Goal: Task Accomplishment & Management: Manage account settings

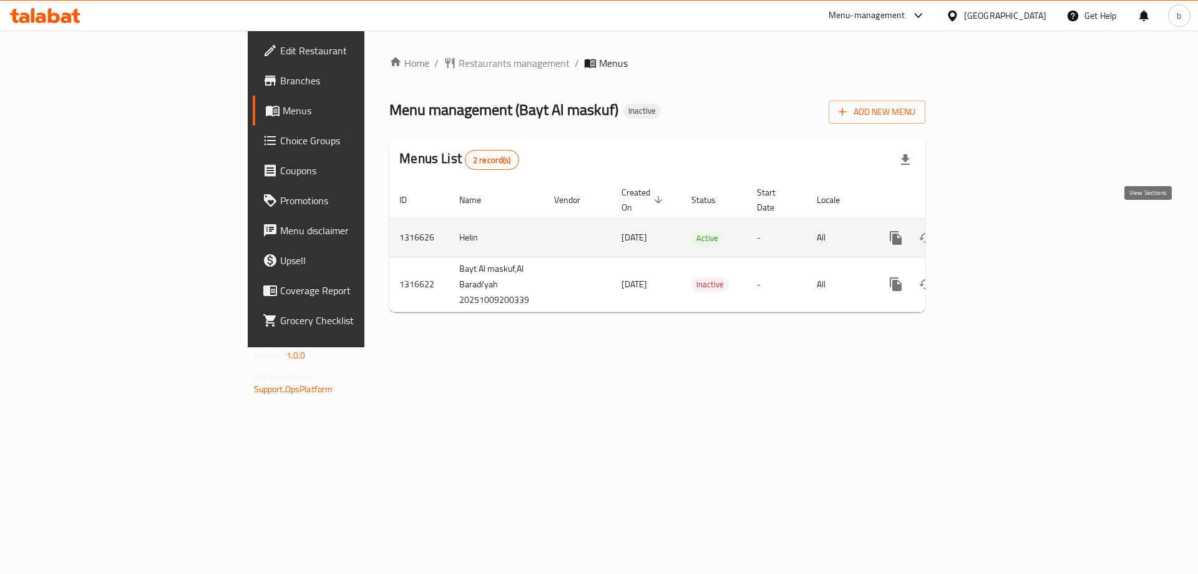
click at [1001, 226] on link "enhanced table" at bounding box center [986, 238] width 30 height 30
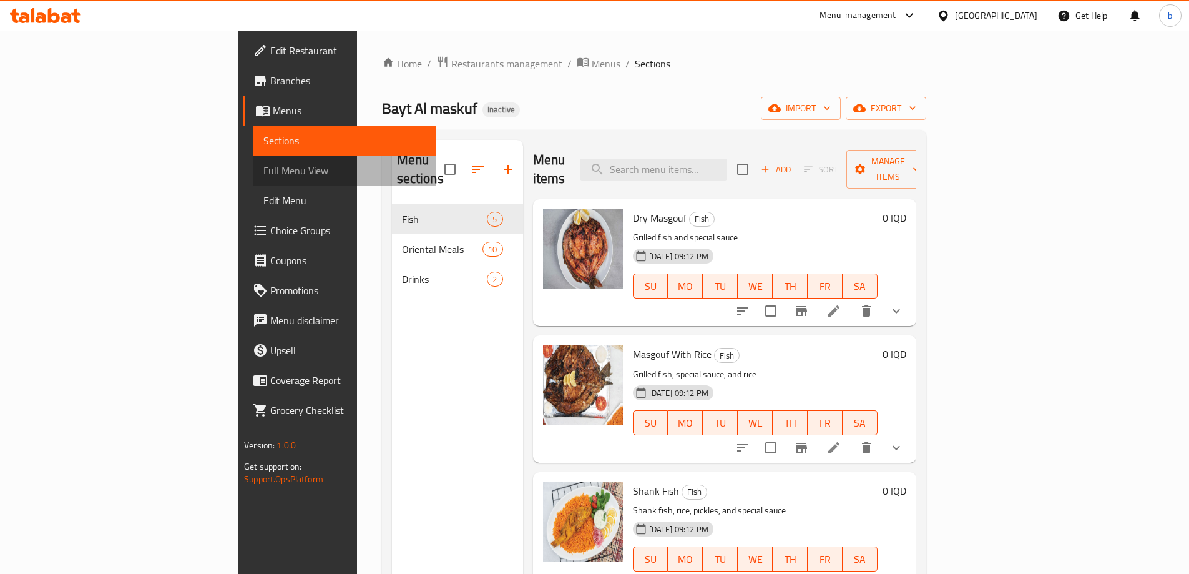
click at [263, 169] on span "Full Menu View" at bounding box center [344, 170] width 163 height 15
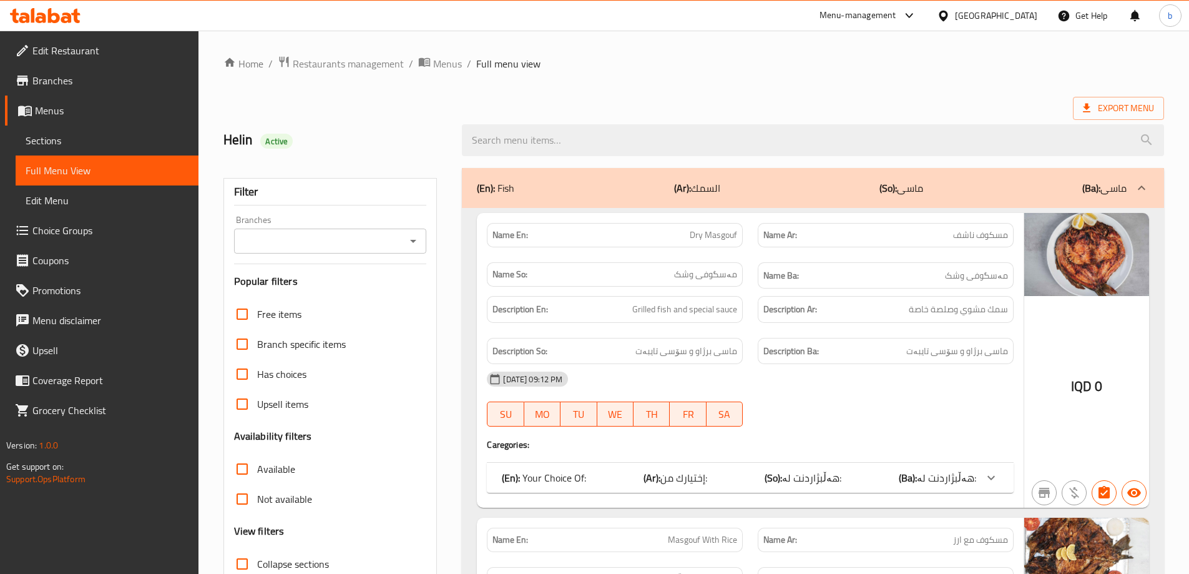
click at [418, 239] on icon "Open" at bounding box center [413, 240] width 15 height 15
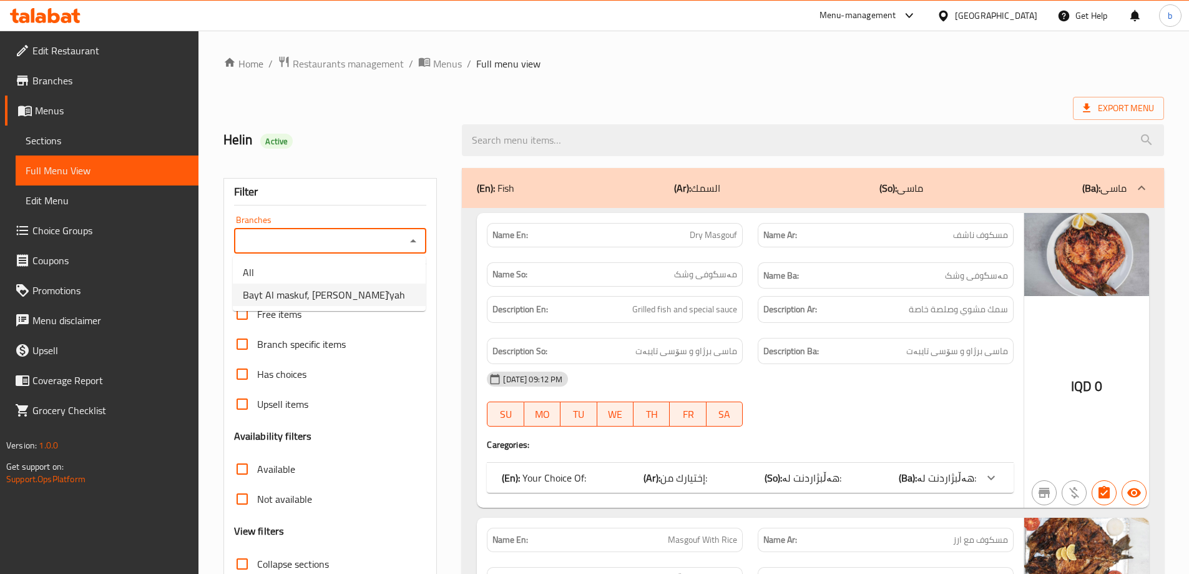
click at [346, 302] on span "Bayt Al maskuf, [PERSON_NAME]'yah" at bounding box center [324, 294] width 162 height 15
type input "Bayt Al maskuf, [PERSON_NAME]'yah"
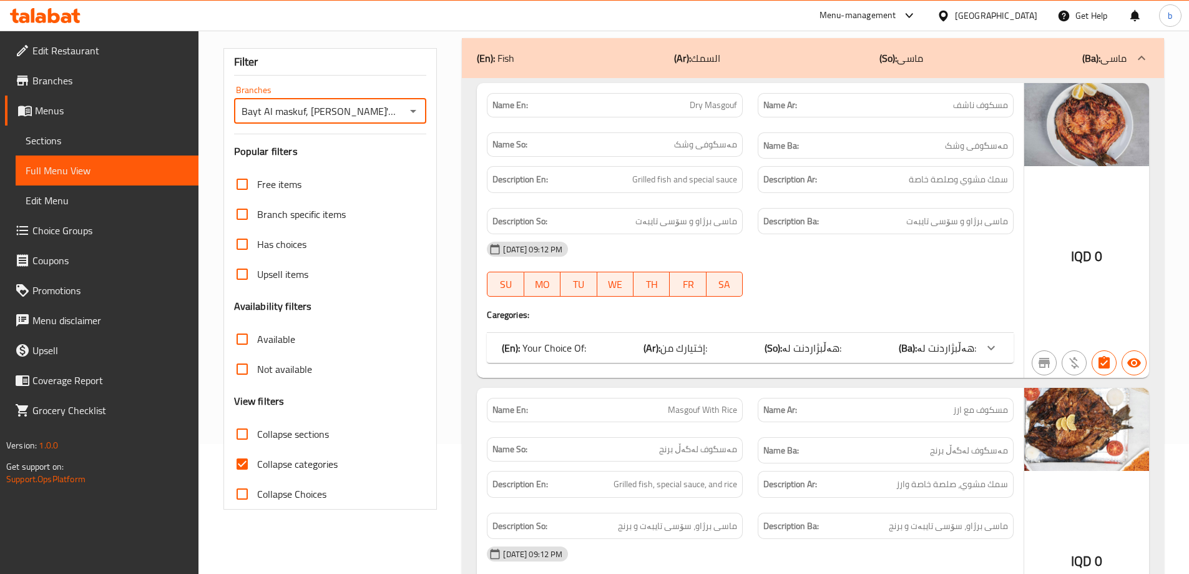
scroll to position [152, 0]
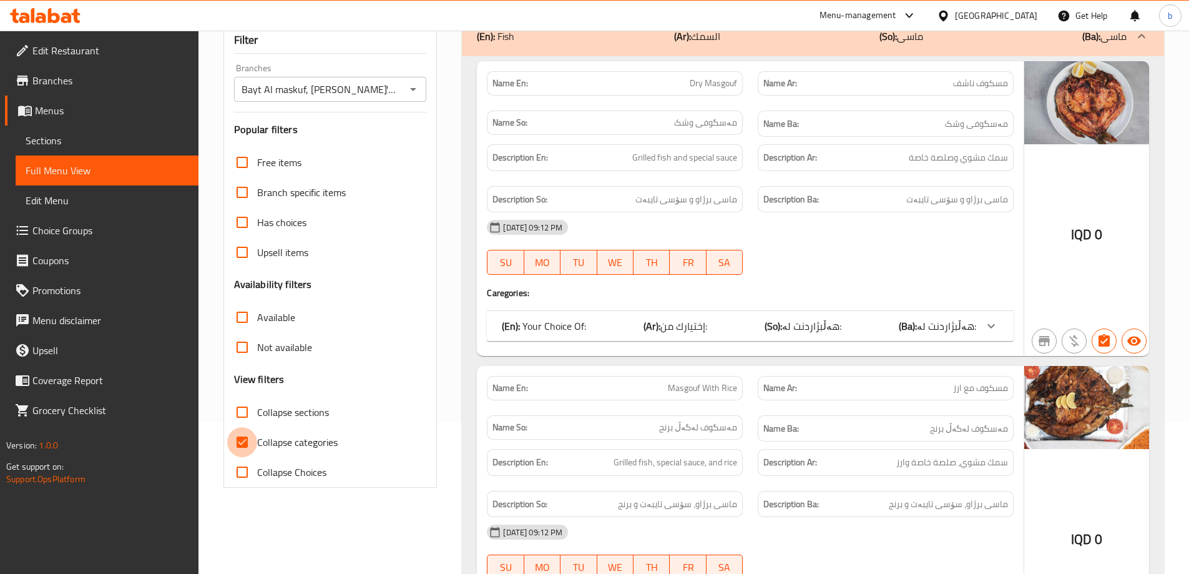
click at [243, 439] on input "Collapse categories" at bounding box center [242, 442] width 30 height 30
checkbox input "false"
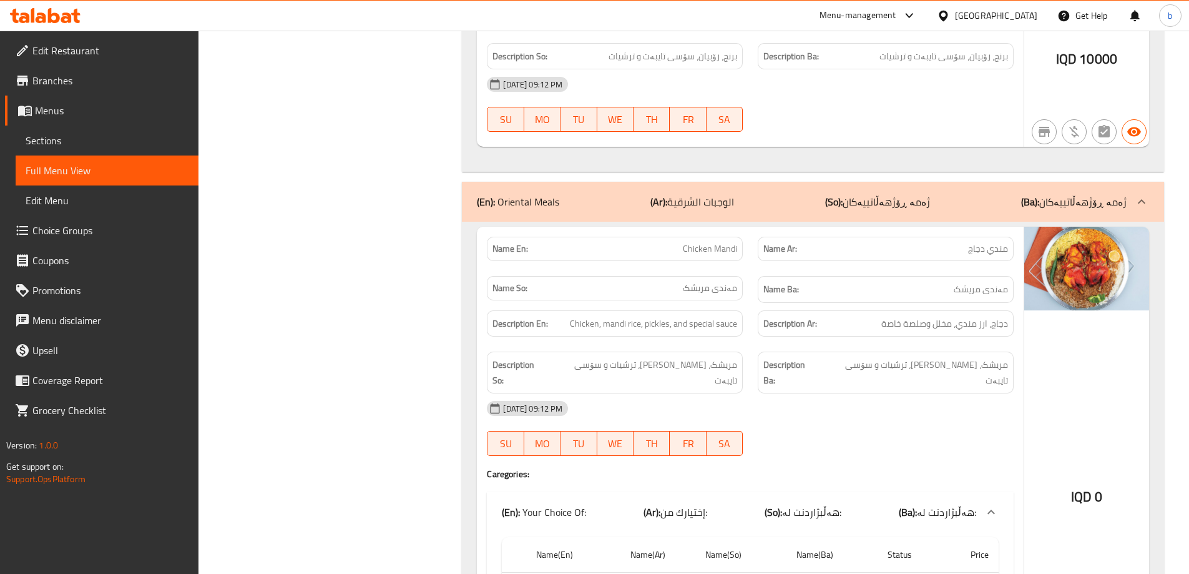
scroll to position [2336, 0]
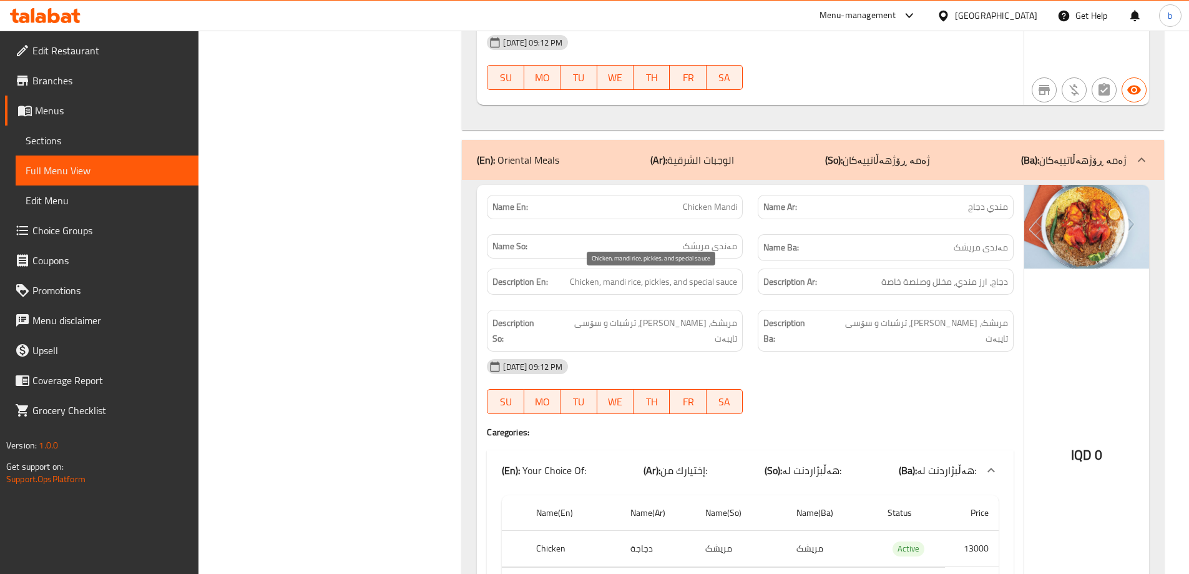
click at [584, 278] on span "Chicken, mandi rice, pickles, and special sauce" at bounding box center [653, 282] width 167 height 16
click at [623, 287] on span "Chicken, mandi rice, pickles, and special sauce" at bounding box center [653, 282] width 167 height 16
click at [663, 282] on span "Chicken, mandi rice, pickles, and special sauce" at bounding box center [653, 282] width 167 height 16
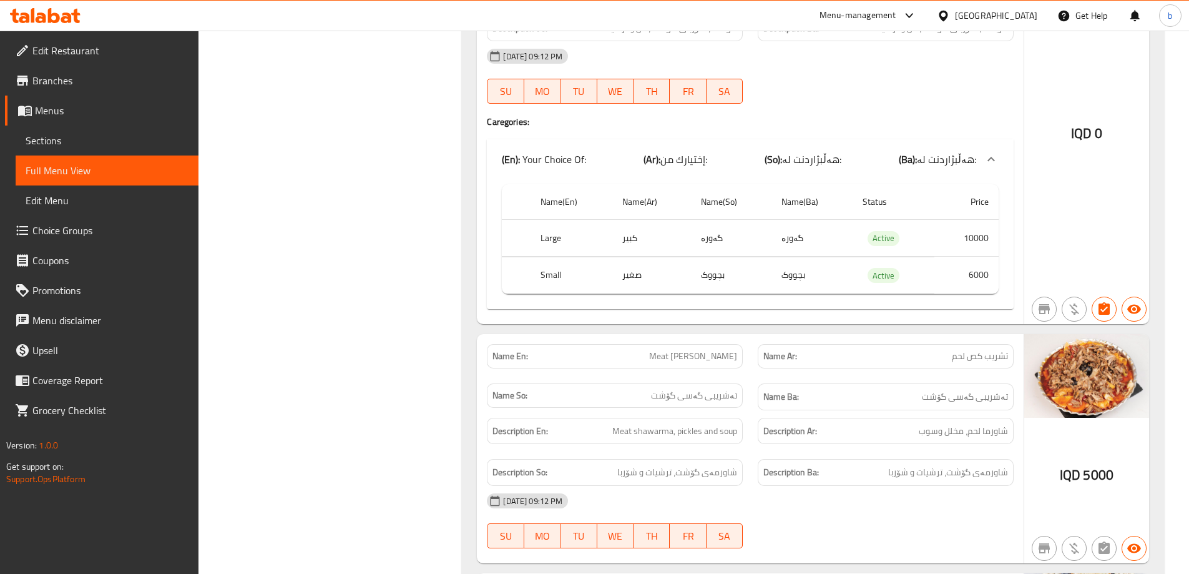
scroll to position [4521, 0]
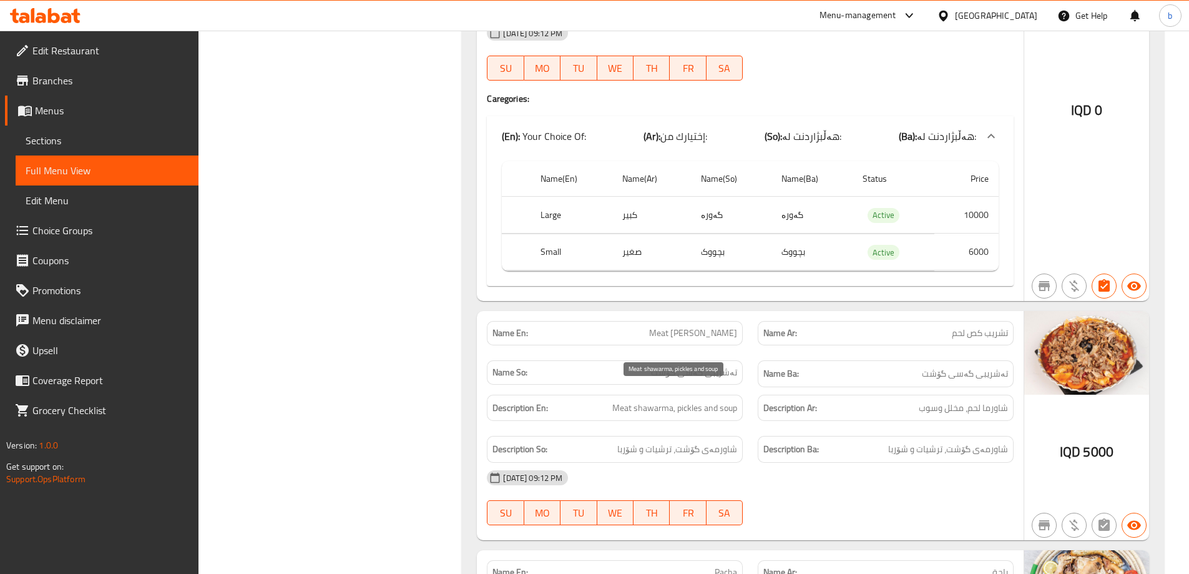
click at [725, 400] on span "Meat shawarma, pickles and soup" at bounding box center [674, 408] width 125 height 16
copy span "soup"
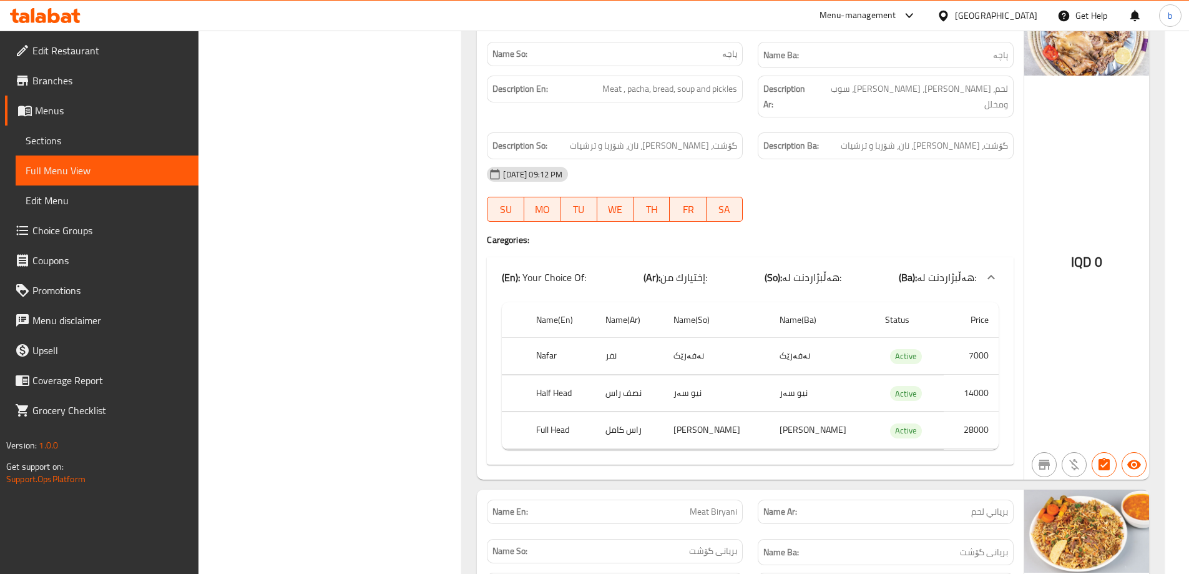
scroll to position [5103, 0]
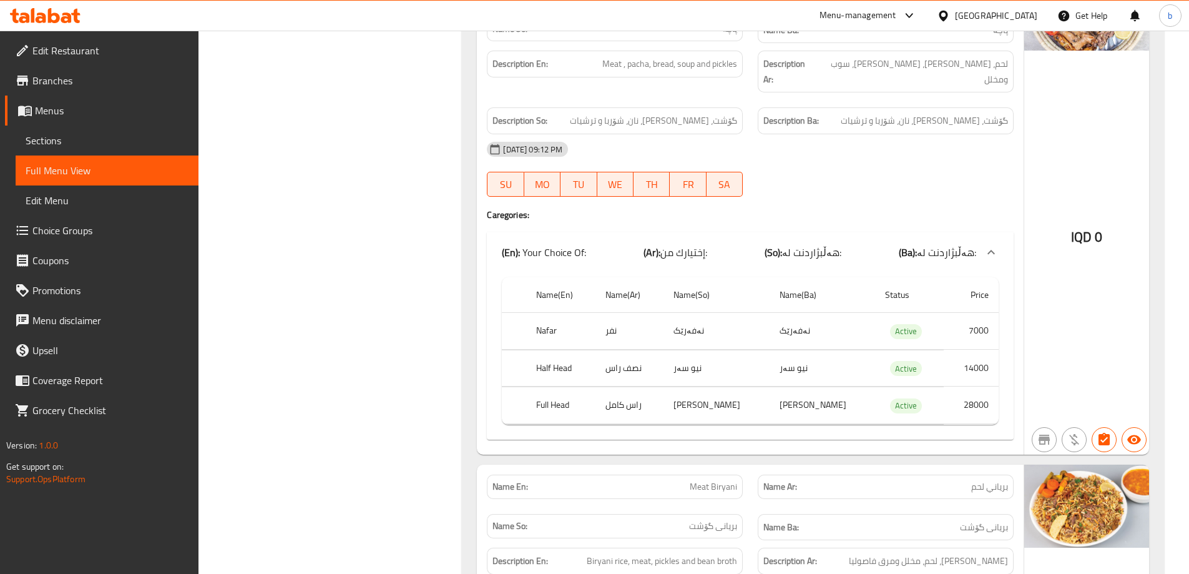
click at [623, 387] on td "راس كامل" at bounding box center [629, 405] width 68 height 37
copy td "كامل"
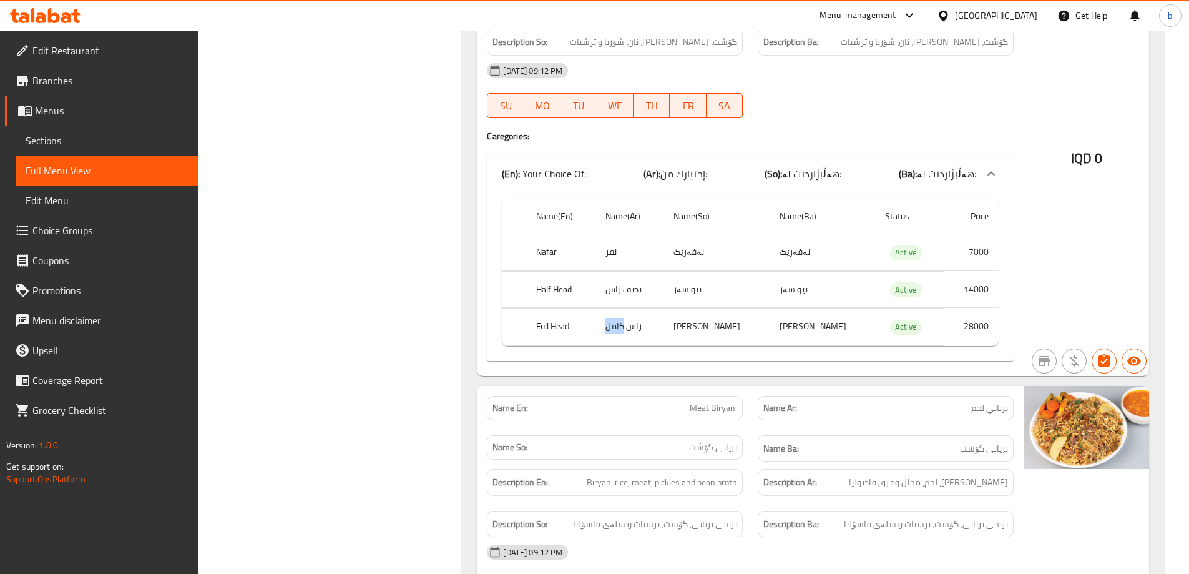
scroll to position [5395, 0]
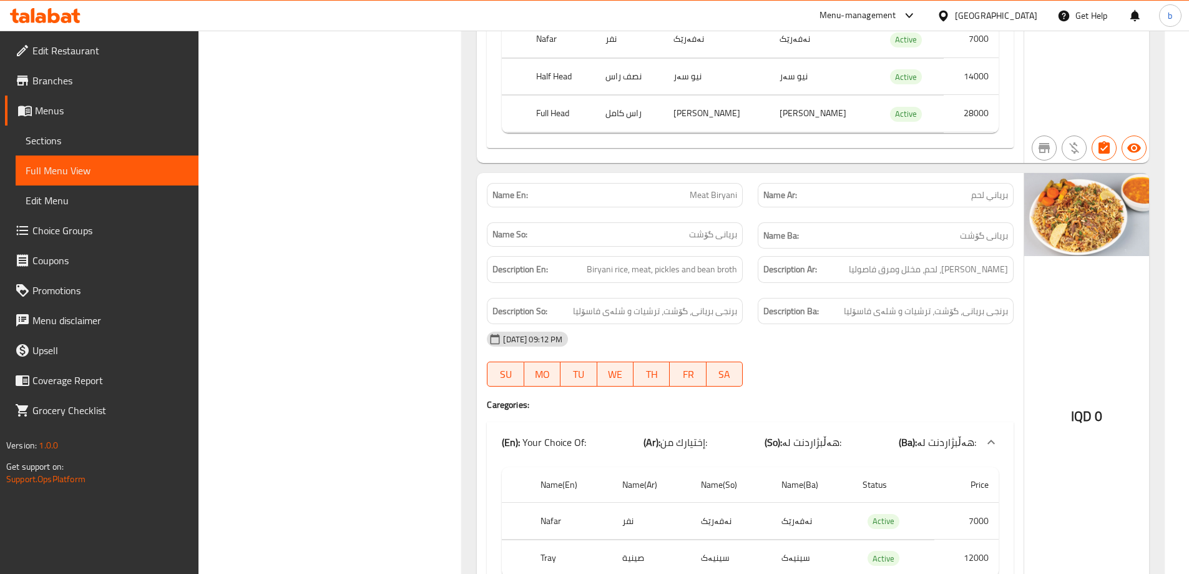
click at [655, 215] on div "Name So: بریانی گۆشت" at bounding box center [614, 236] width 271 height 42
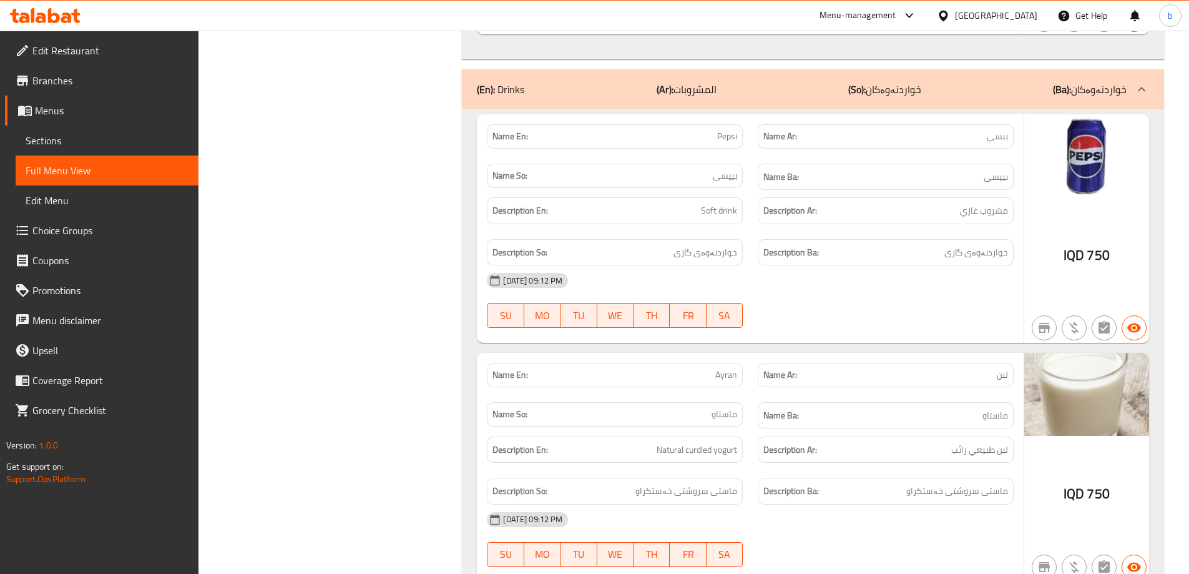
scroll to position [6678, 0]
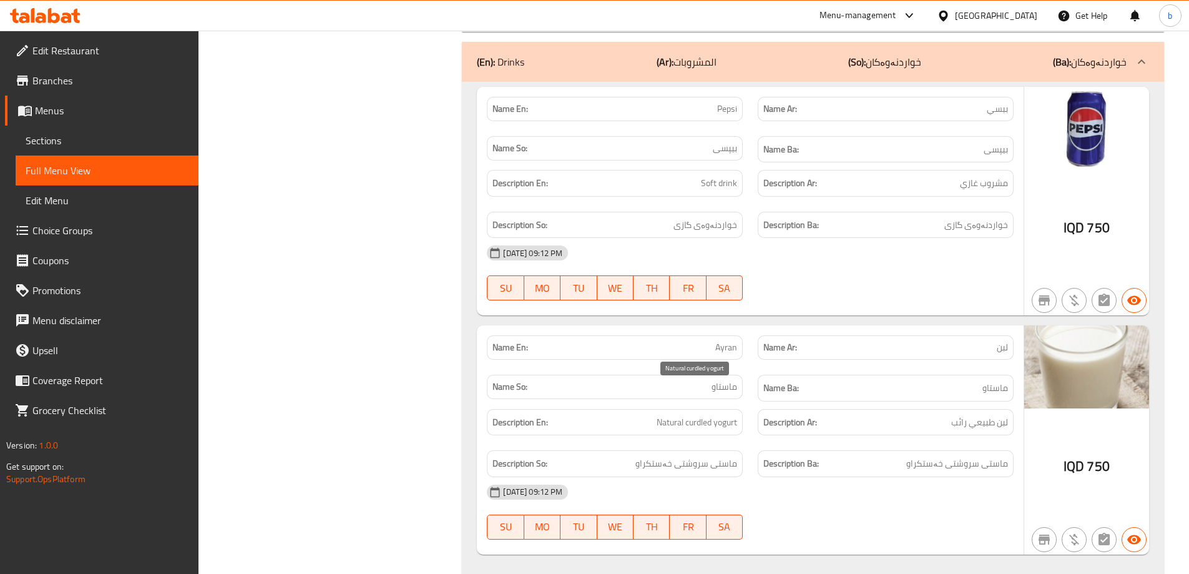
click at [730, 414] on span "Natural curdled yogurt" at bounding box center [697, 422] width 81 height 16
copy span "yogurt"
click at [110, 140] on span "Sections" at bounding box center [107, 140] width 163 height 15
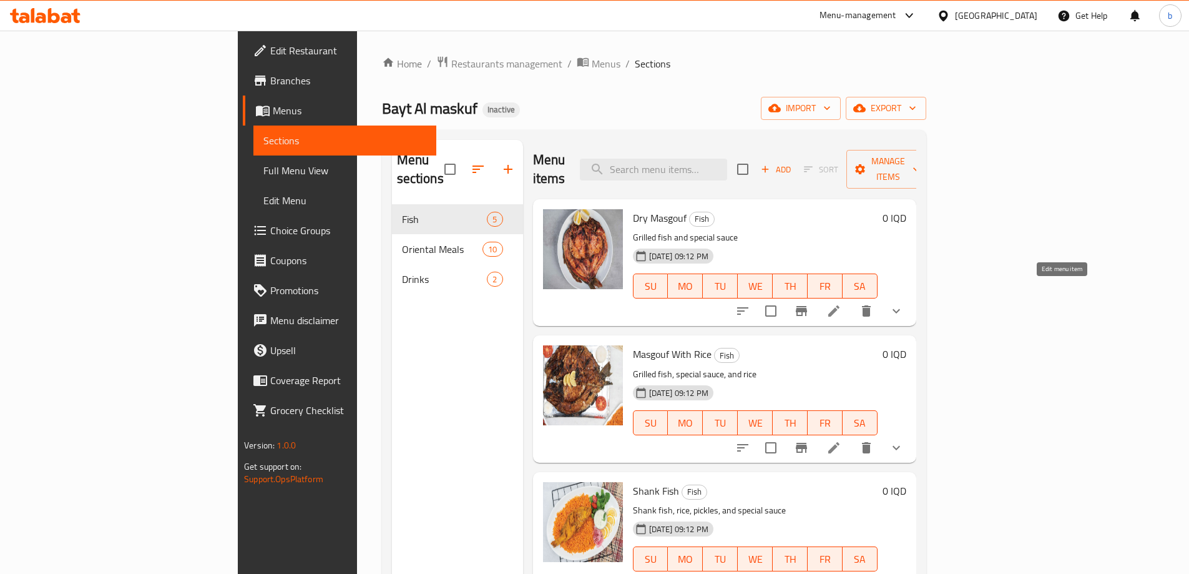
click at [841, 303] on icon at bounding box center [833, 310] width 15 height 15
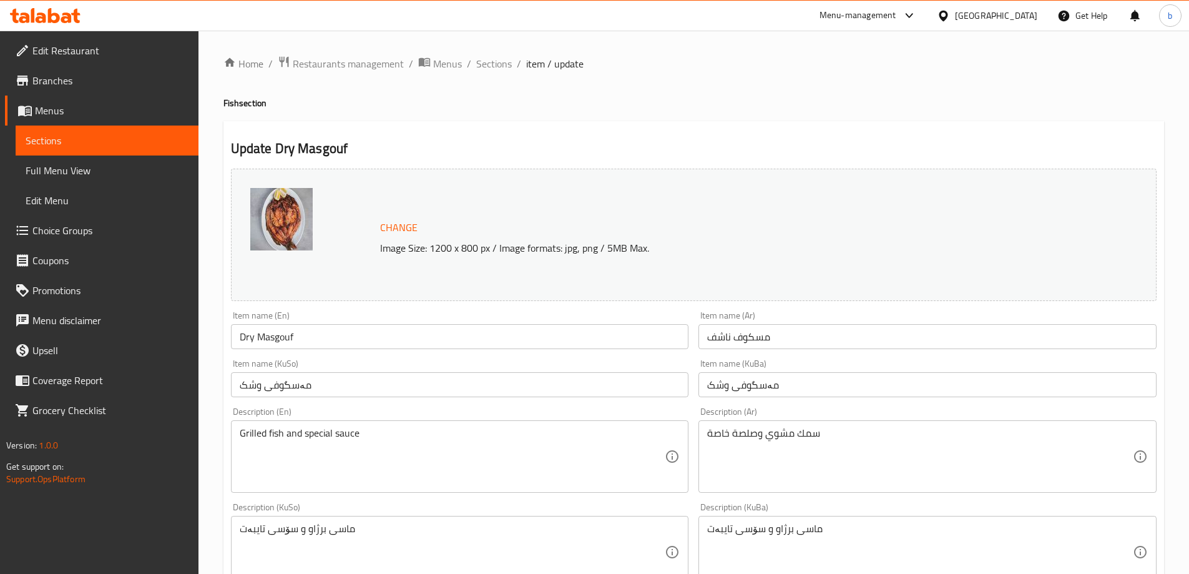
click at [250, 335] on input "Dry Masgouf" at bounding box center [460, 336] width 458 height 25
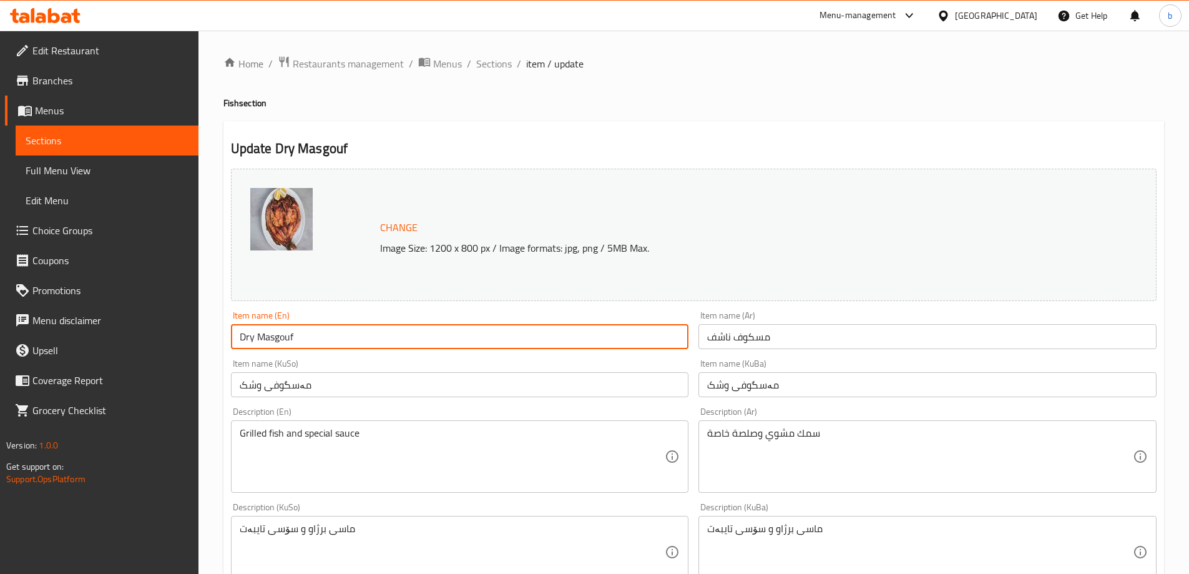
click at [250, 335] on input "Dry Masgouf" at bounding box center [460, 336] width 458 height 25
paste input "ناشف"
click at [315, 331] on input "Masgouf" at bounding box center [460, 336] width 458 height 25
paste input "Nashif"
type input "Masgouf Nashif"
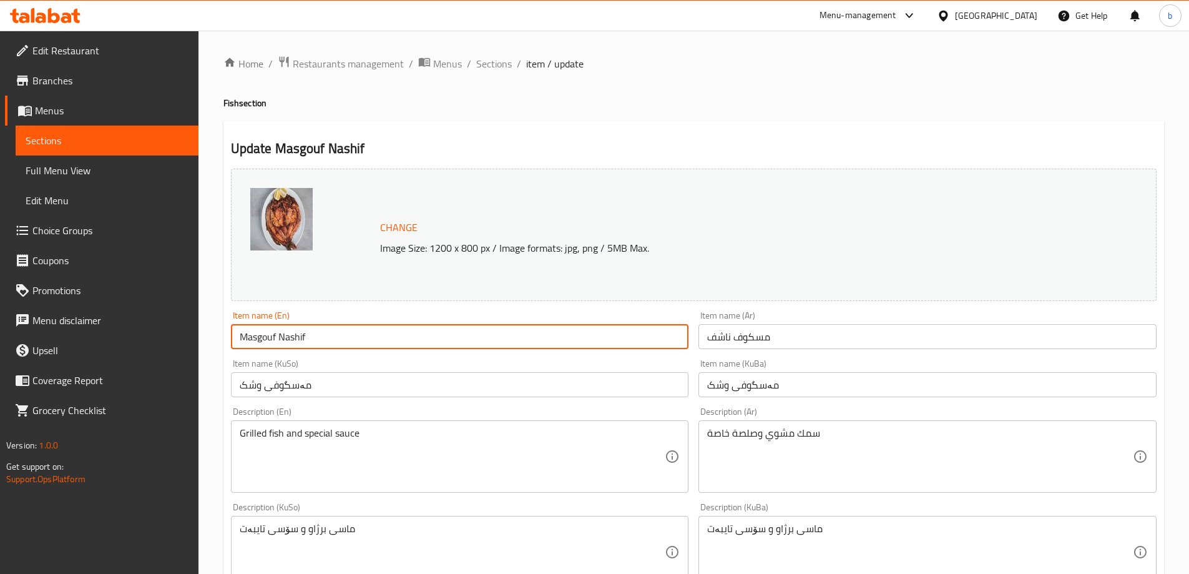
click at [250, 383] on input "مەسگوفی وشک" at bounding box center [460, 384] width 458 height 25
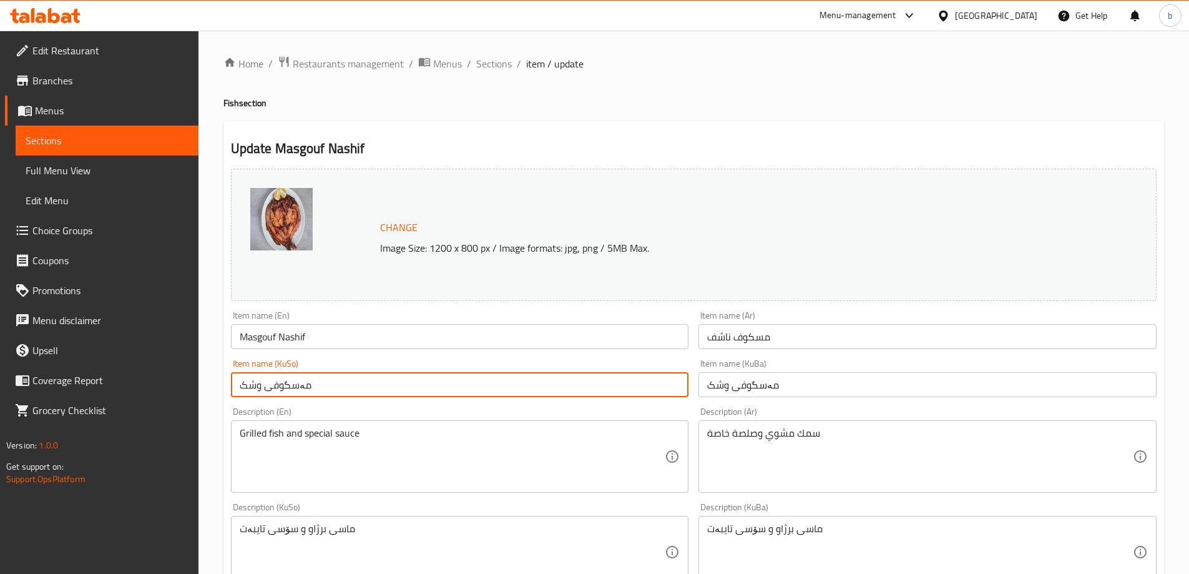
click at [250, 383] on input "مەسگوفی وشک" at bounding box center [460, 384] width 458 height 25
paste input "اشف"
type input "مەسگوفی ناشف"
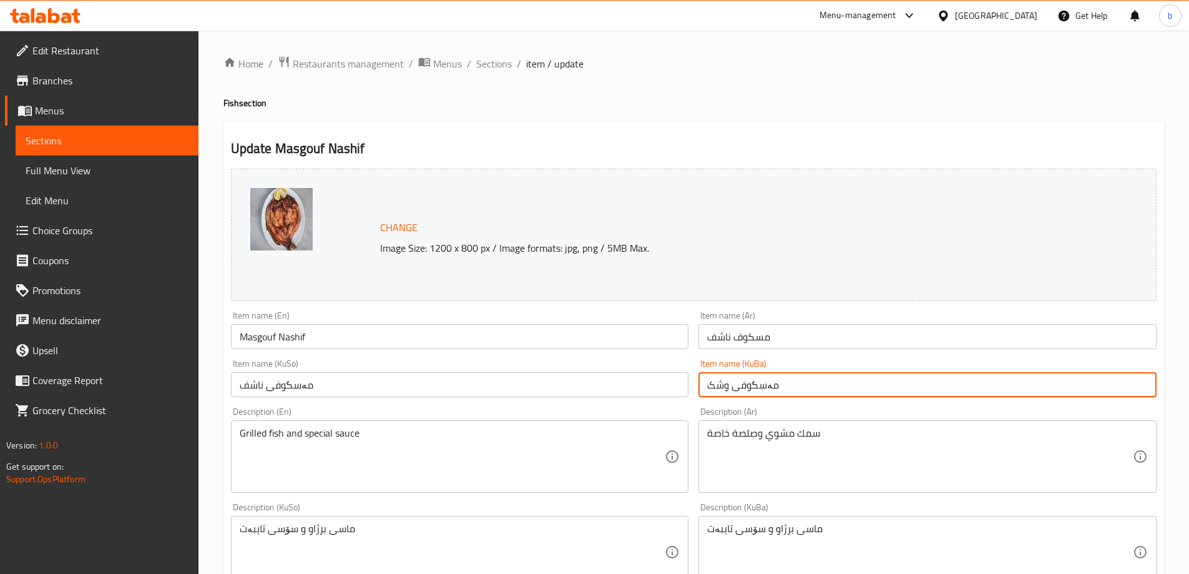
paste input "اشف"
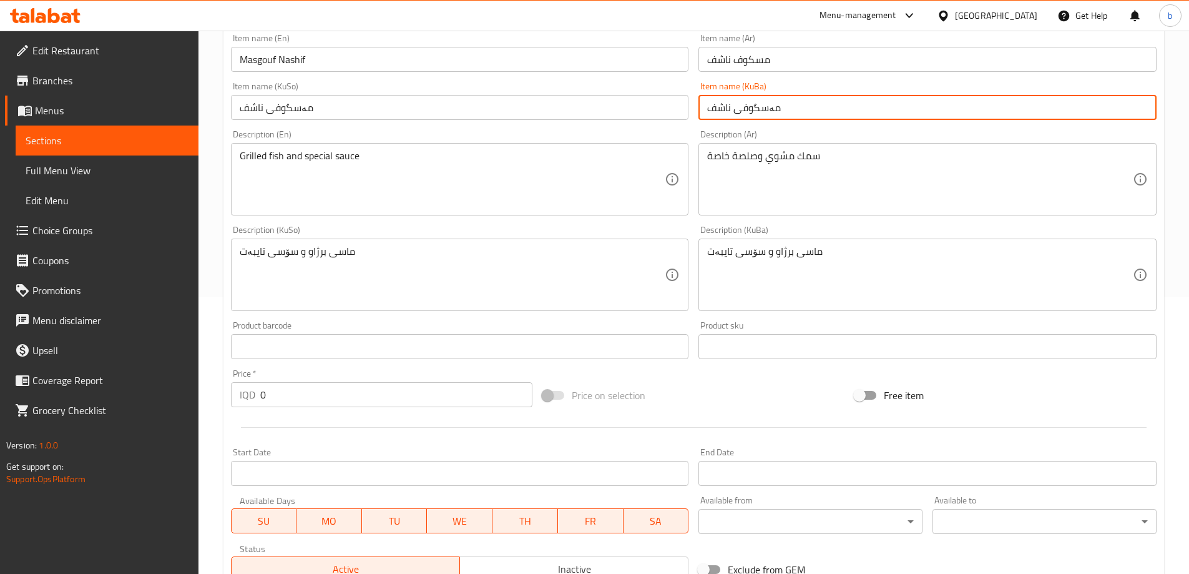
scroll to position [291, 0]
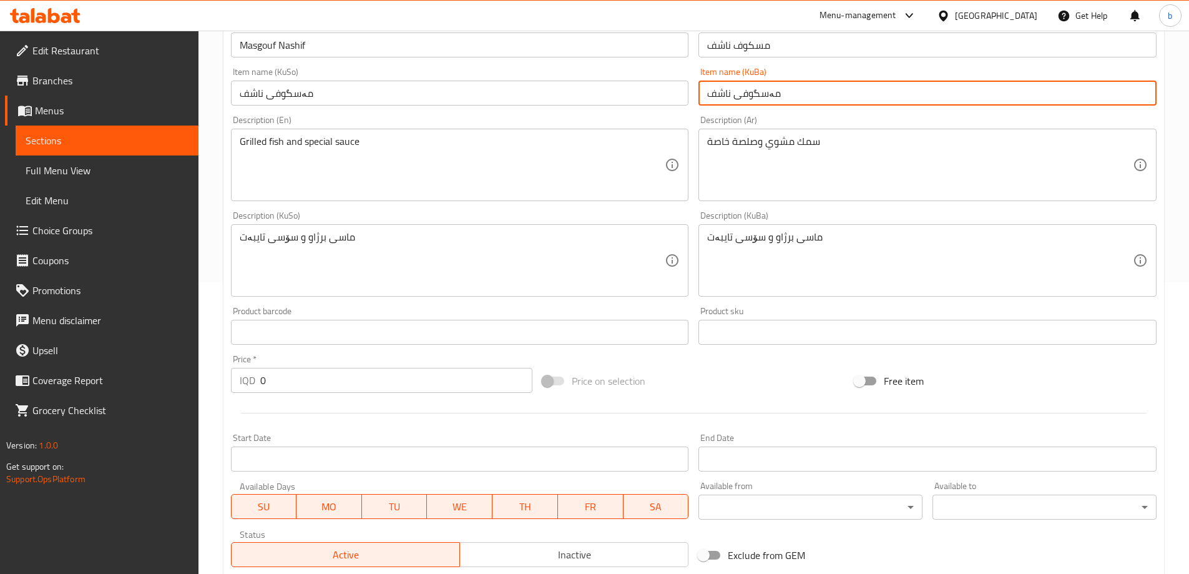
type input "مەسگوفی ناشف"
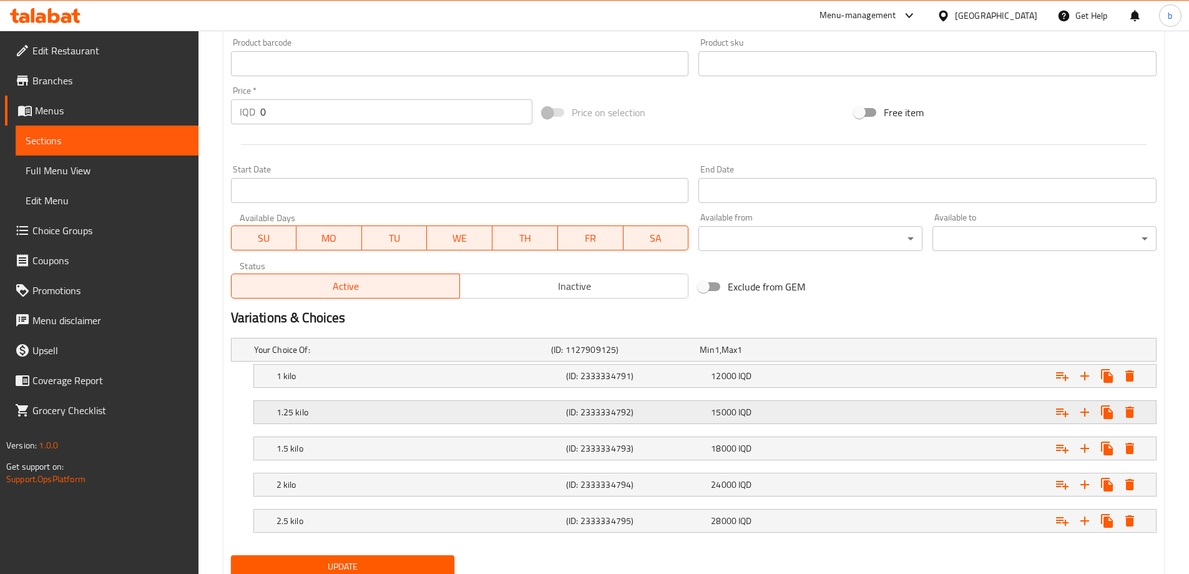
scroll to position [607, 0]
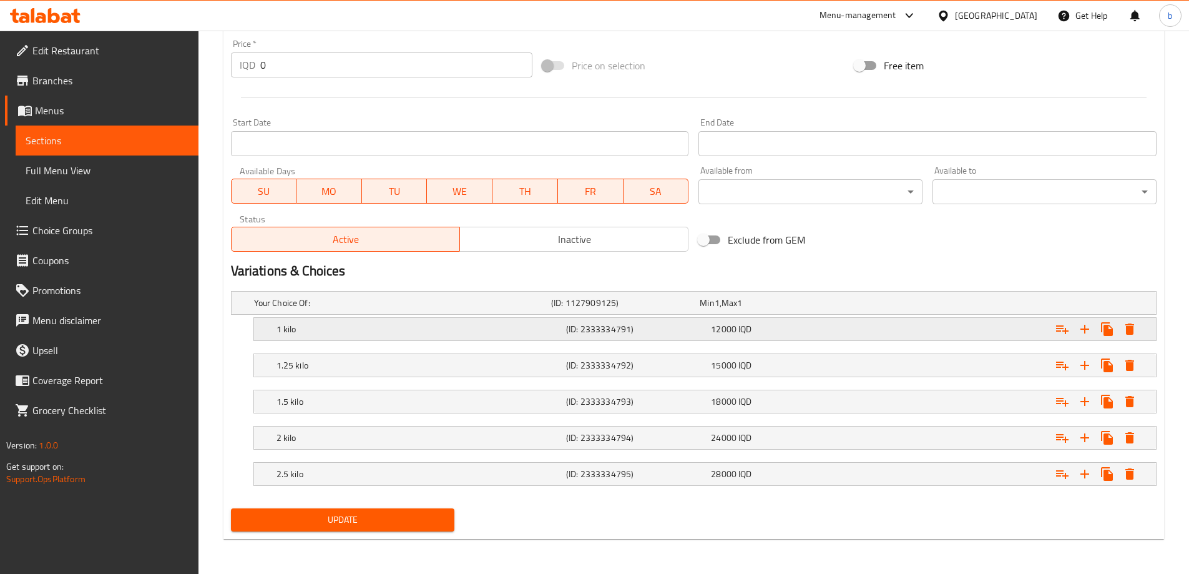
click at [680, 326] on h5 "(ID: 2333334791)" at bounding box center [636, 329] width 140 height 12
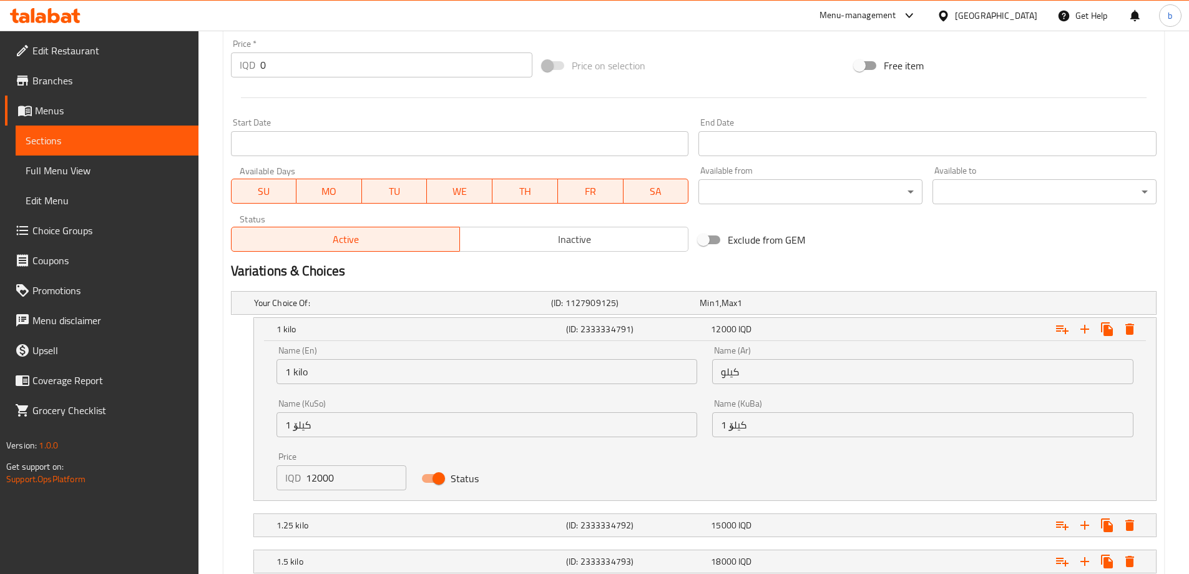
click at [760, 372] on input "كيلو" at bounding box center [922, 371] width 421 height 25
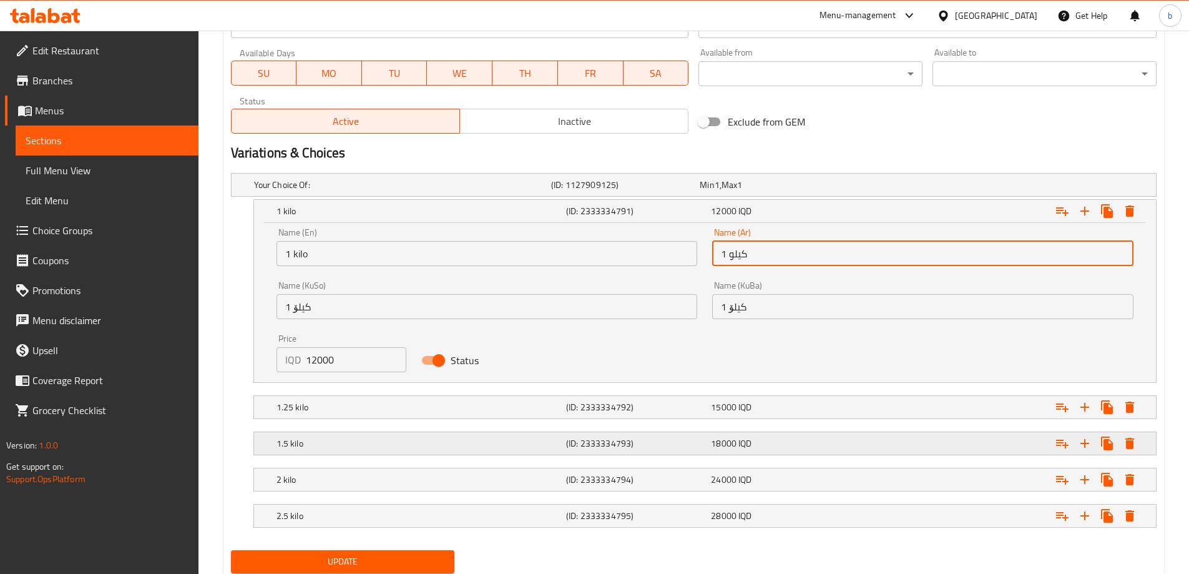
scroll to position [752, 0]
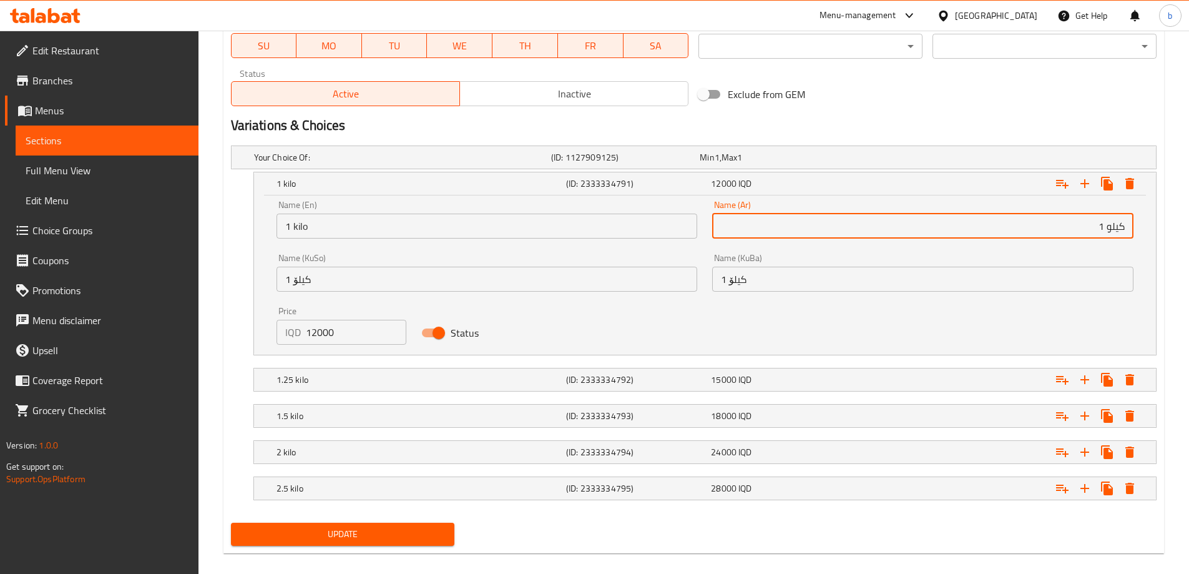
drag, startPoint x: 1089, startPoint y: 225, endPoint x: 1108, endPoint y: 223, distance: 19.4
click at [1108, 223] on input "كيلو 1" at bounding box center [922, 225] width 421 height 25
click at [1126, 222] on input "كيلو" at bounding box center [922, 225] width 421 height 25
type input "1 كيلو"
click at [781, 381] on div "15000 IQD" at bounding box center [781, 379] width 140 height 12
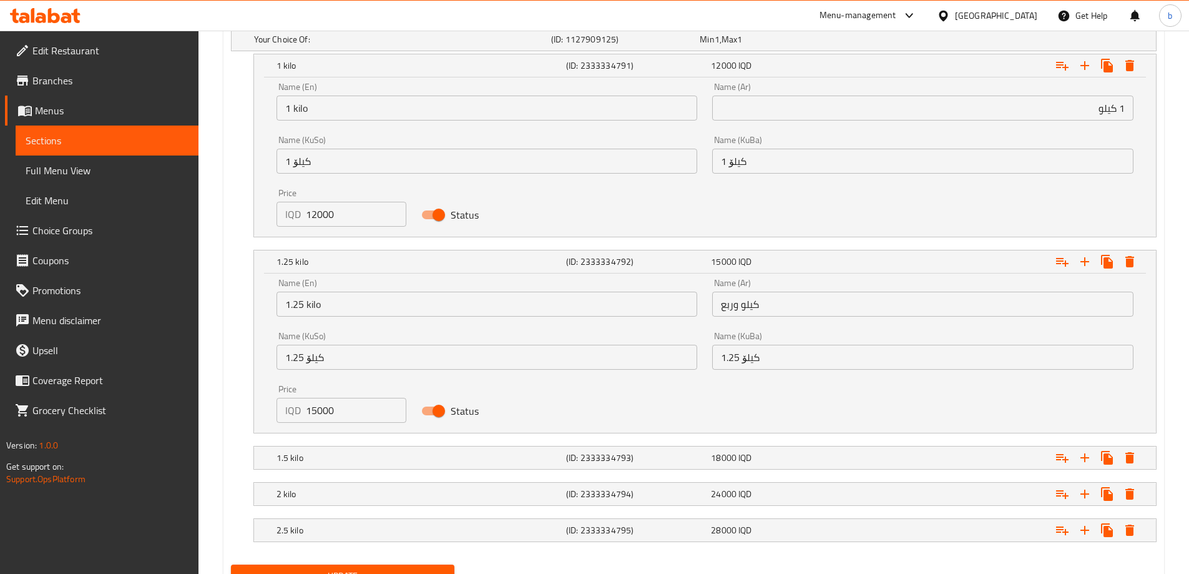
scroll to position [898, 0]
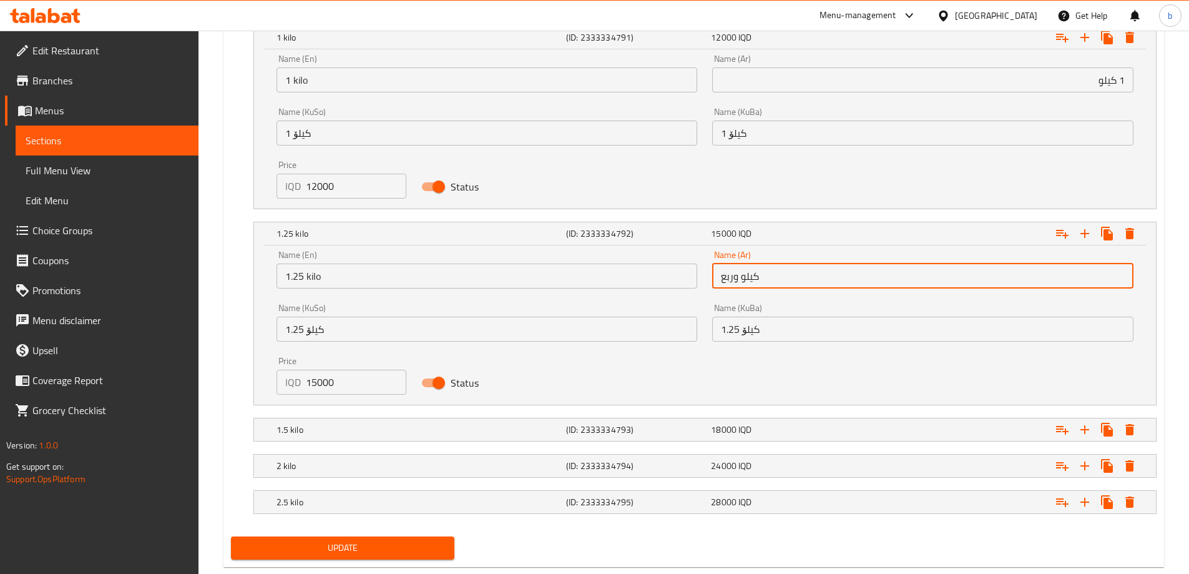
drag, startPoint x: 790, startPoint y: 276, endPoint x: 678, endPoint y: 268, distance: 111.4
click at [678, 268] on div "Name (En) 1.25 kilo Name (En) Name (Ar) كيلو وربع Name (Ar) Name (KuSo) 1.25 کی…" at bounding box center [705, 322] width 872 height 159
type input "1.25 كيلو"
click at [772, 423] on div "18000 IQD" at bounding box center [781, 429] width 140 height 12
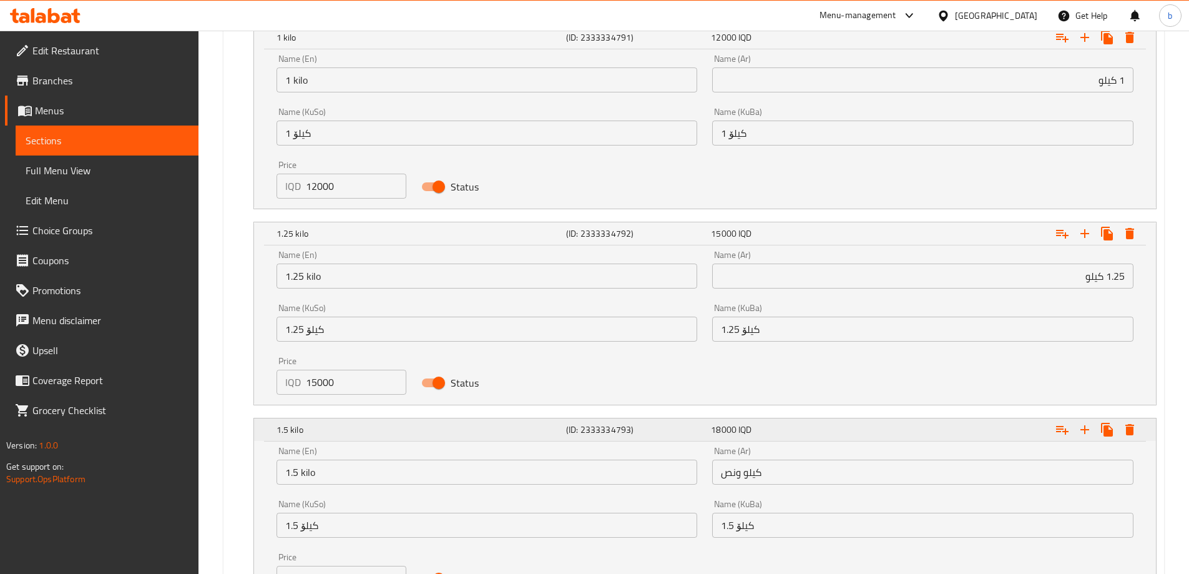
scroll to position [1085, 0]
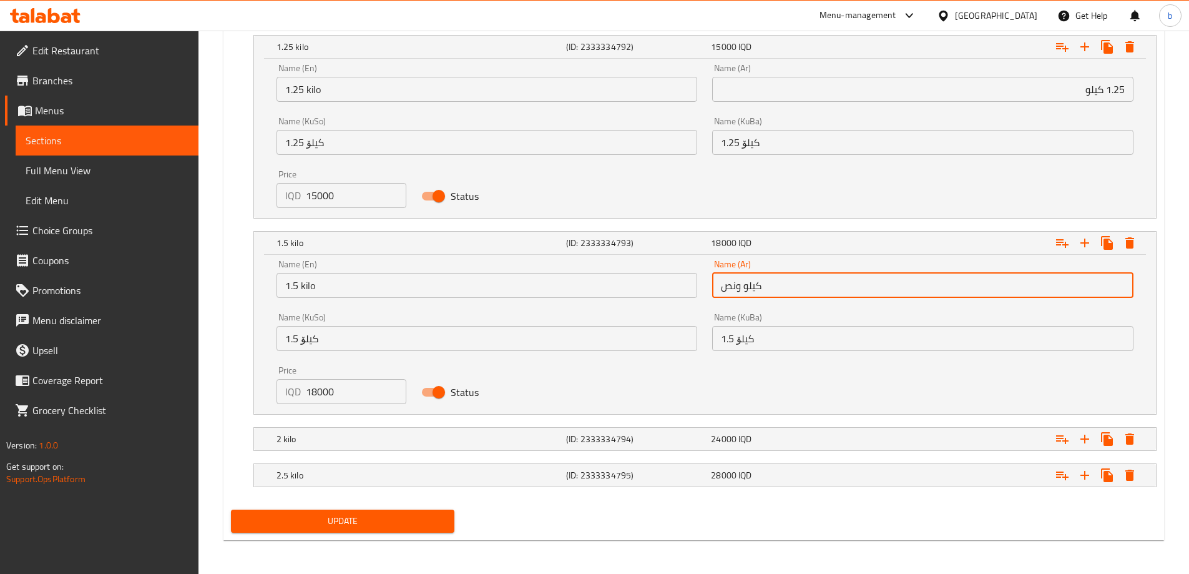
drag, startPoint x: 803, startPoint y: 291, endPoint x: 631, endPoint y: 288, distance: 172.3
click at [631, 288] on div "Name (En) 1.5 kilo Name (En) Name (Ar) كيلو ونص Name (Ar) Name (KuSo) 1.5 کیلۆ …" at bounding box center [705, 331] width 872 height 159
type input "1.5 كيلو"
click at [794, 436] on div "24000 IQD" at bounding box center [781, 439] width 140 height 12
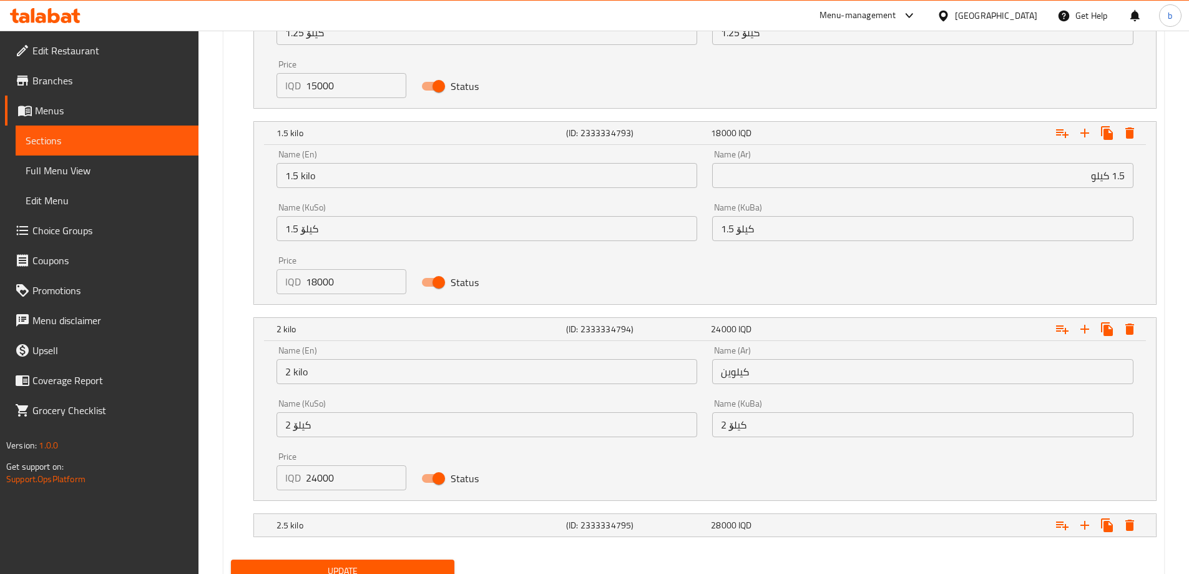
scroll to position [1246, 0]
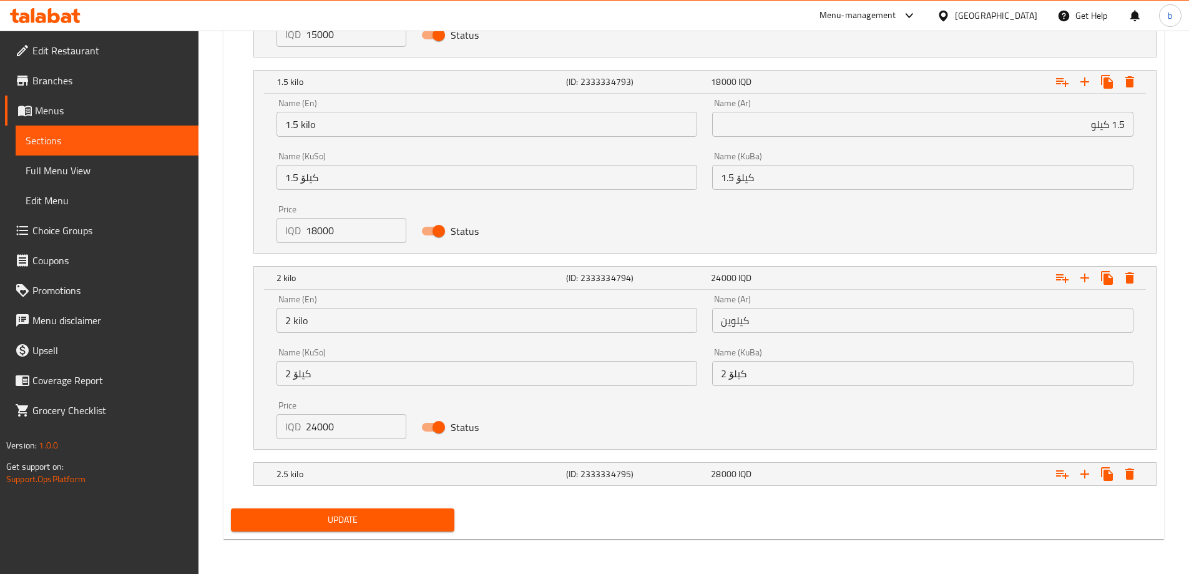
drag, startPoint x: 603, startPoint y: 313, endPoint x: 605, endPoint y: 331, distance: 18.2
click at [512, 315] on div "Name (En) 2 kilo Name (En) Name (Ar) كيلوين Name (Ar) Name (KuSo) 2 کیلۆ Name (…" at bounding box center [705, 366] width 872 height 159
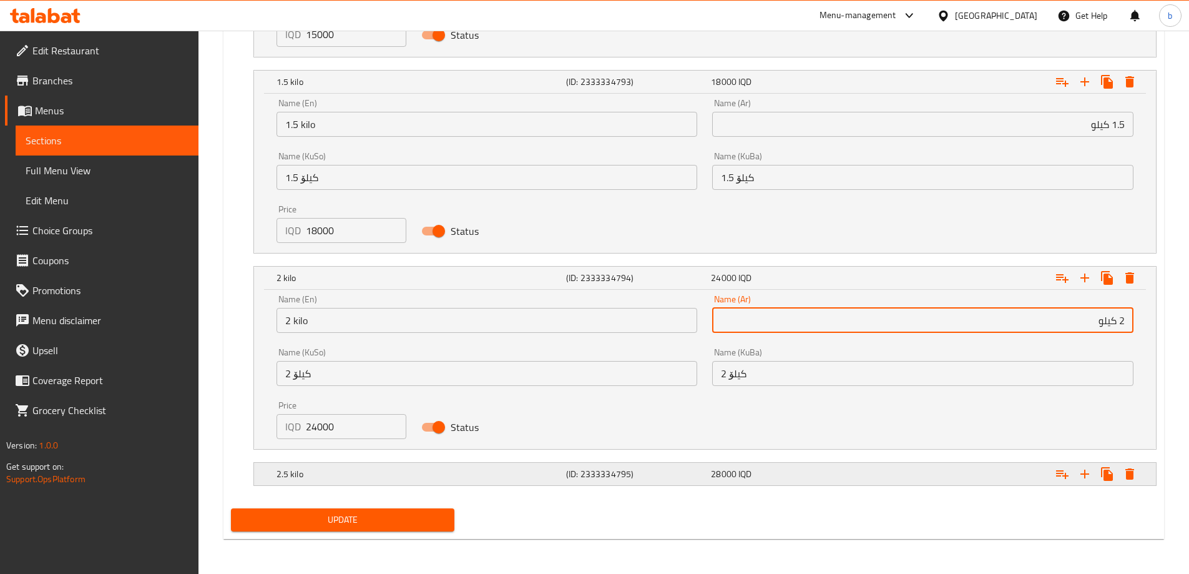
type input "2 كيلو"
click at [683, 476] on h5 "(ID: 2333334795)" at bounding box center [636, 473] width 140 height 12
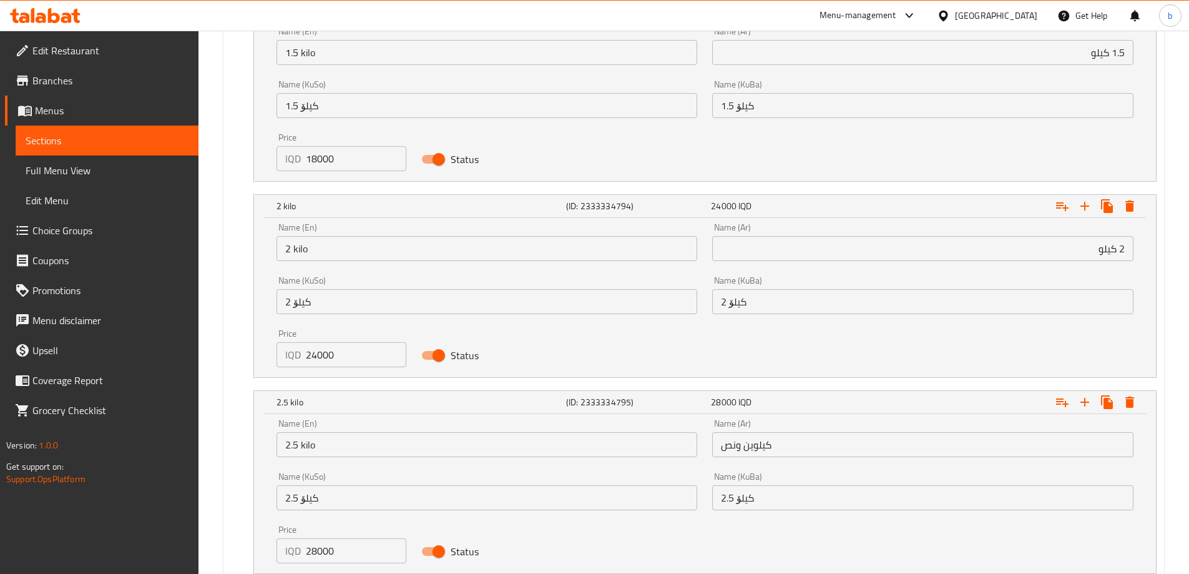
scroll to position [1391, 0]
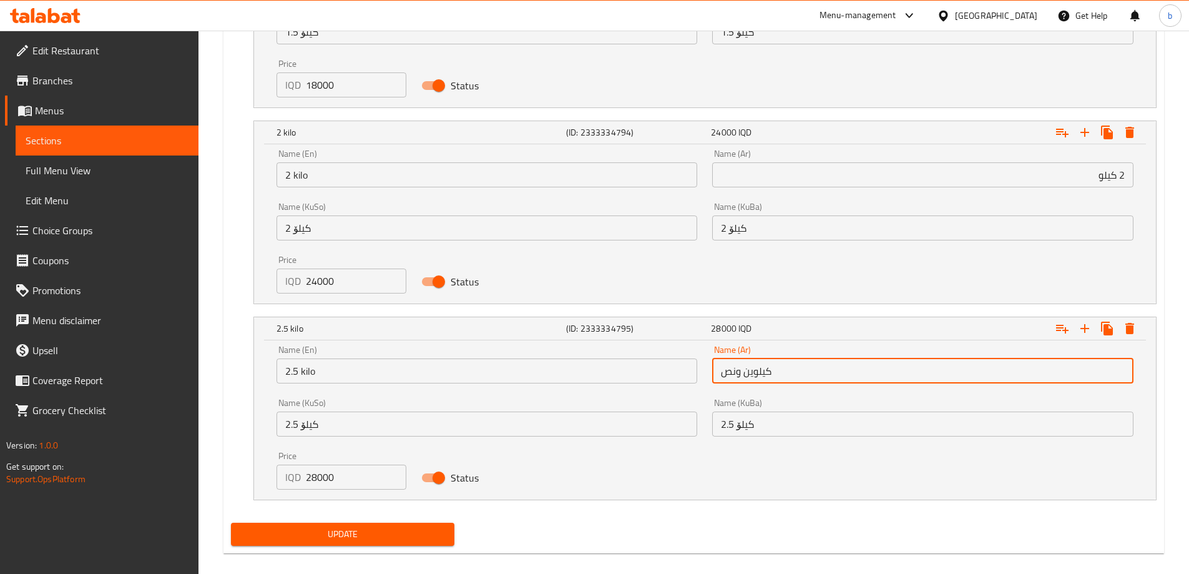
drag, startPoint x: 801, startPoint y: 376, endPoint x: 660, endPoint y: 369, distance: 141.8
click at [660, 369] on div "Name (En) 2.5 kilo Name (En) Name (Ar) كيلوين ونص Name (Ar) Name (KuSo) 2.5 کیل…" at bounding box center [705, 417] width 872 height 159
type input "2.5 كيلو"
click at [434, 532] on span "Update" at bounding box center [343, 534] width 204 height 16
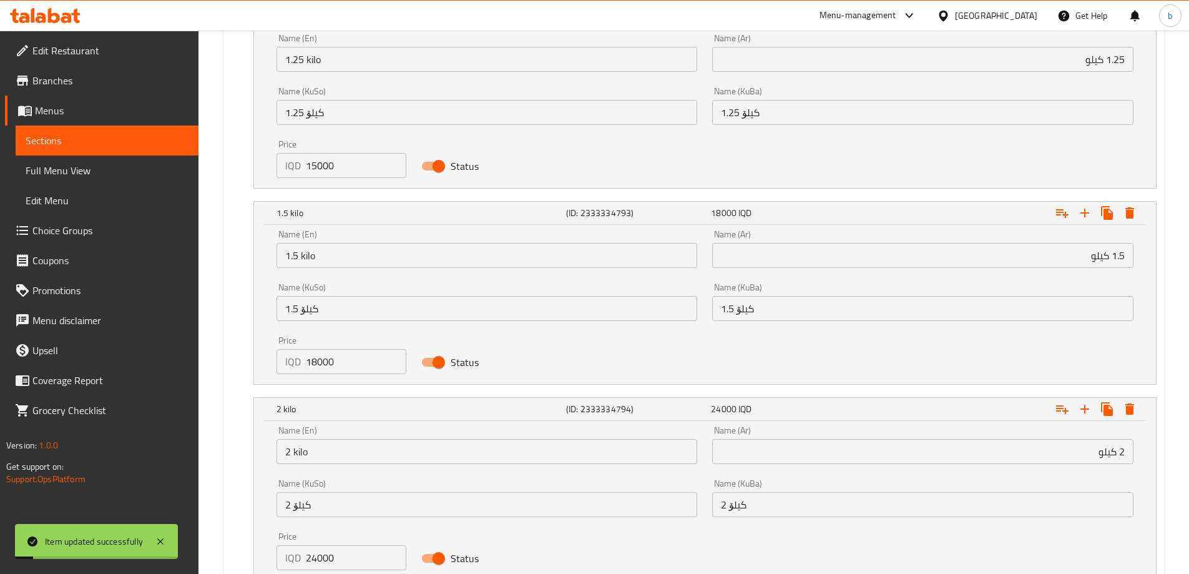
scroll to position [954, 0]
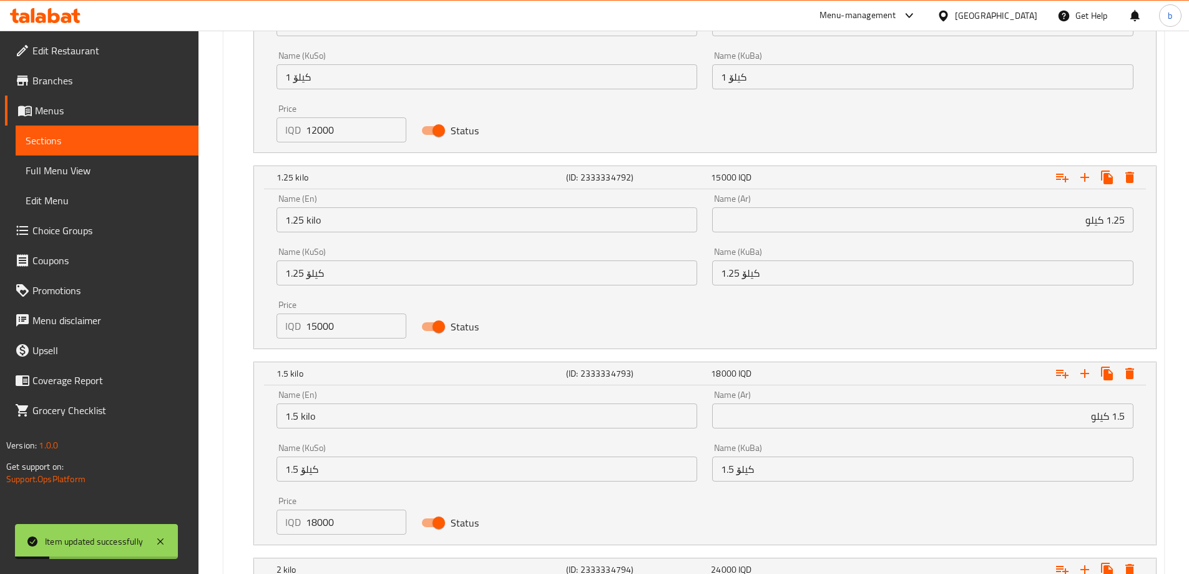
click at [135, 144] on span "Sections" at bounding box center [107, 140] width 163 height 15
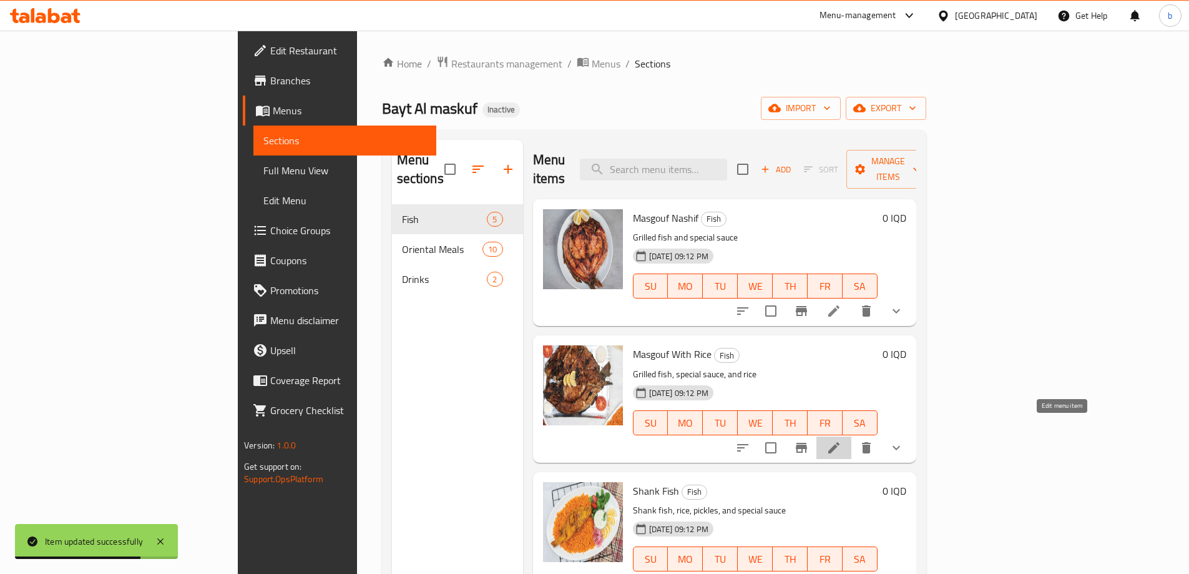
click at [841, 440] on icon at bounding box center [833, 447] width 15 height 15
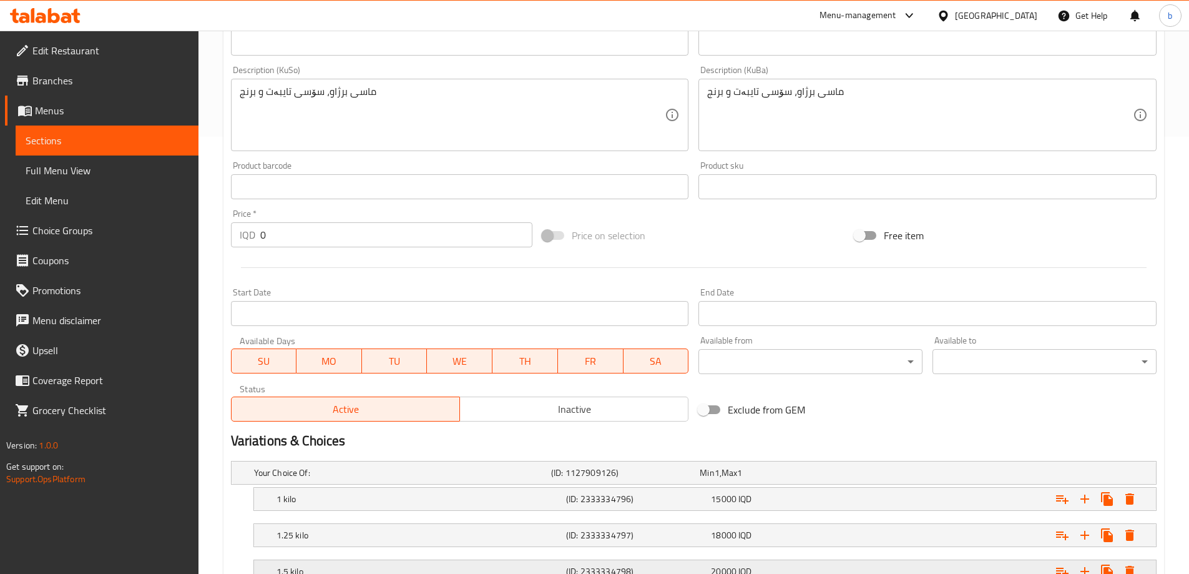
scroll to position [607, 0]
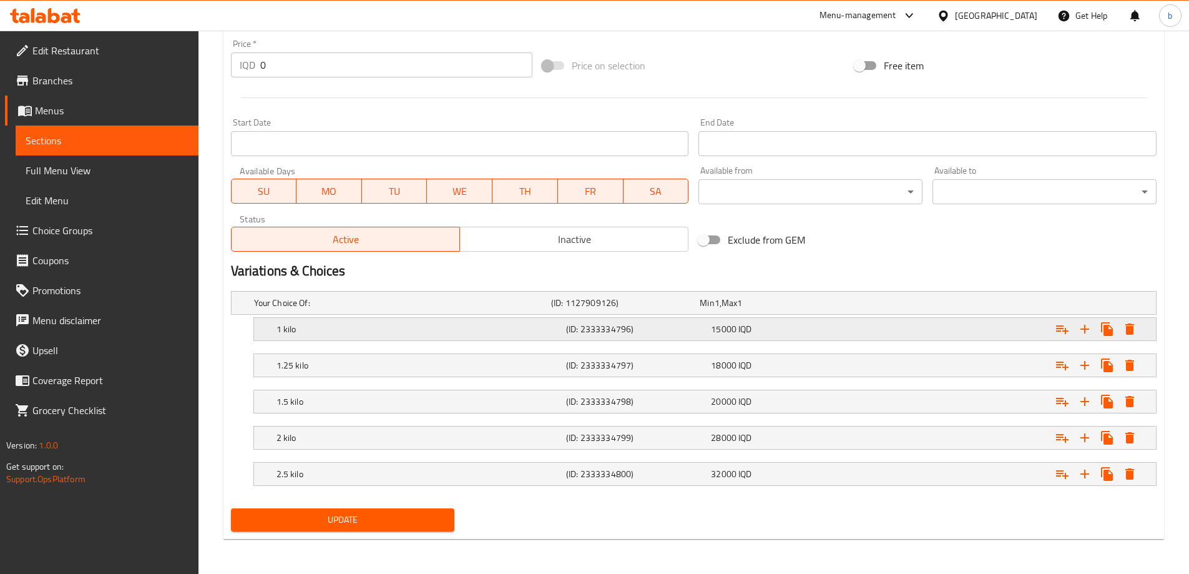
click at [660, 338] on div "1 kilo (ID: 2333334796) 15000 IQD" at bounding box center [708, 328] width 869 height 27
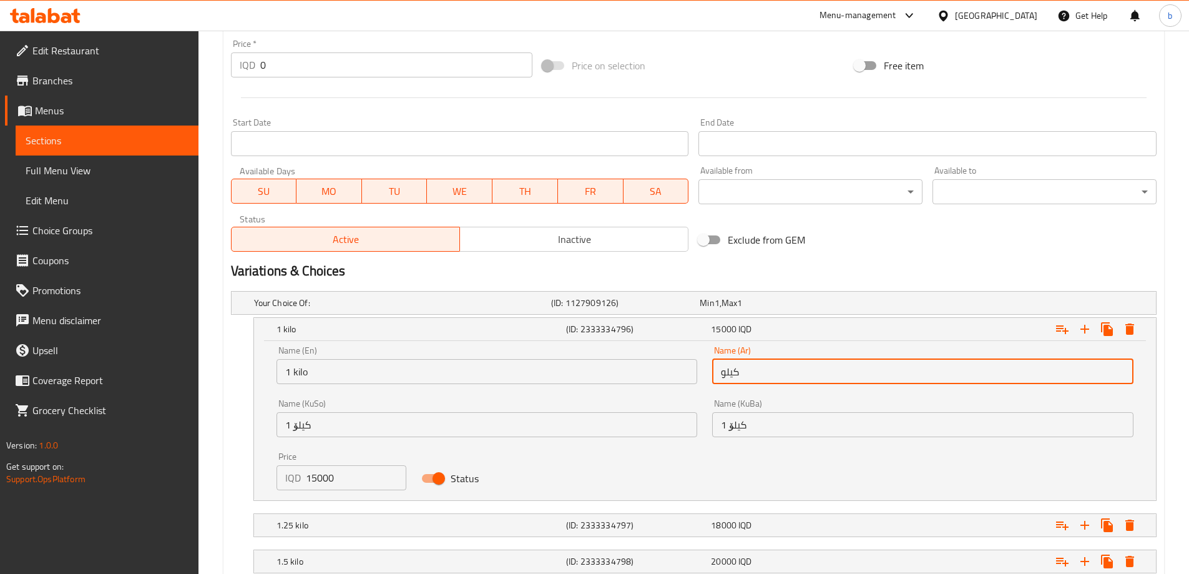
click at [790, 378] on input "كيلو" at bounding box center [922, 371] width 421 height 25
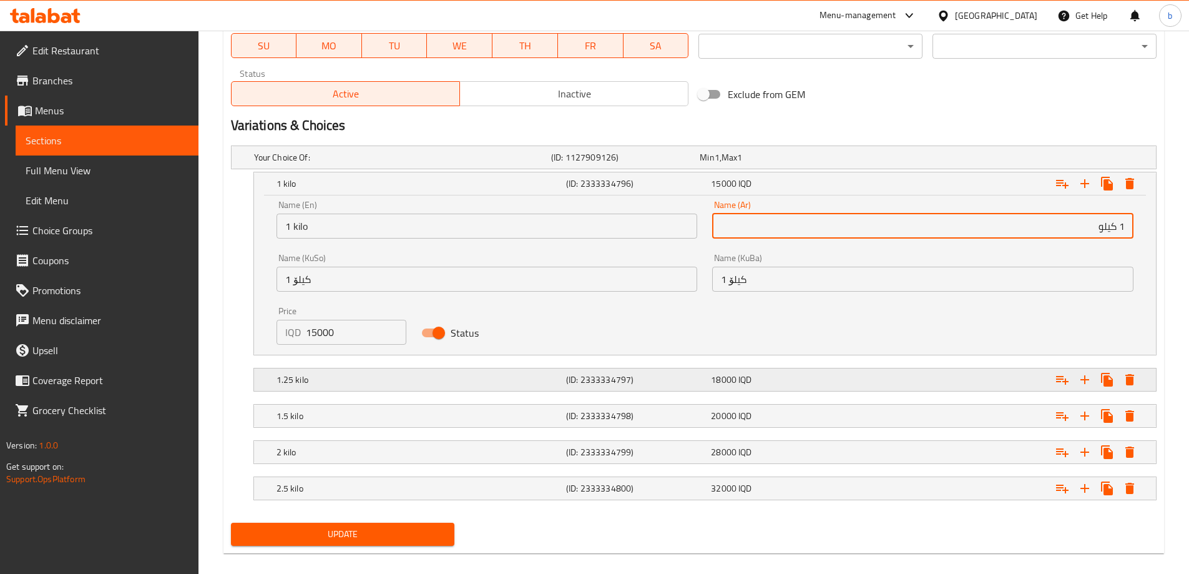
type input "1 كيلو"
click at [768, 383] on div "18000 IQD" at bounding box center [781, 379] width 140 height 12
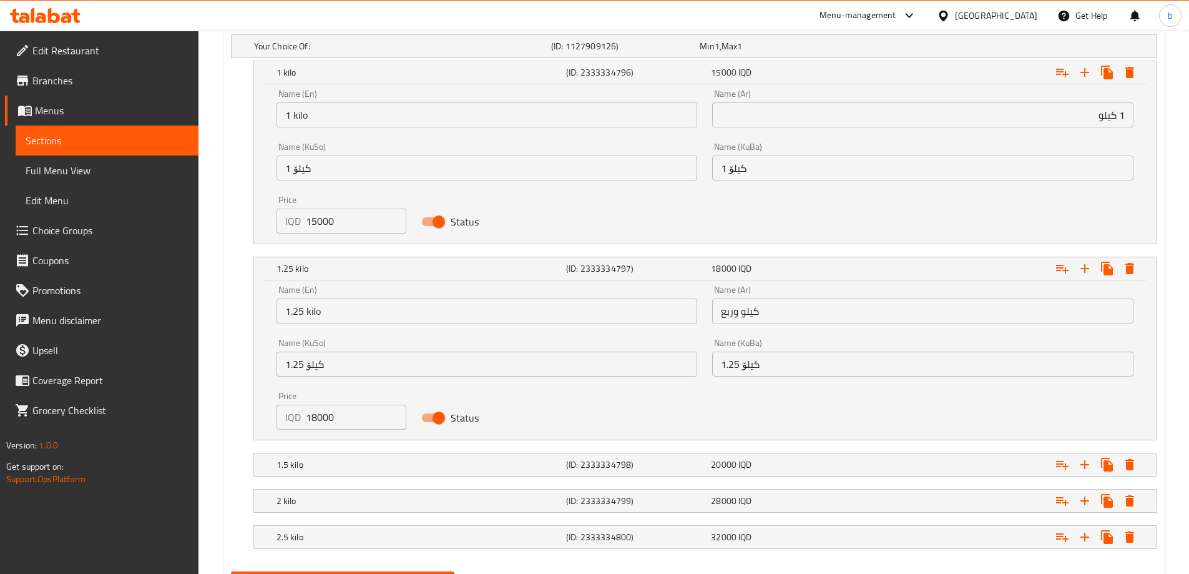
scroll to position [918, 0]
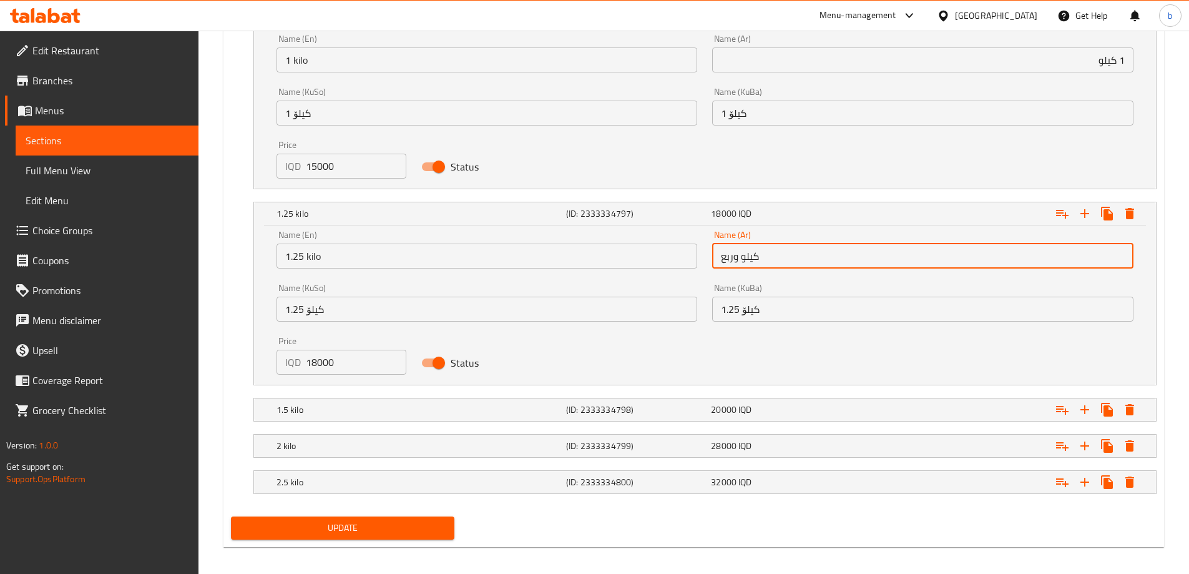
drag, startPoint x: 766, startPoint y: 247, endPoint x: 913, endPoint y: 286, distance: 151.9
click at [599, 255] on div "Name (En) 1.25 kilo Name (En) Name (Ar) كيلو وربع Name (Ar) Name (KuSo) 1.25 کی…" at bounding box center [705, 302] width 872 height 159
type input "1.25 كيلو"
click at [811, 408] on div "20000 IQD" at bounding box center [781, 409] width 140 height 12
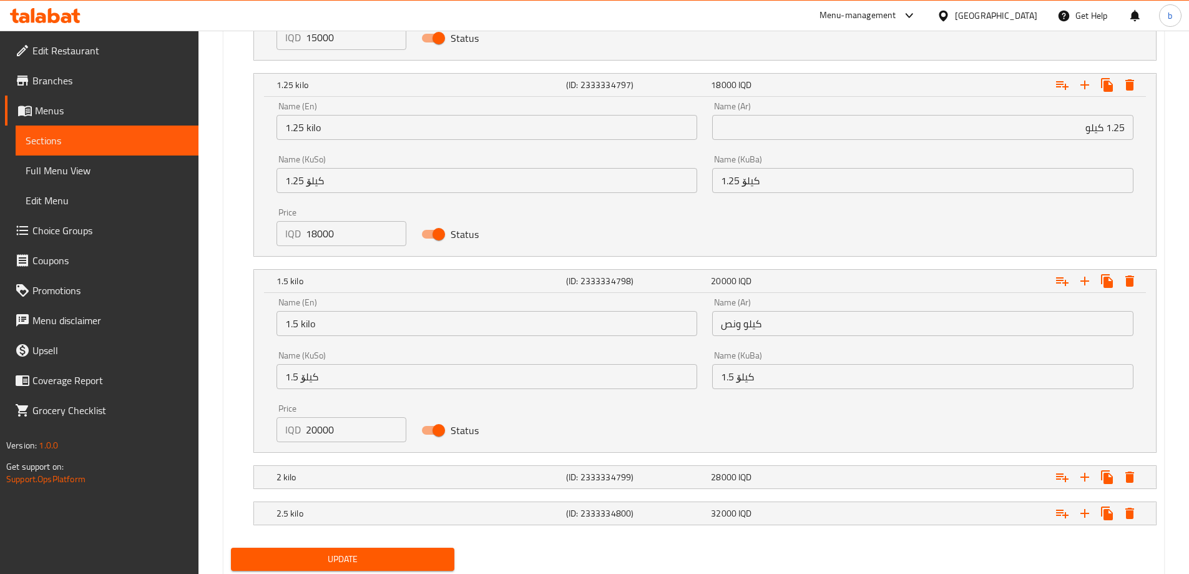
scroll to position [1086, 0]
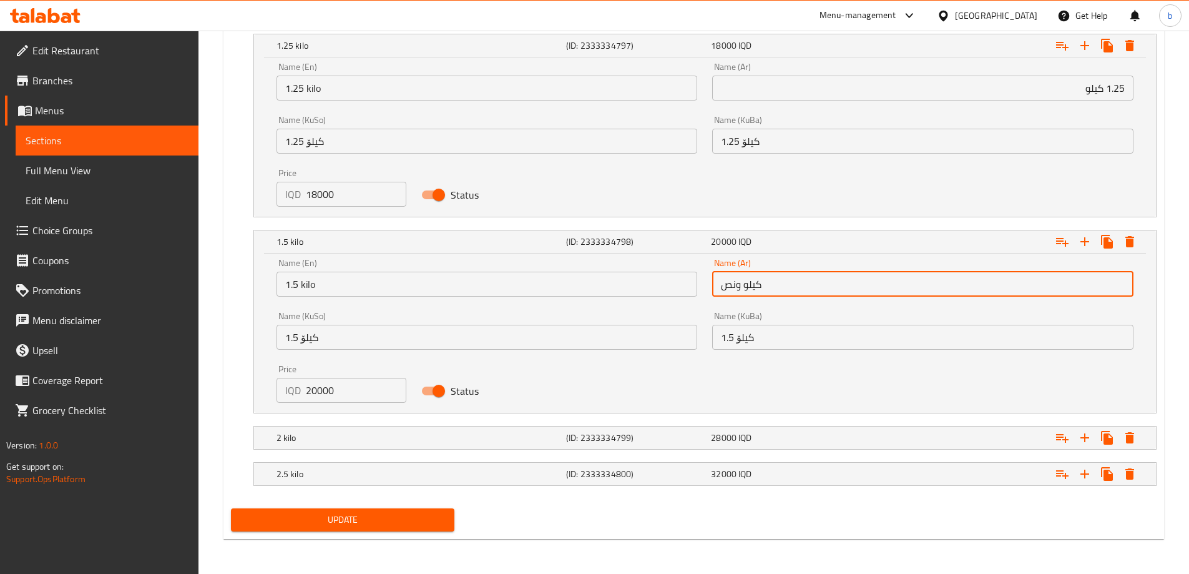
drag, startPoint x: 785, startPoint y: 282, endPoint x: 604, endPoint y: 287, distance: 180.4
click at [587, 281] on div "Name (En) 1.5 kilo Name (En) Name (Ar) كيلو ونص Name (Ar) Name (KuSo) 1.5 کیلۆ …" at bounding box center [705, 330] width 872 height 159
type input "1.5 كيلو"
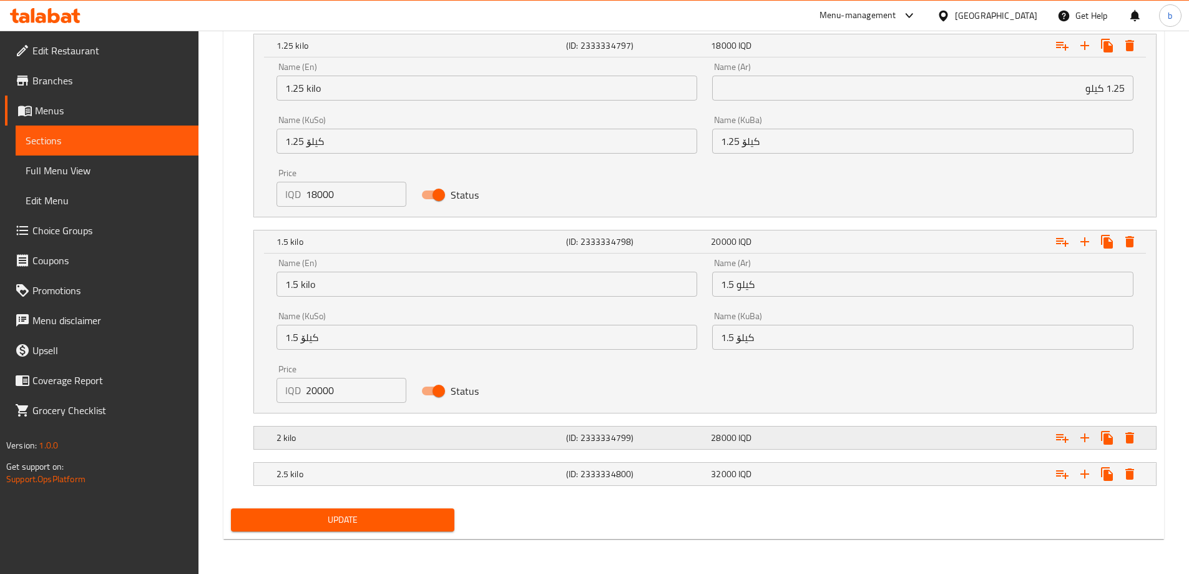
click at [774, 439] on div "28000 IQD" at bounding box center [781, 437] width 140 height 12
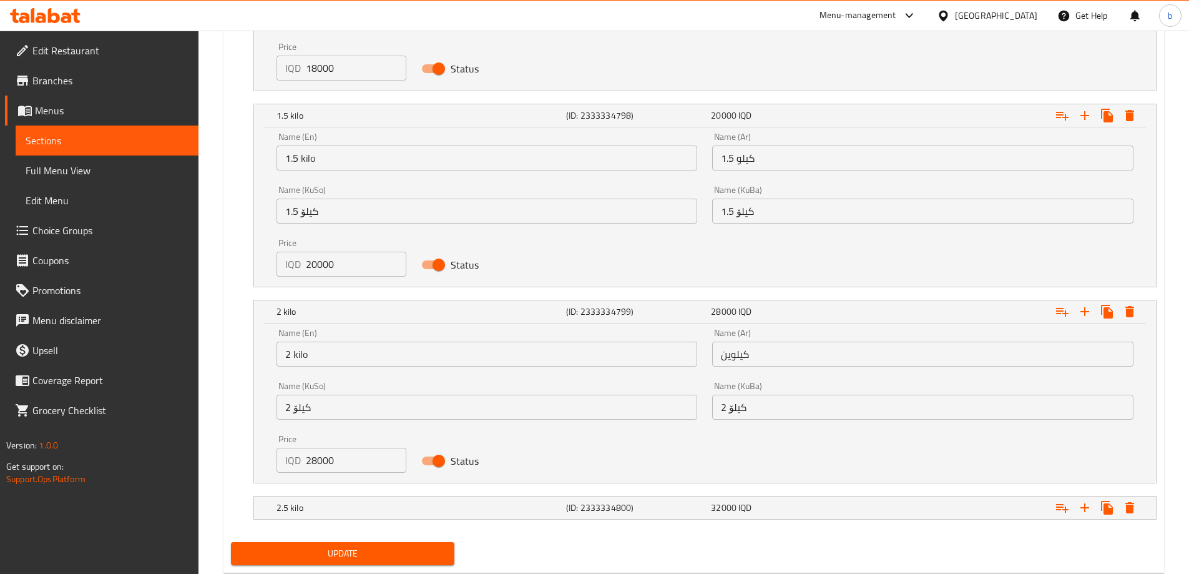
scroll to position [1231, 0]
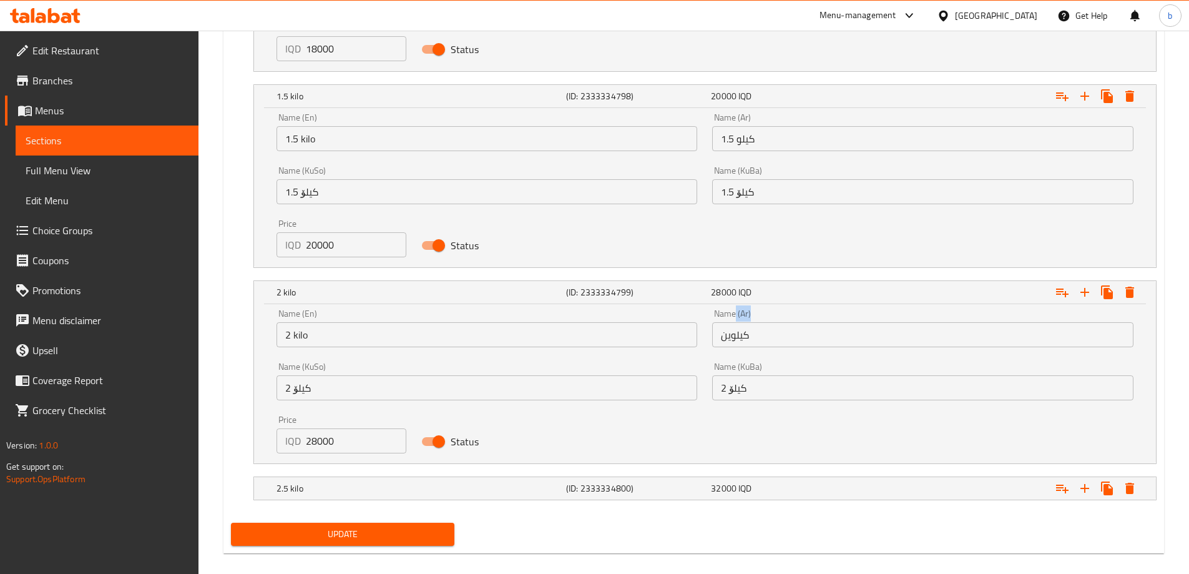
click at [734, 315] on div "Name (Ar) كيلوين Name (Ar)" at bounding box center [922, 328] width 421 height 38
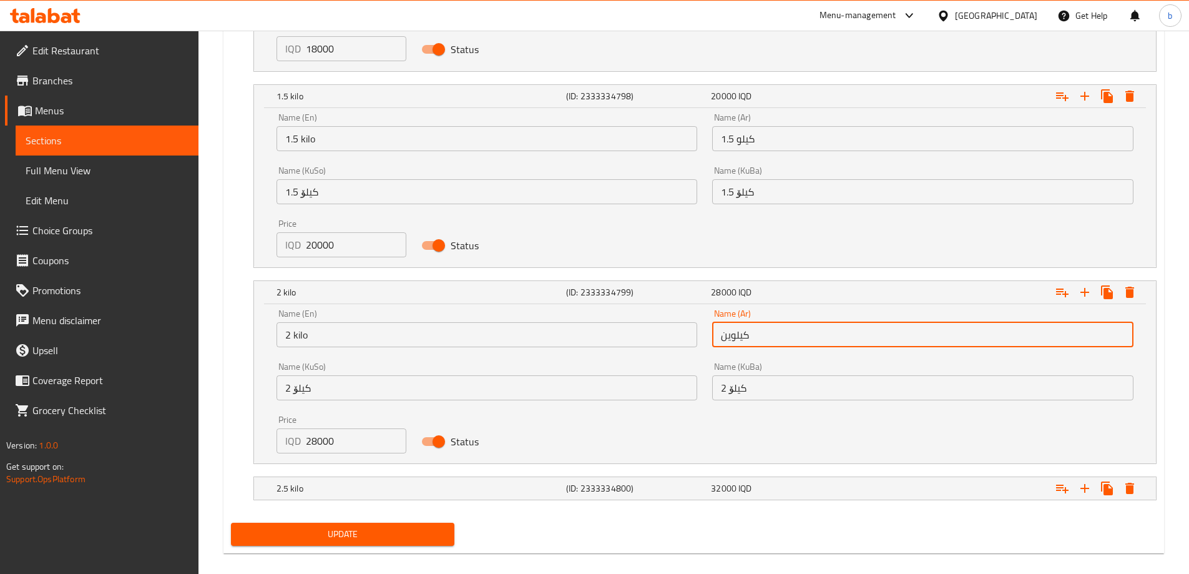
drag, startPoint x: 811, startPoint y: 330, endPoint x: 680, endPoint y: 331, distance: 130.5
click at [678, 331] on div "Name (En) 2 kilo Name (En) Name (Ar) كيلوين Name (Ar) Name (KuSo) 2 کیلۆ Name (…" at bounding box center [705, 380] width 872 height 159
type input "2 كيلو"
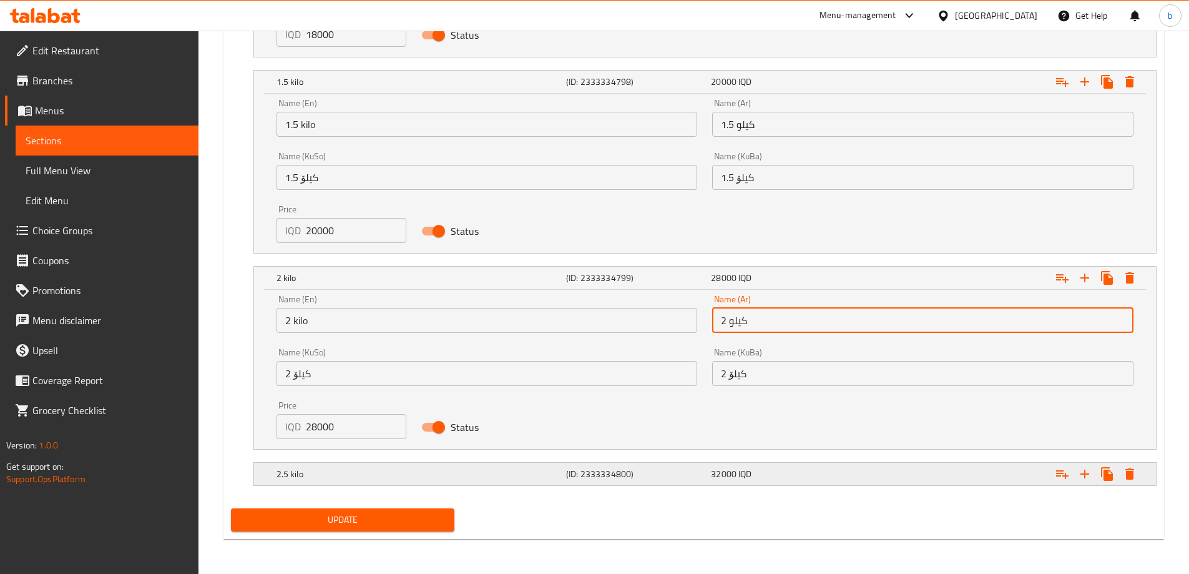
click at [766, 478] on div "32000 IQD" at bounding box center [781, 473] width 140 height 12
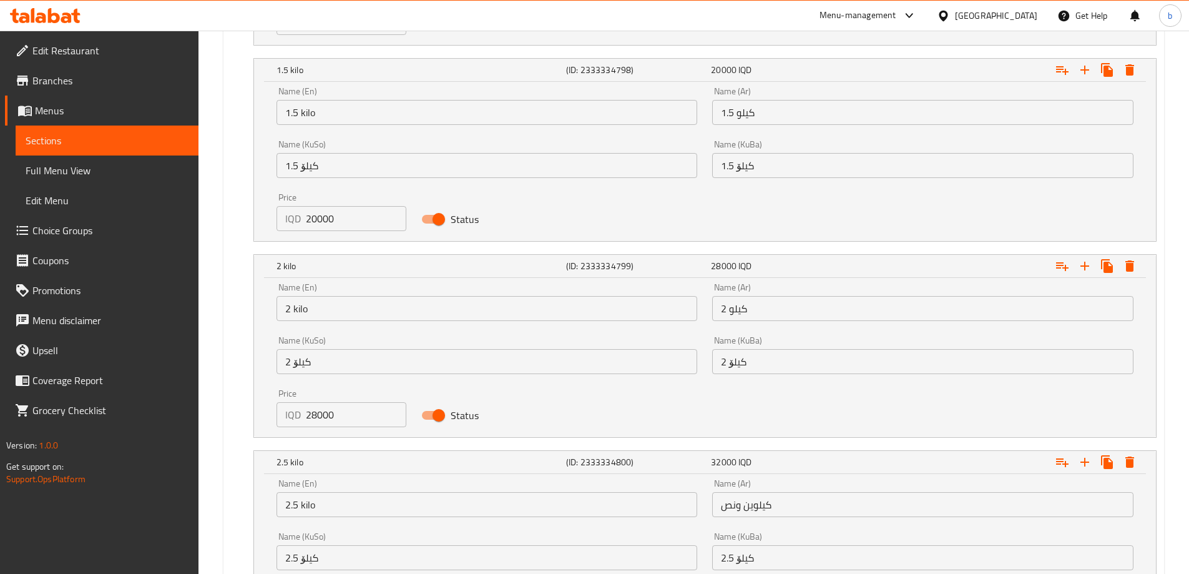
scroll to position [1391, 0]
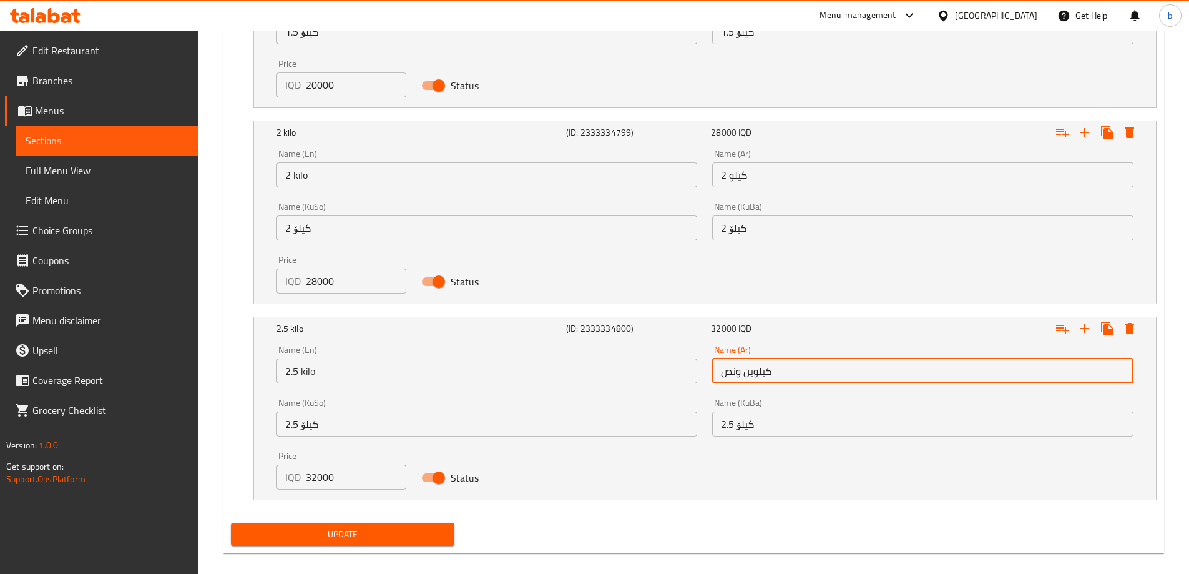
drag, startPoint x: 660, startPoint y: 360, endPoint x: 744, endPoint y: 363, distance: 84.3
click at [651, 360] on div "Name (En) 2.5 kilo Name (En) Name (Ar) كيلوين ونص Name (Ar) Name (KuSo) 2.5 کیل…" at bounding box center [705, 417] width 872 height 159
type input "2.5 كيلو"
click at [395, 529] on span "Update" at bounding box center [343, 534] width 204 height 16
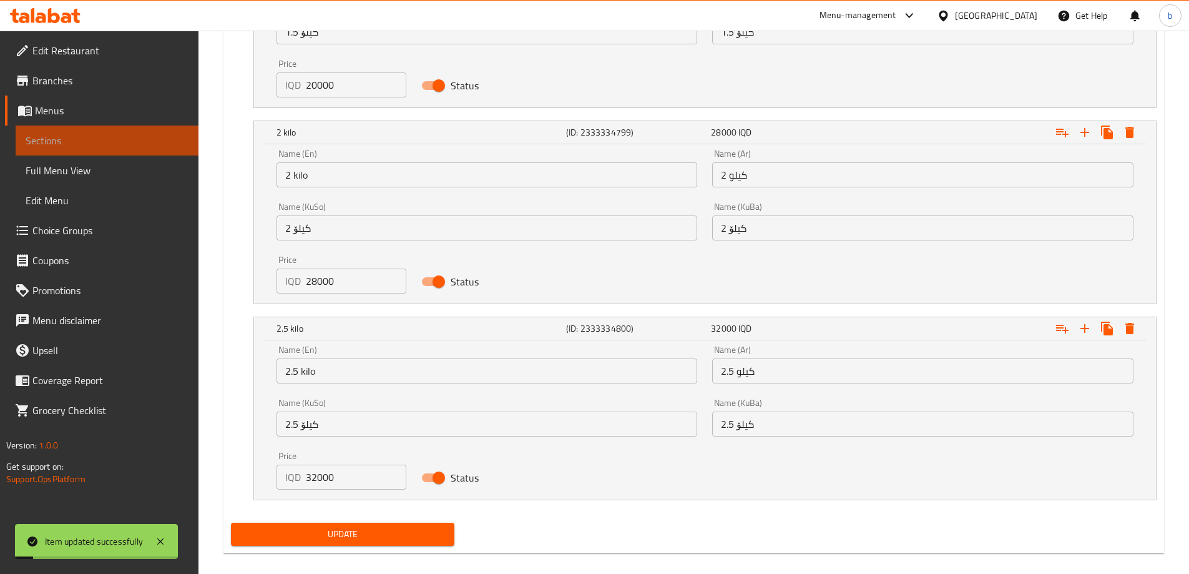
click at [134, 154] on link "Sections" at bounding box center [107, 140] width 183 height 30
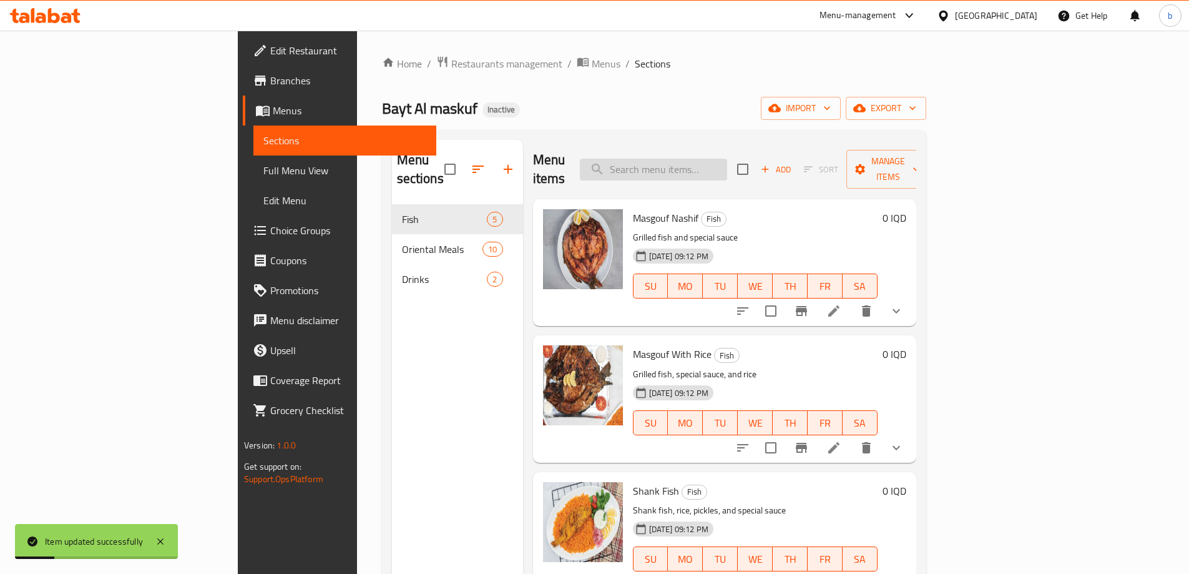
click at [717, 161] on input "search" at bounding box center [653, 170] width 147 height 22
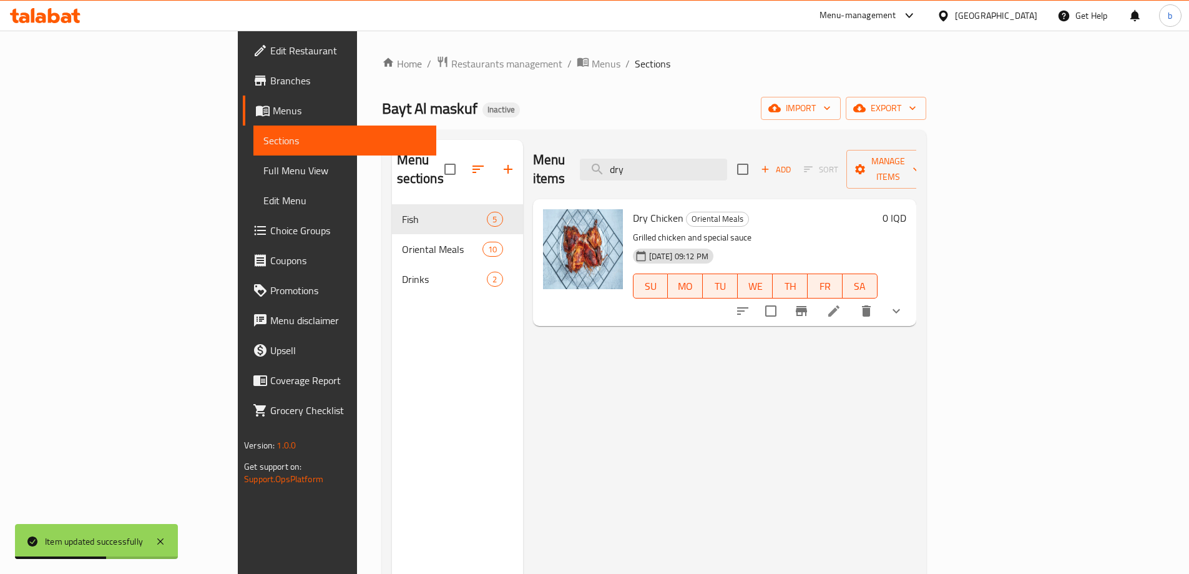
type input "dry"
click at [841, 303] on icon at bounding box center [833, 310] width 15 height 15
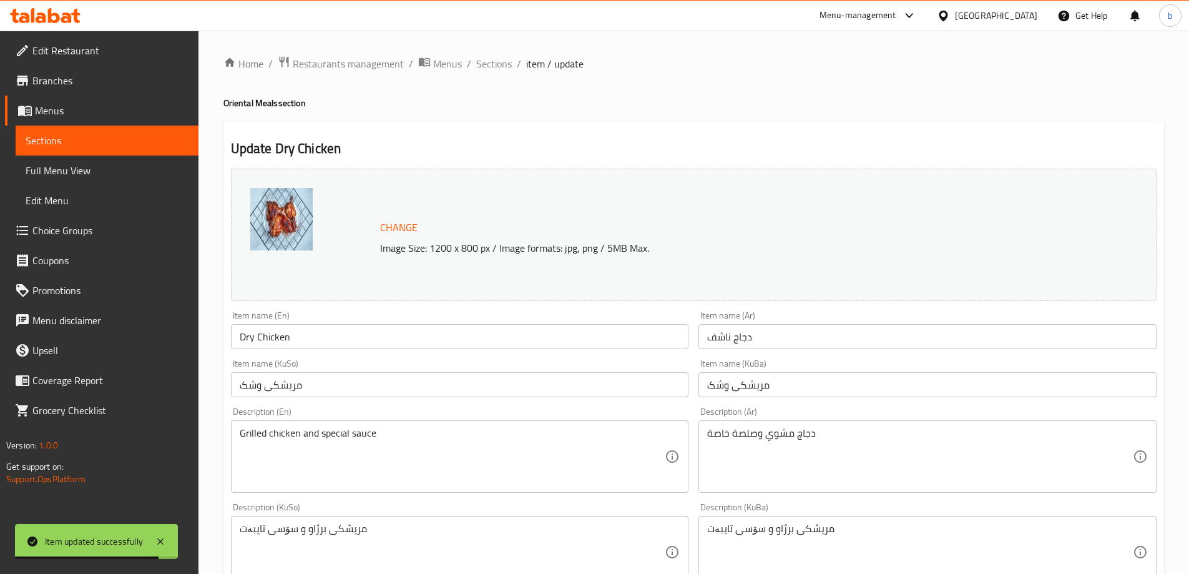
click at [248, 335] on input "Dry Chicken" at bounding box center [460, 336] width 458 height 25
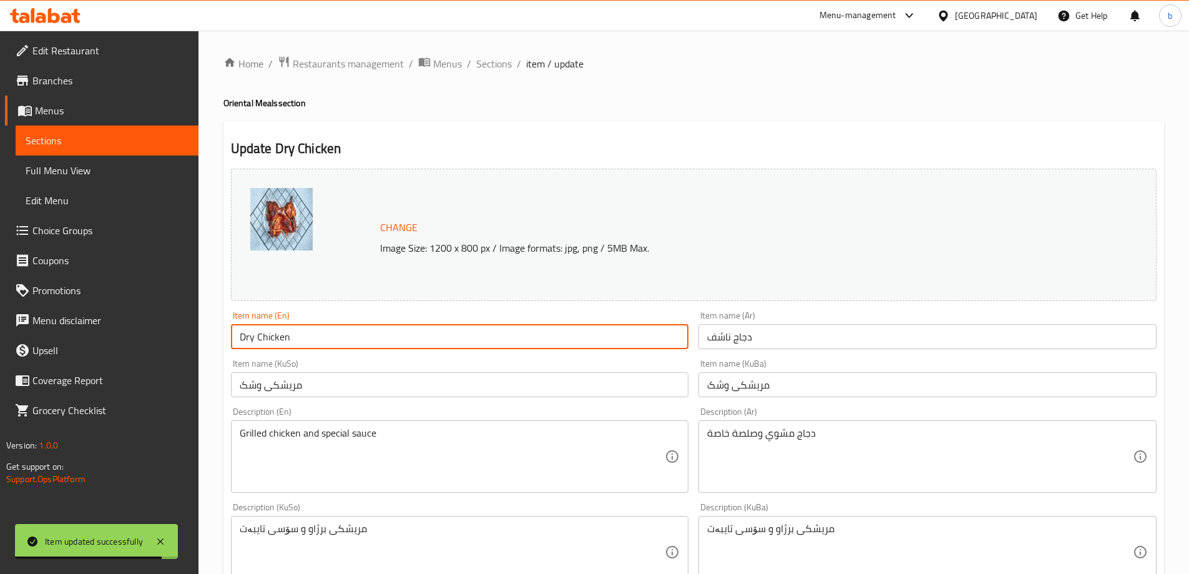
click at [248, 335] on input "Dry Chicken" at bounding box center [460, 336] width 458 height 25
paste input "Nashif"
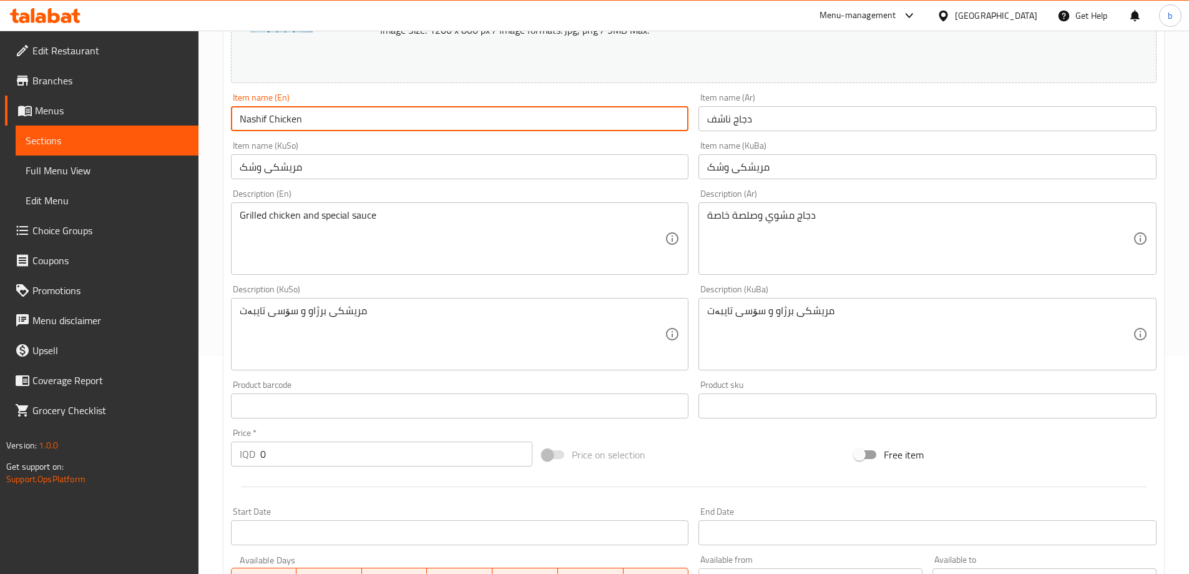
scroll to position [291, 0]
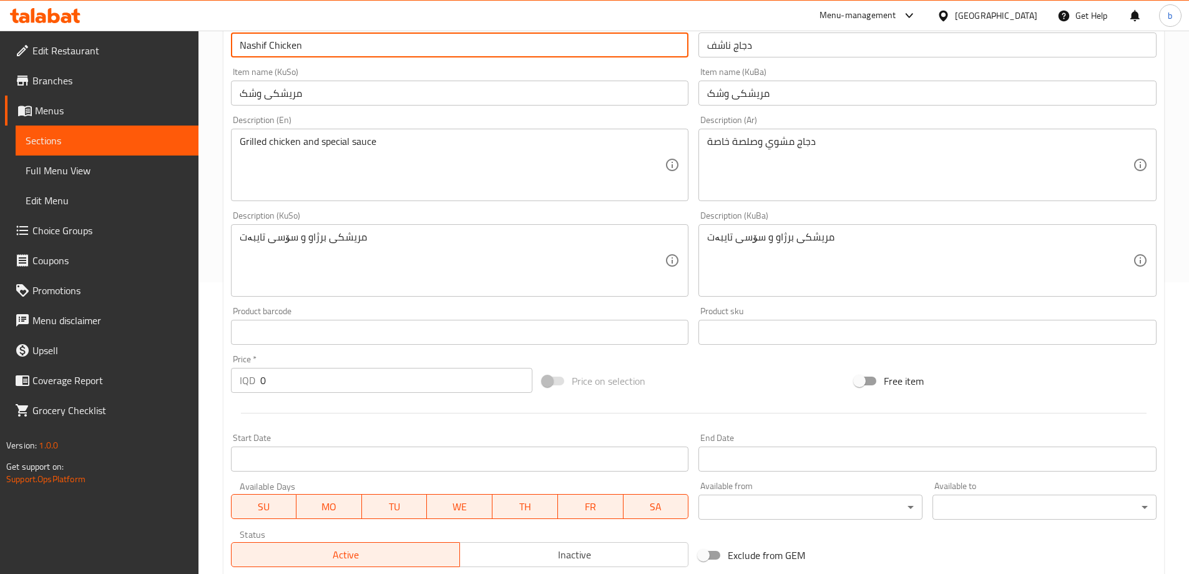
type input "Nashif Chicken"
click at [256, 89] on input "مریشکی وشک" at bounding box center [460, 93] width 458 height 25
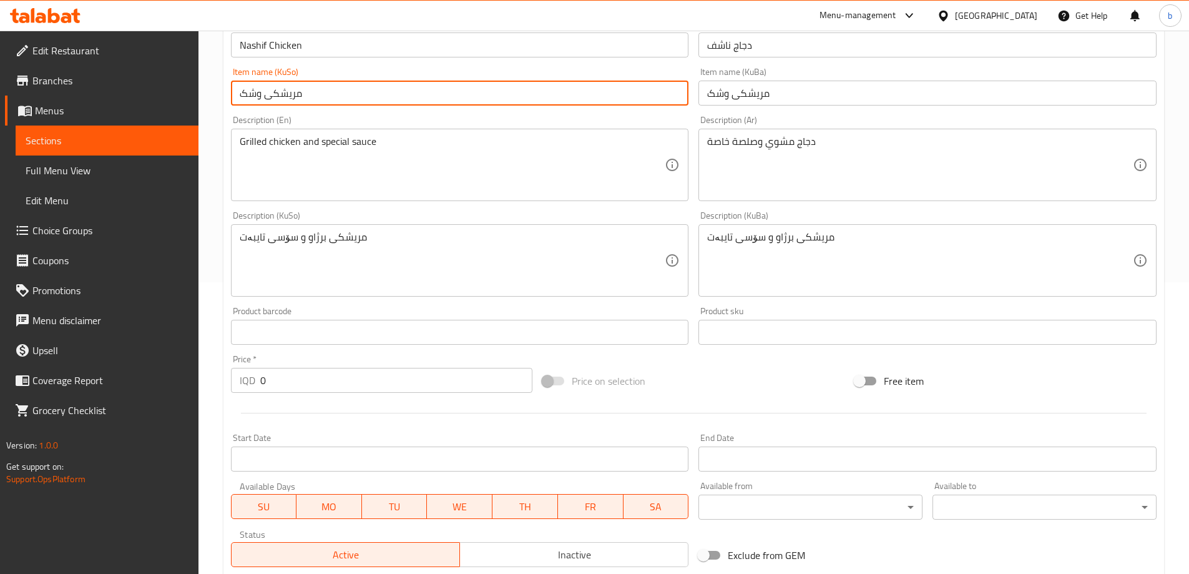
click at [256, 89] on input "مریشکی وشک" at bounding box center [460, 93] width 458 height 25
paste input "اشف"
type input "مریشکی ناشف"
click at [709, 89] on input "مریشکی وشک" at bounding box center [927, 93] width 458 height 25
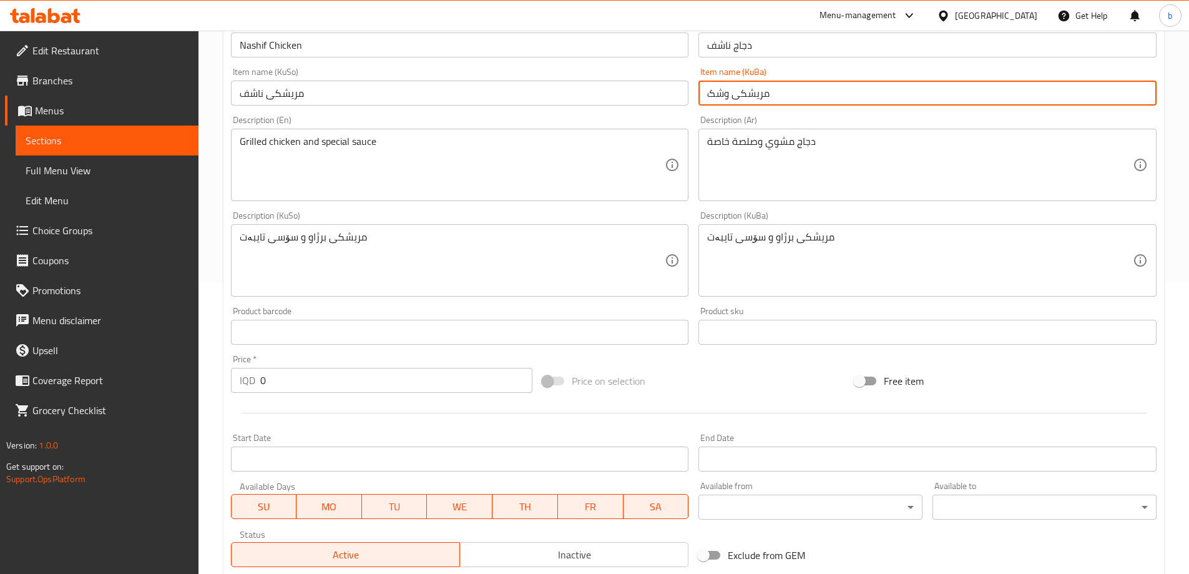
click at [709, 89] on input "مریشکی وشک" at bounding box center [927, 93] width 458 height 25
click at [725, 94] on input "مریشکی وشک" at bounding box center [927, 93] width 458 height 25
paste input "اشف"
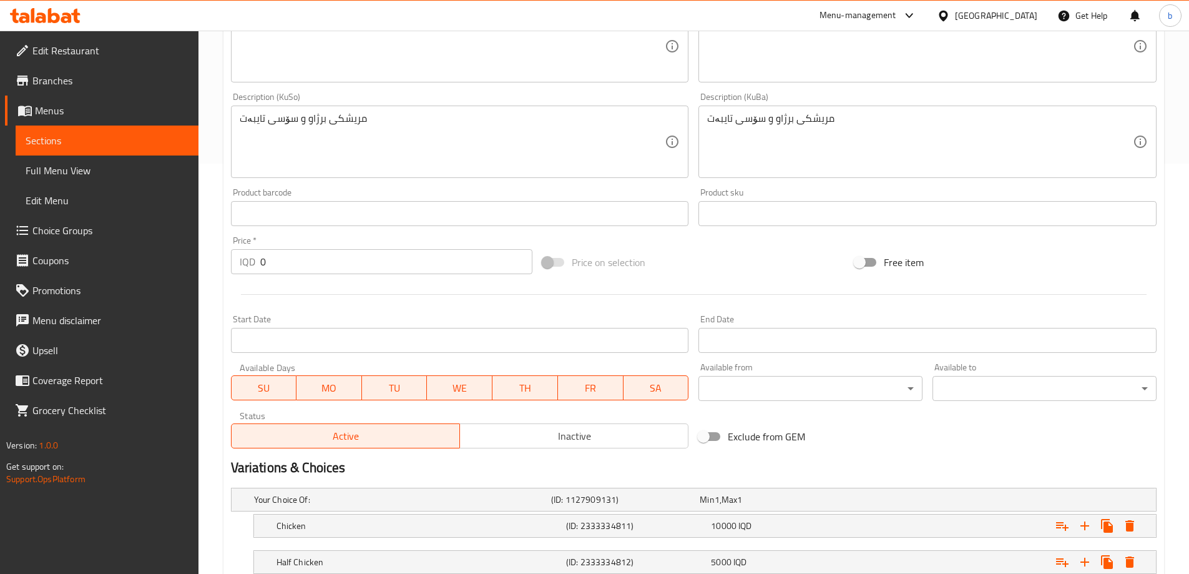
scroll to position [437, 0]
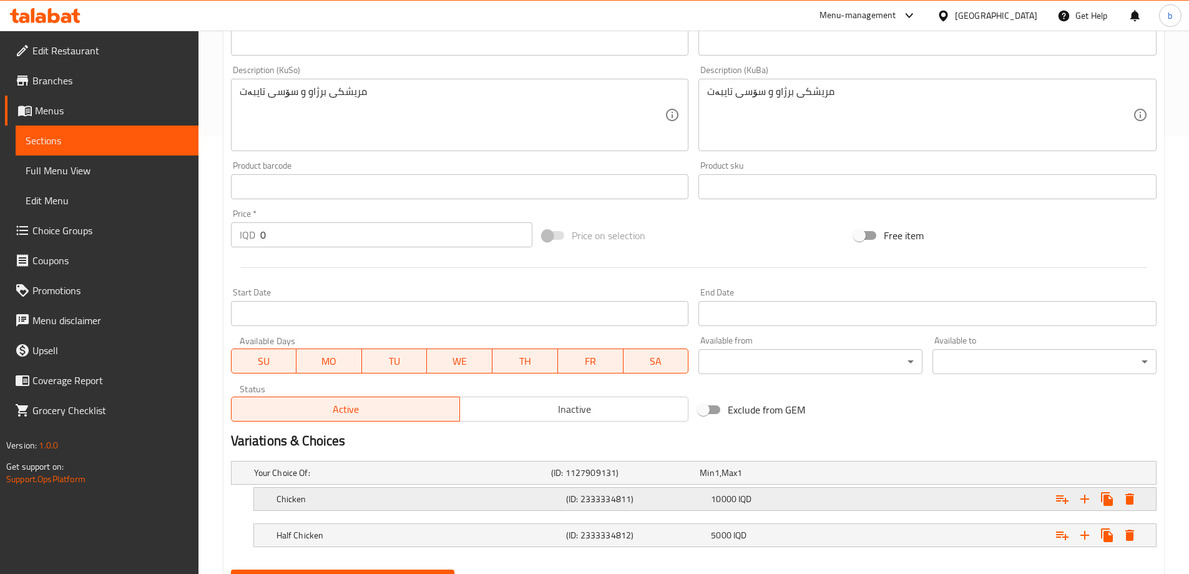
type input "مریشکی ناشف"
click at [751, 503] on span "IQD" at bounding box center [744, 499] width 13 height 16
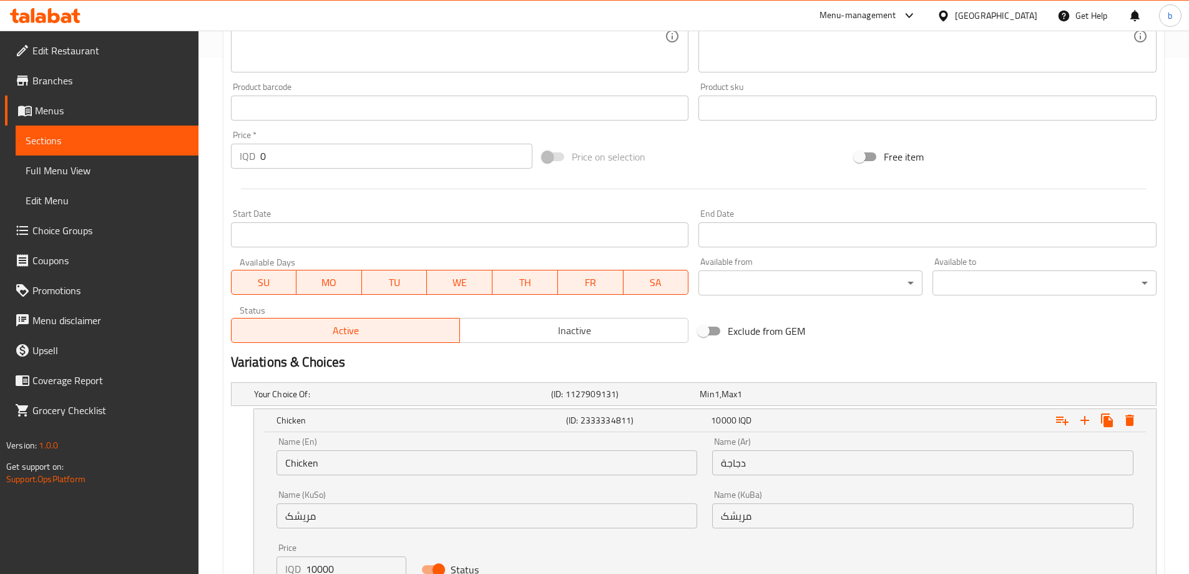
scroll to position [658, 0]
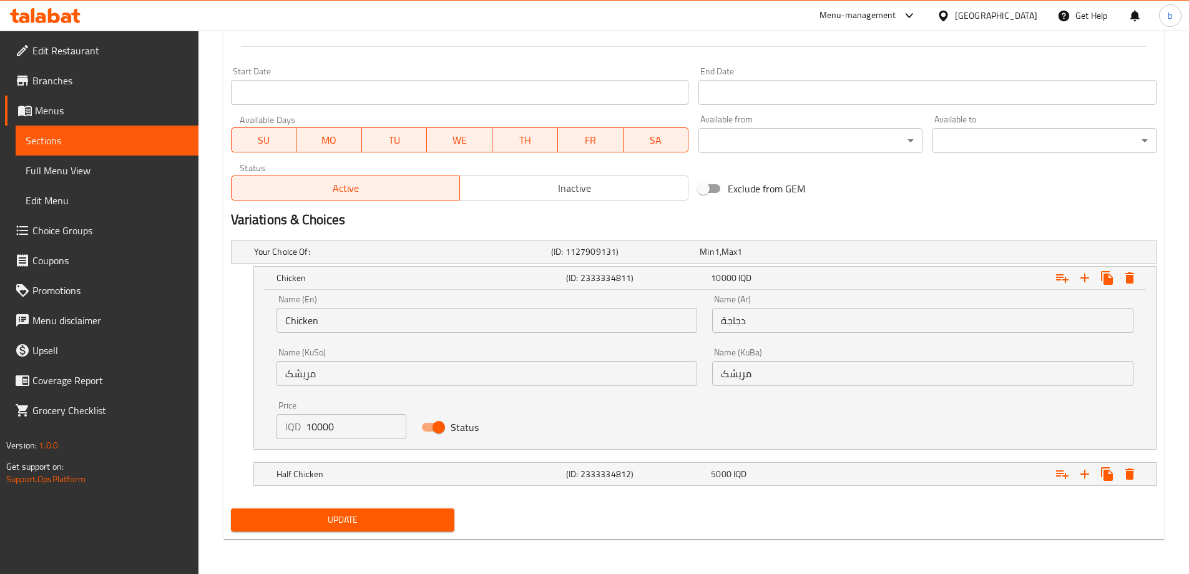
click at [432, 516] on span "Update" at bounding box center [343, 520] width 204 height 16
click at [104, 144] on span "Sections" at bounding box center [107, 140] width 163 height 15
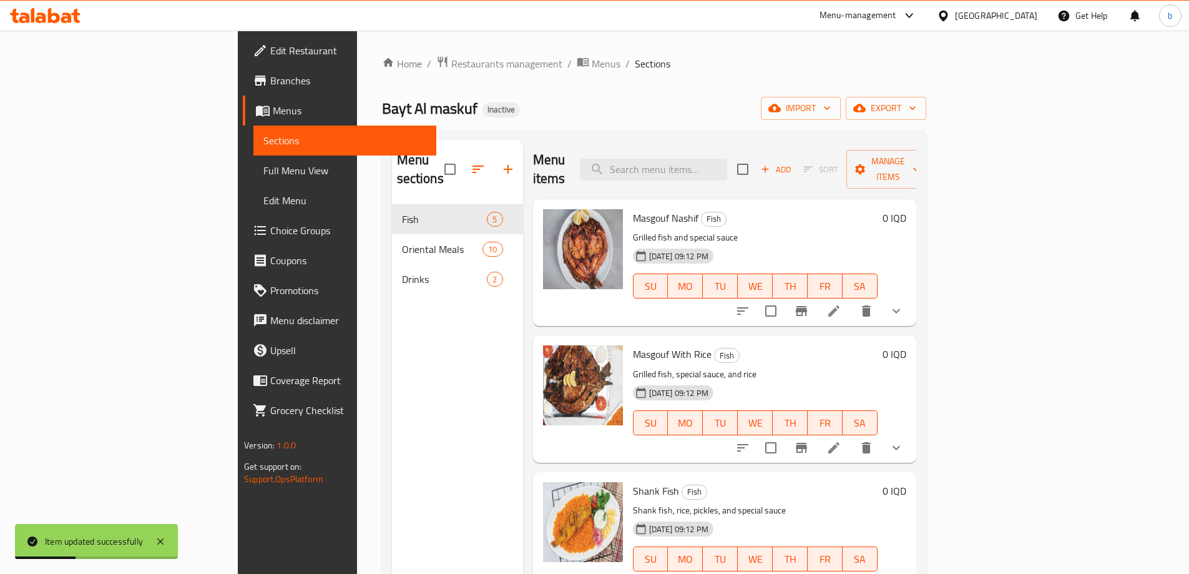
click at [841, 303] on icon at bounding box center [833, 310] width 15 height 15
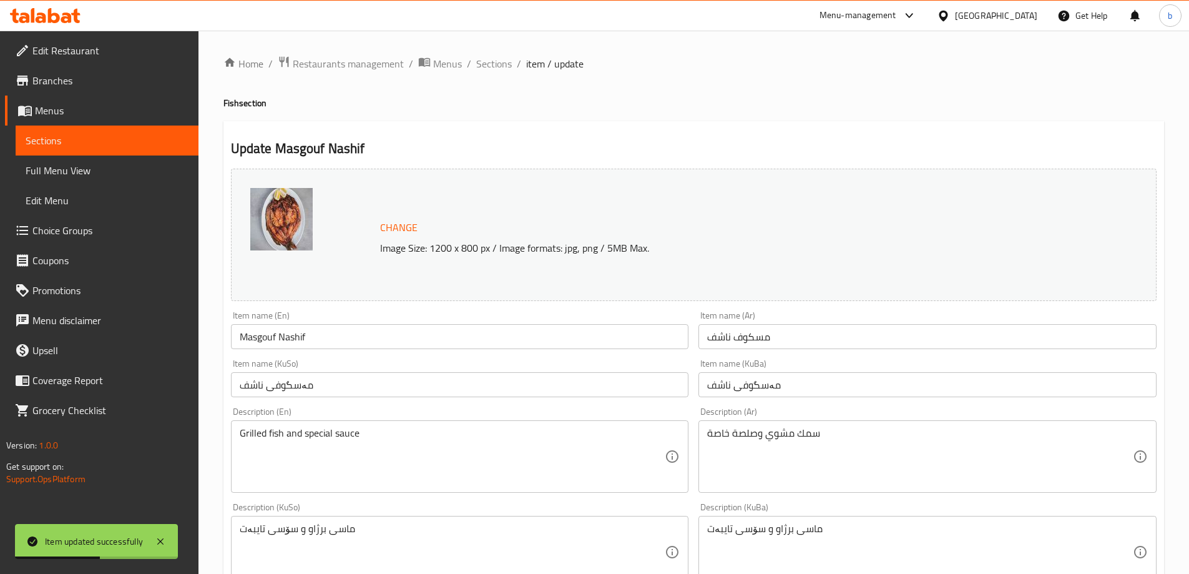
click at [292, 337] on input "Masgouf Nashif" at bounding box center [460, 336] width 458 height 25
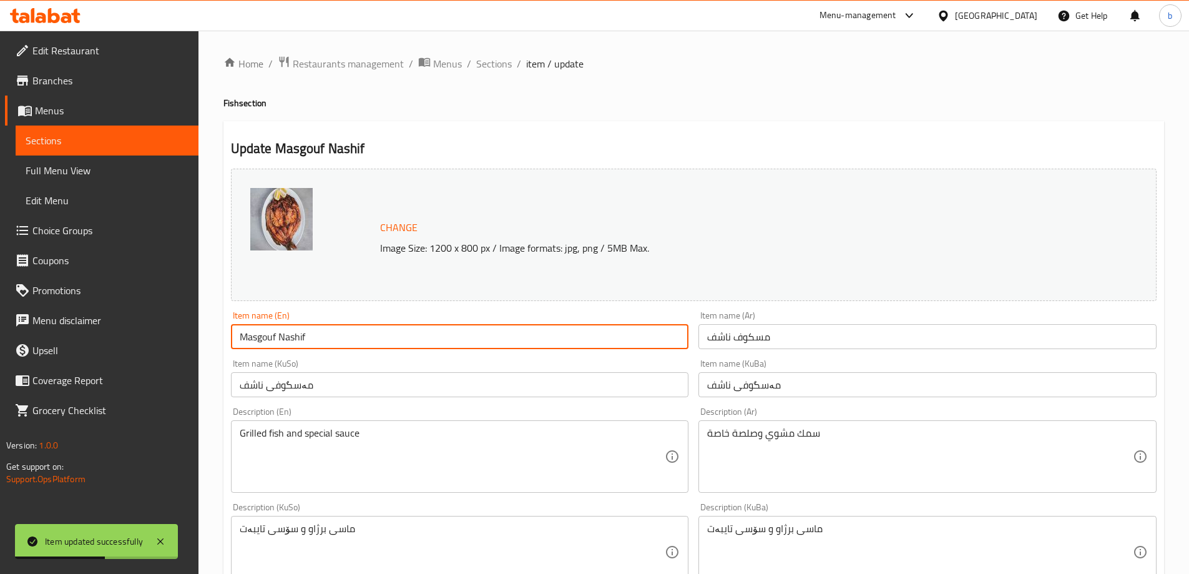
click at [292, 337] on input "Masgouf Nashif" at bounding box center [460, 336] width 458 height 25
click at [239, 337] on input "Masgouf" at bounding box center [460, 336] width 458 height 25
paste input "Nashif"
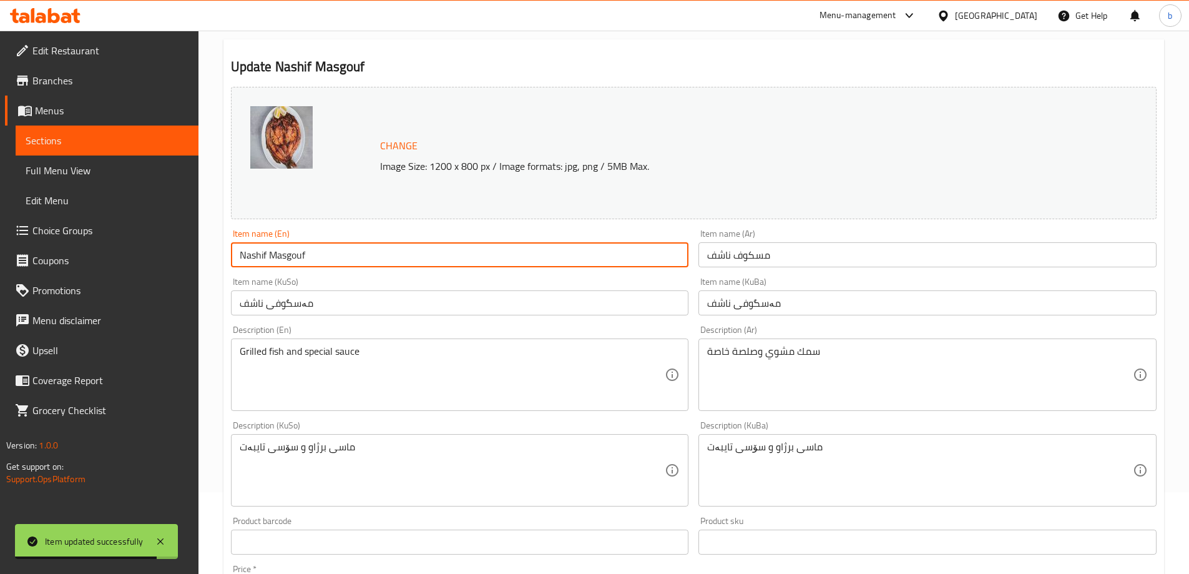
scroll to position [607, 0]
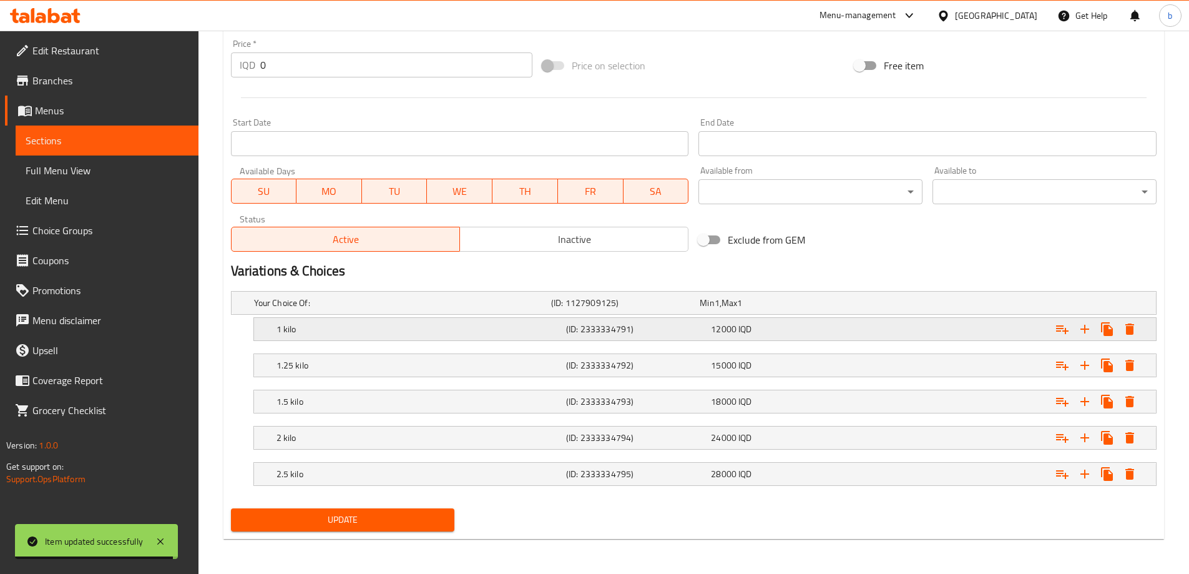
type input "Nashif Masgouf"
click at [827, 325] on div "12000 IQD" at bounding box center [781, 329] width 140 height 12
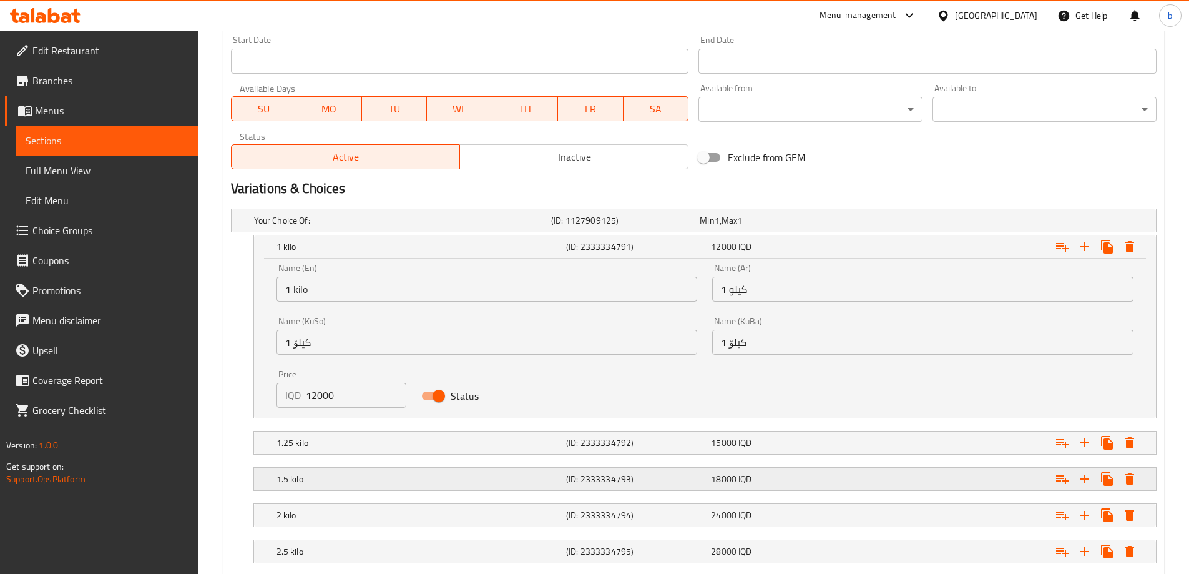
scroll to position [766, 0]
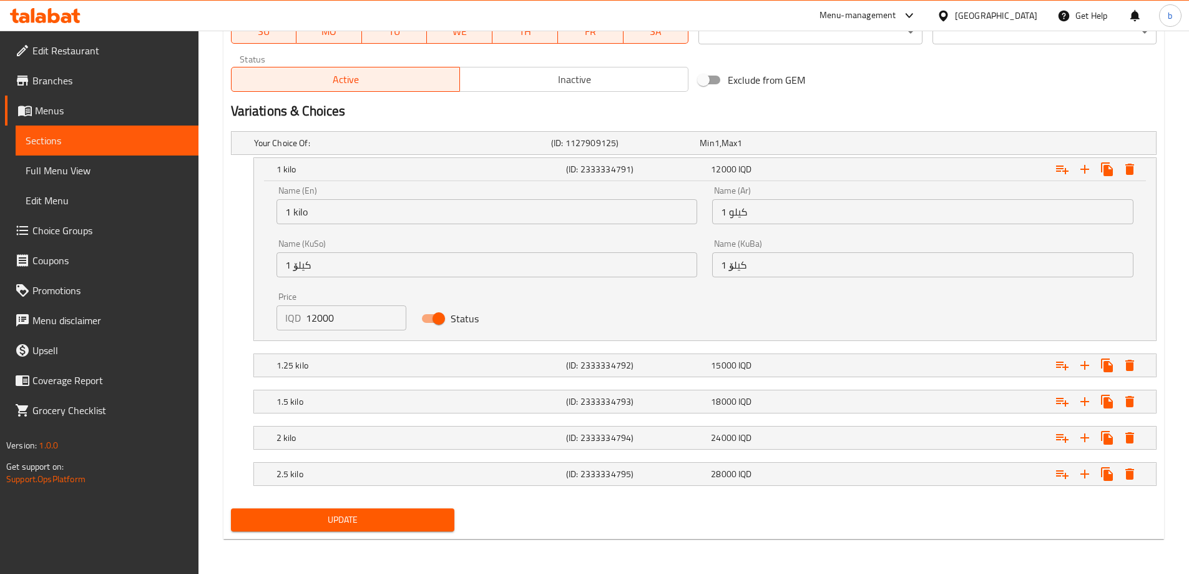
click at [423, 522] on span "Update" at bounding box center [343, 520] width 204 height 16
click at [136, 149] on link "Sections" at bounding box center [107, 140] width 183 height 30
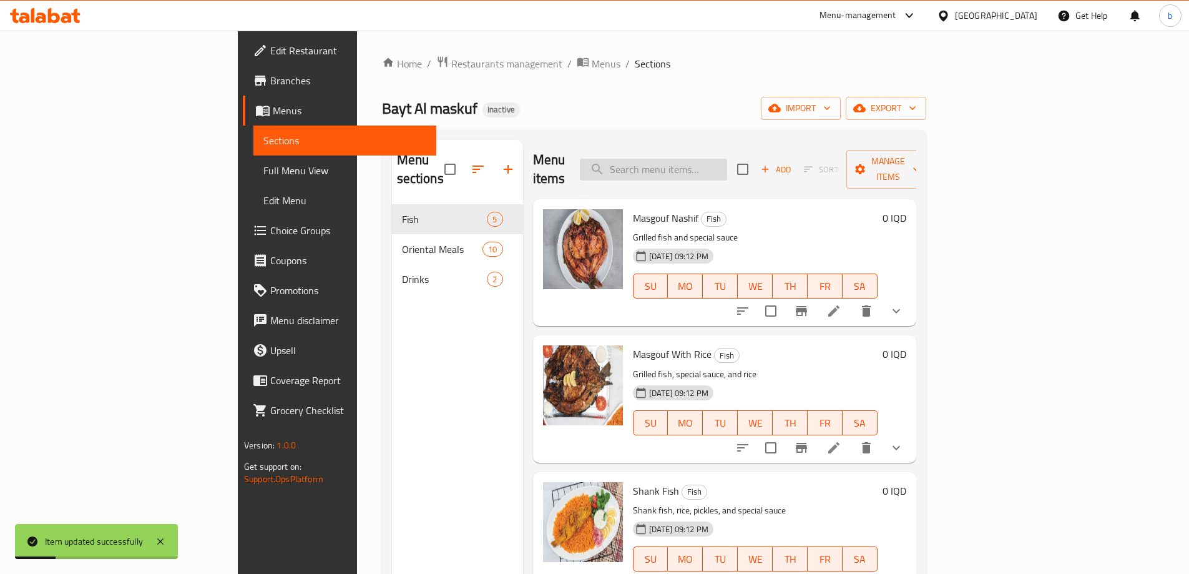
click at [697, 169] on input "search" at bounding box center [653, 170] width 147 height 22
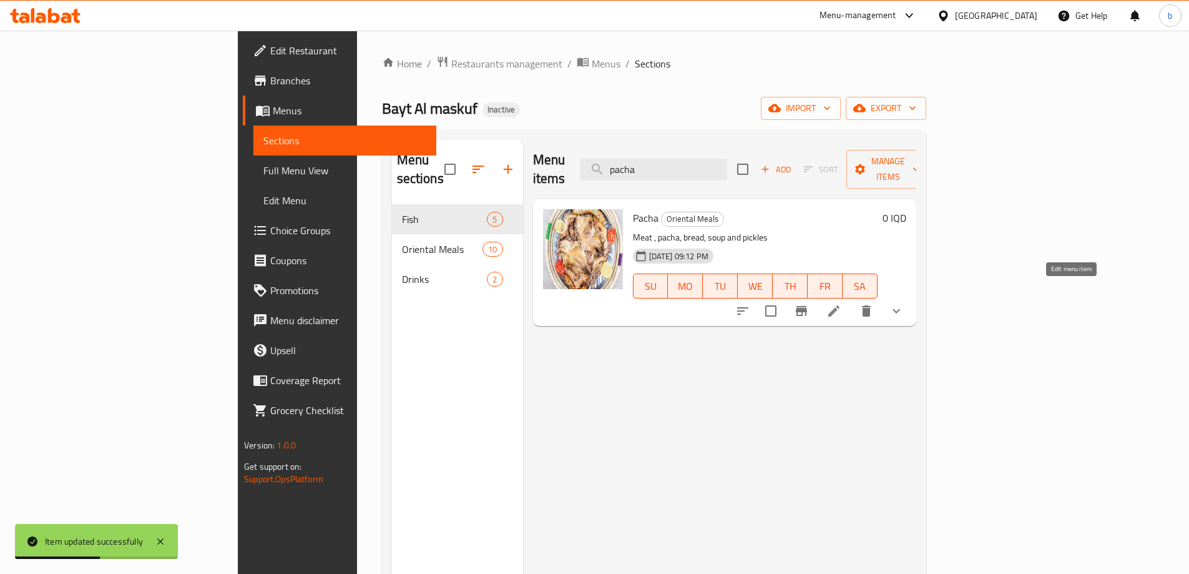
type input "pacha"
click at [841, 303] on icon at bounding box center [833, 310] width 15 height 15
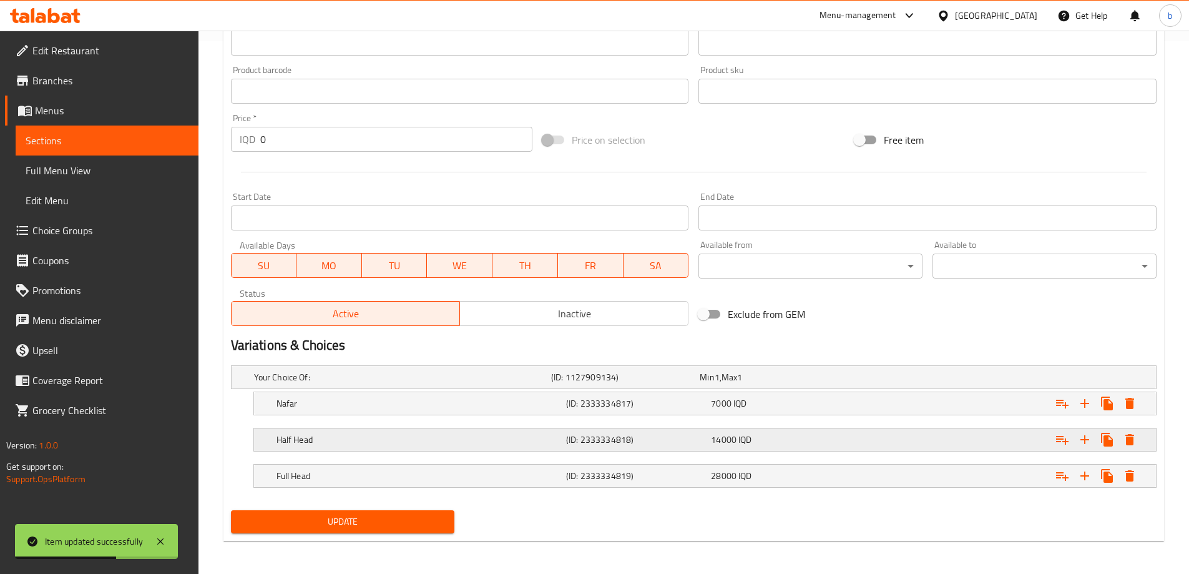
scroll to position [534, 0]
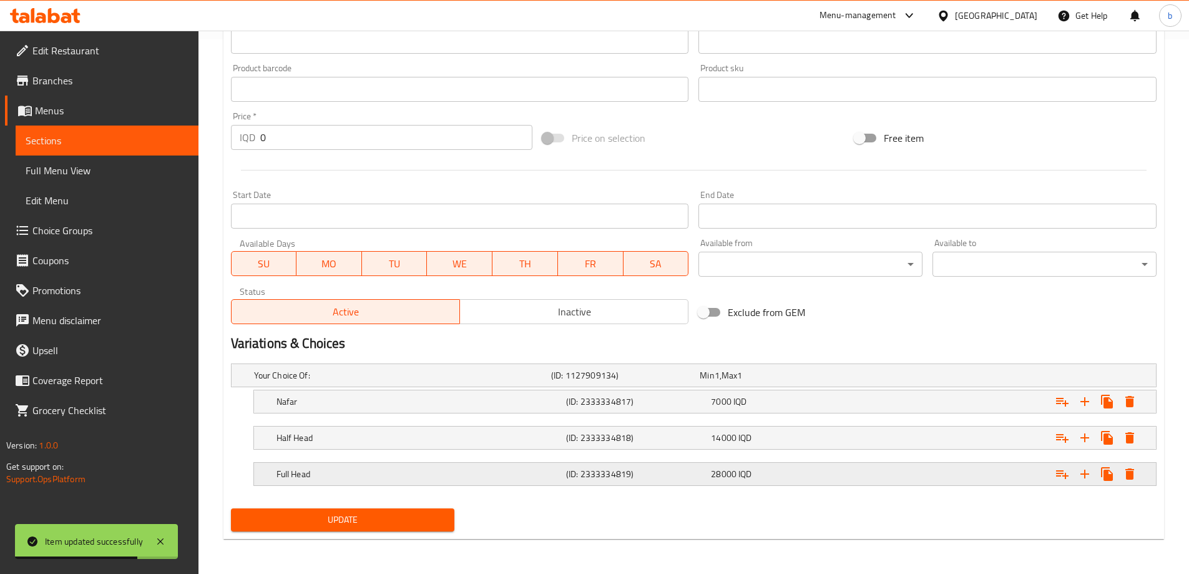
click at [599, 463] on div "Full Head (ID: 2333334819) 28000 IQD" at bounding box center [708, 473] width 869 height 27
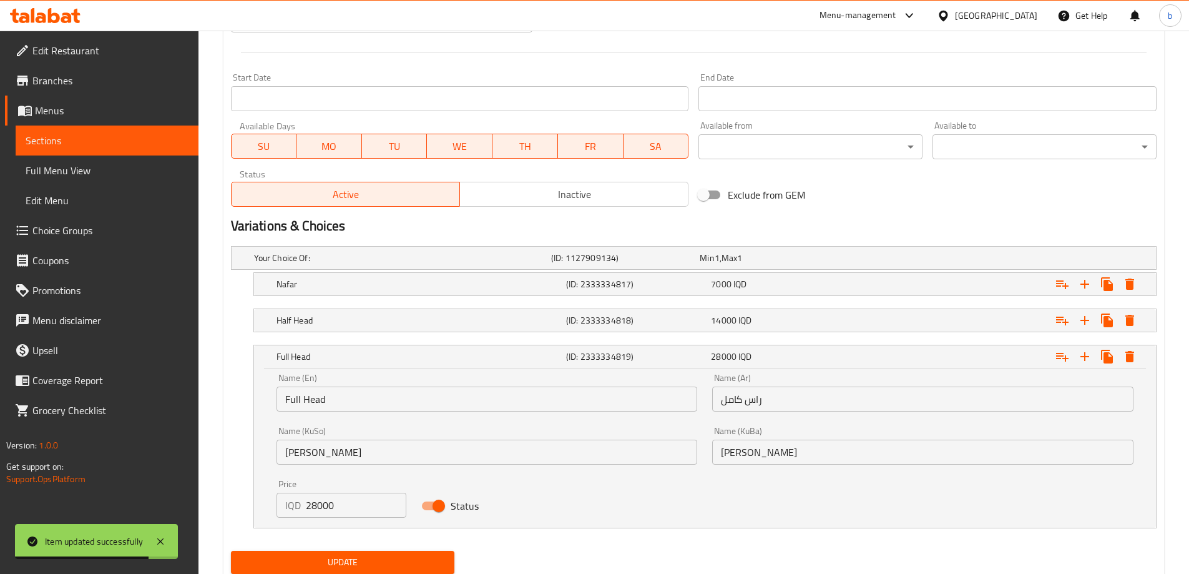
scroll to position [680, 0]
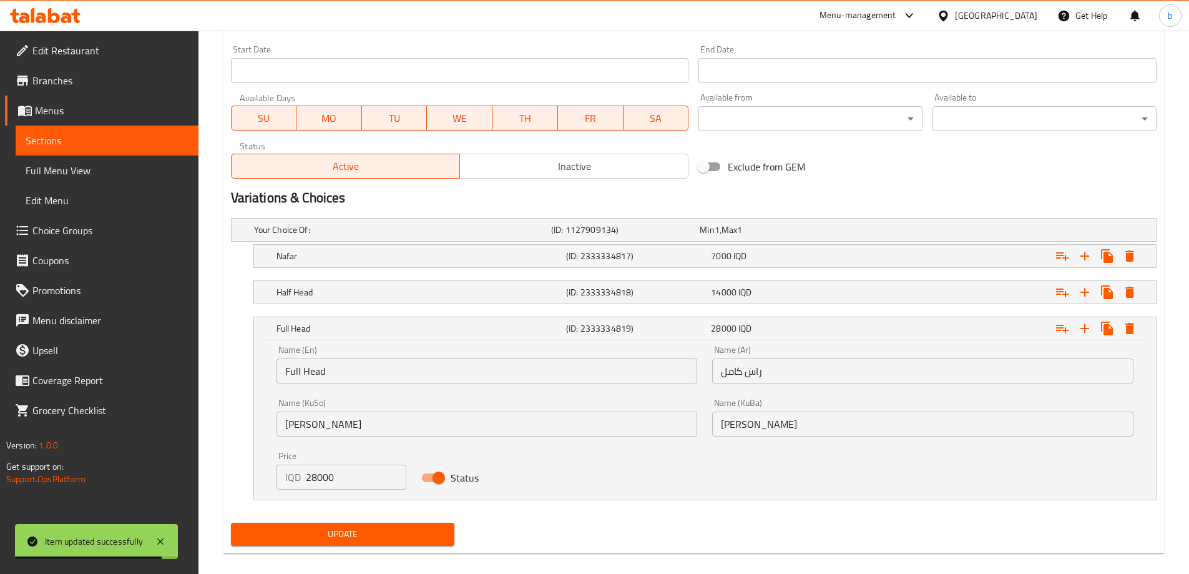
click at [287, 371] on input "Full Head" at bounding box center [486, 370] width 421 height 25
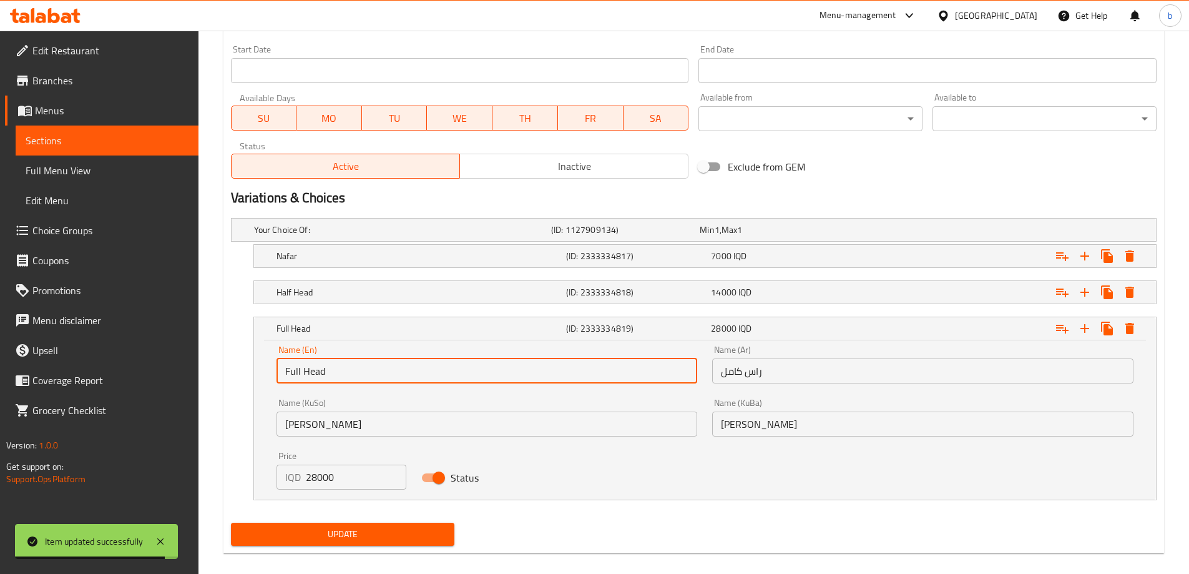
click at [287, 371] on input "Full Head" at bounding box center [486, 370] width 421 height 25
type input "Whole Head"
click at [400, 537] on span "Update" at bounding box center [343, 534] width 204 height 16
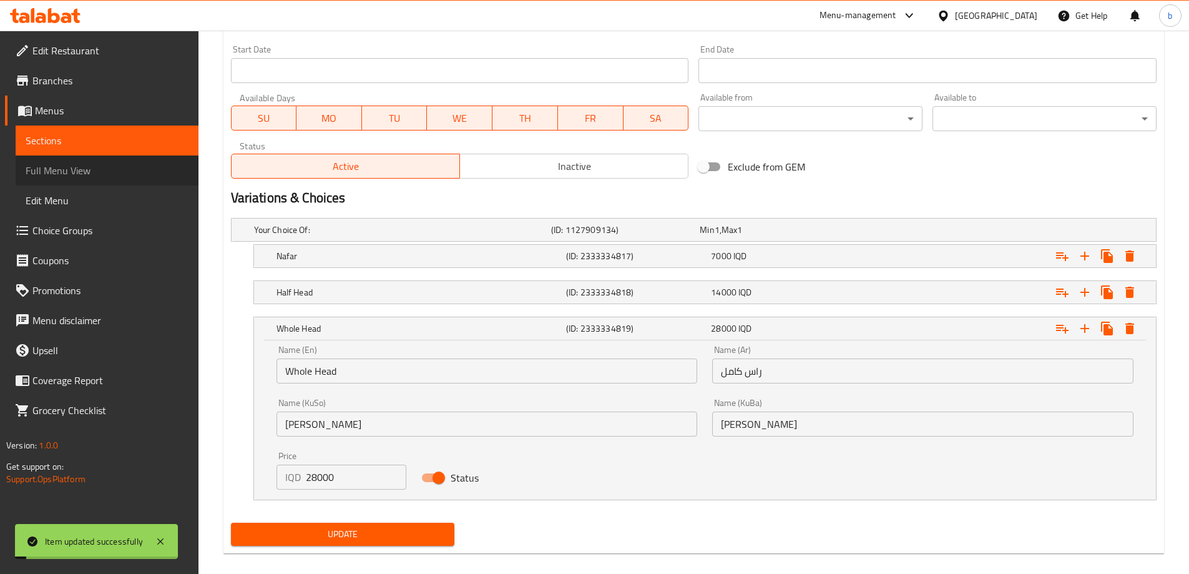
click at [123, 165] on span "Full Menu View" at bounding box center [107, 170] width 163 height 15
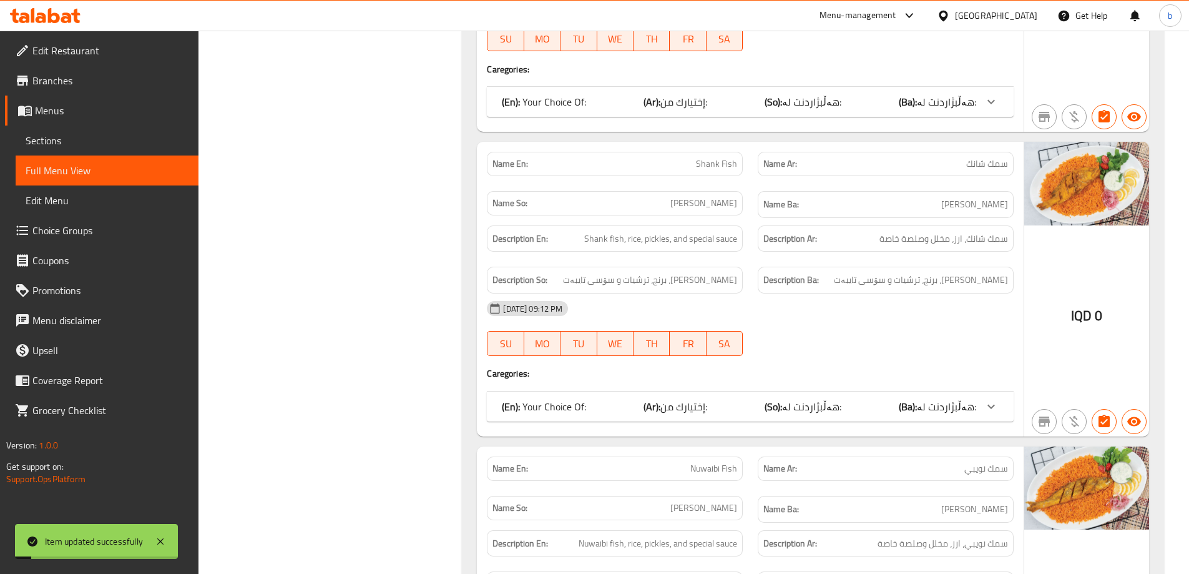
click at [94, 143] on span "Sections" at bounding box center [107, 140] width 163 height 15
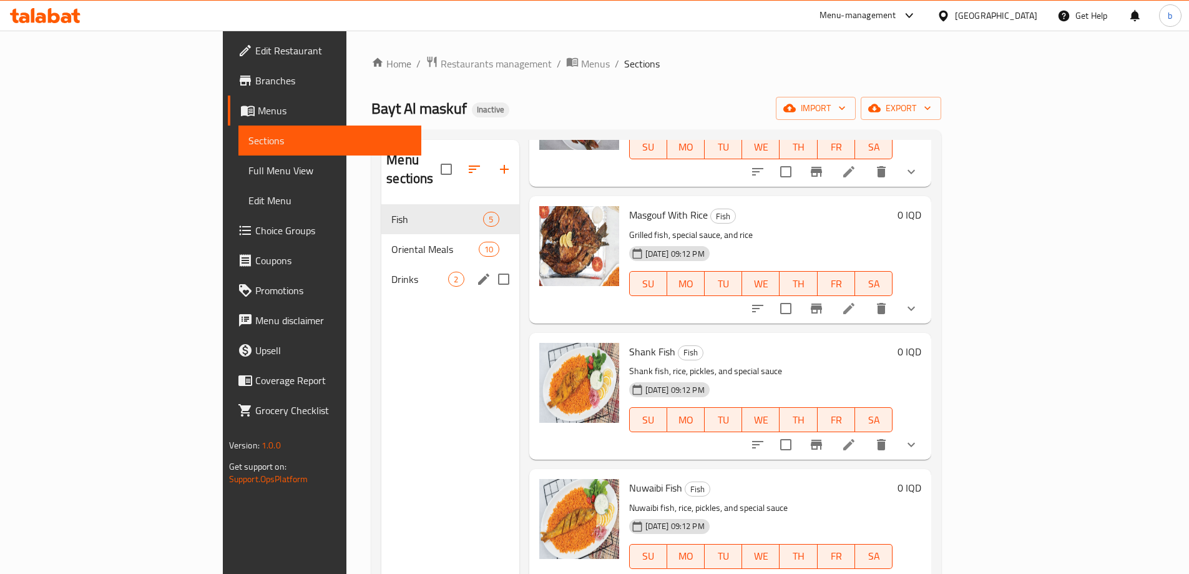
click at [479, 243] on span "10" at bounding box center [488, 249] width 19 height 12
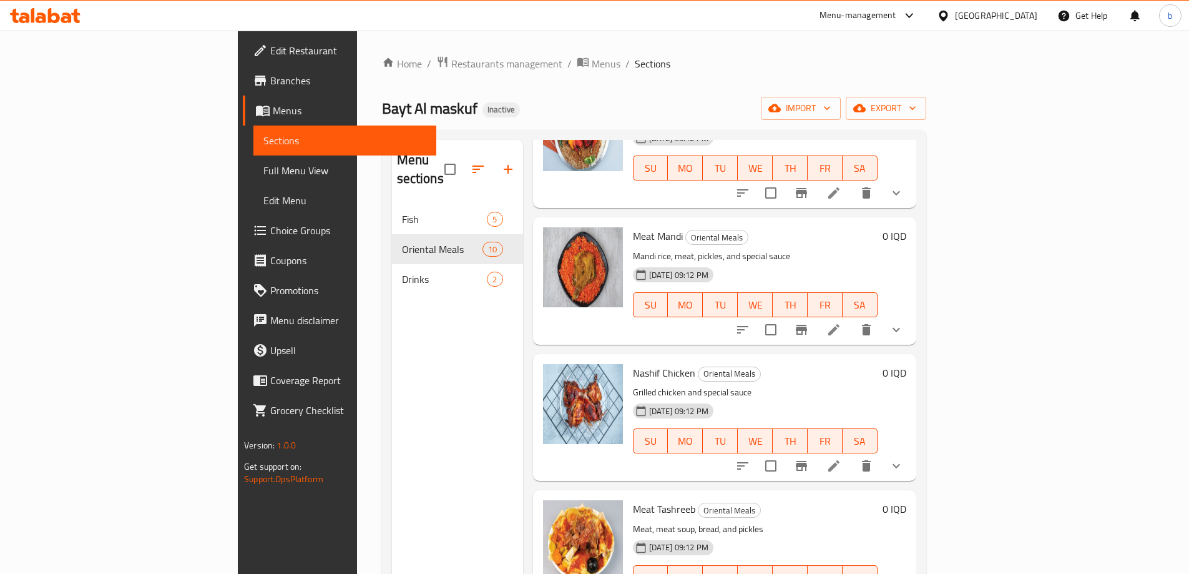
scroll to position [145, 0]
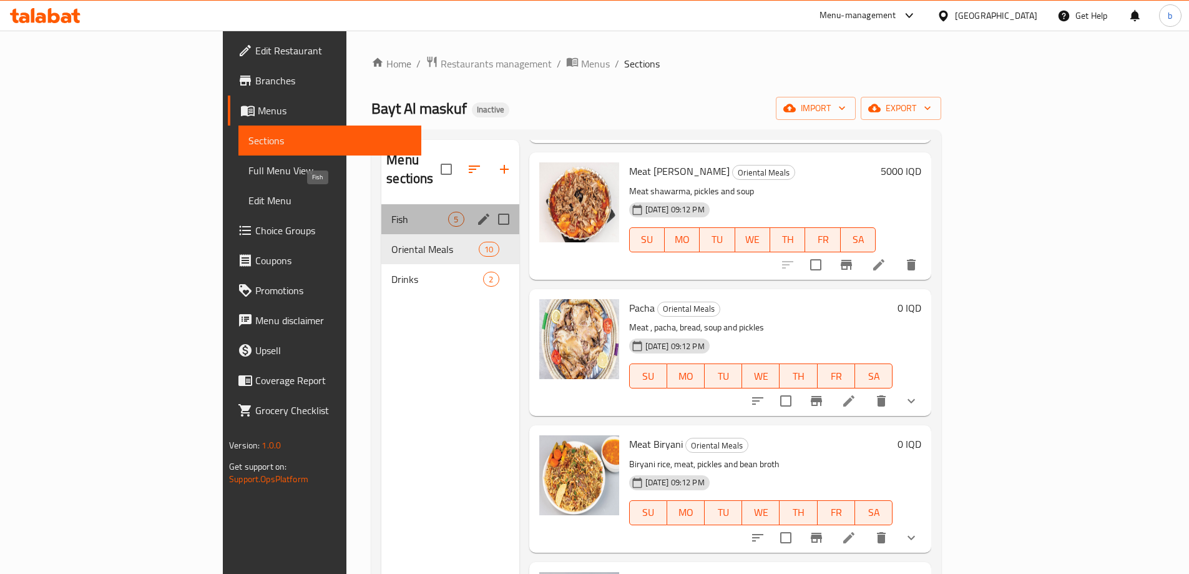
click at [391, 212] on span "Fish" at bounding box center [419, 219] width 57 height 15
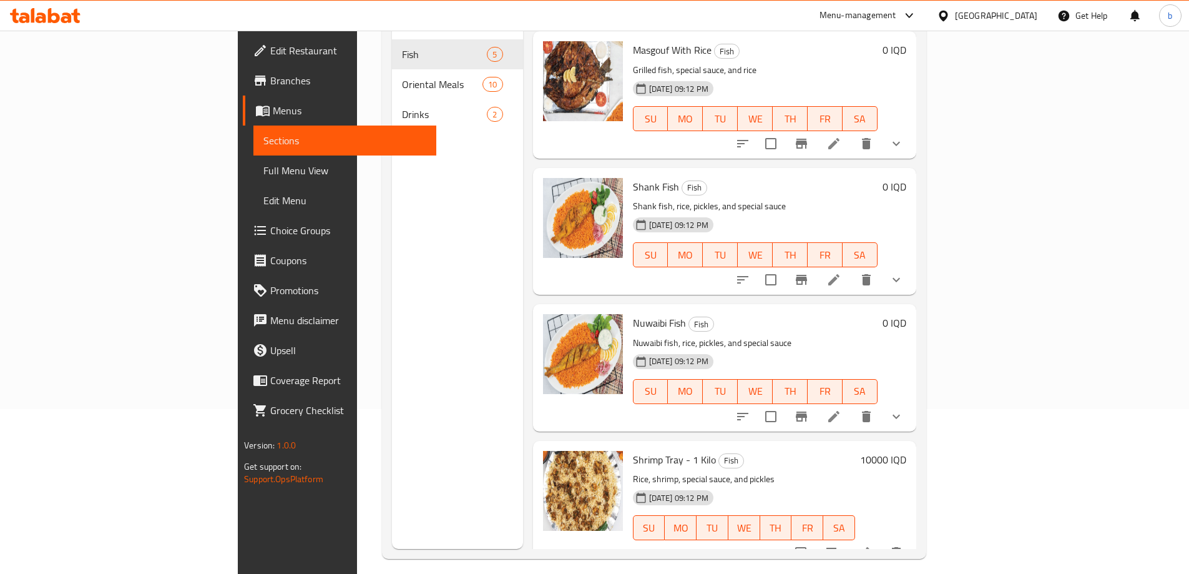
scroll to position [175, 0]
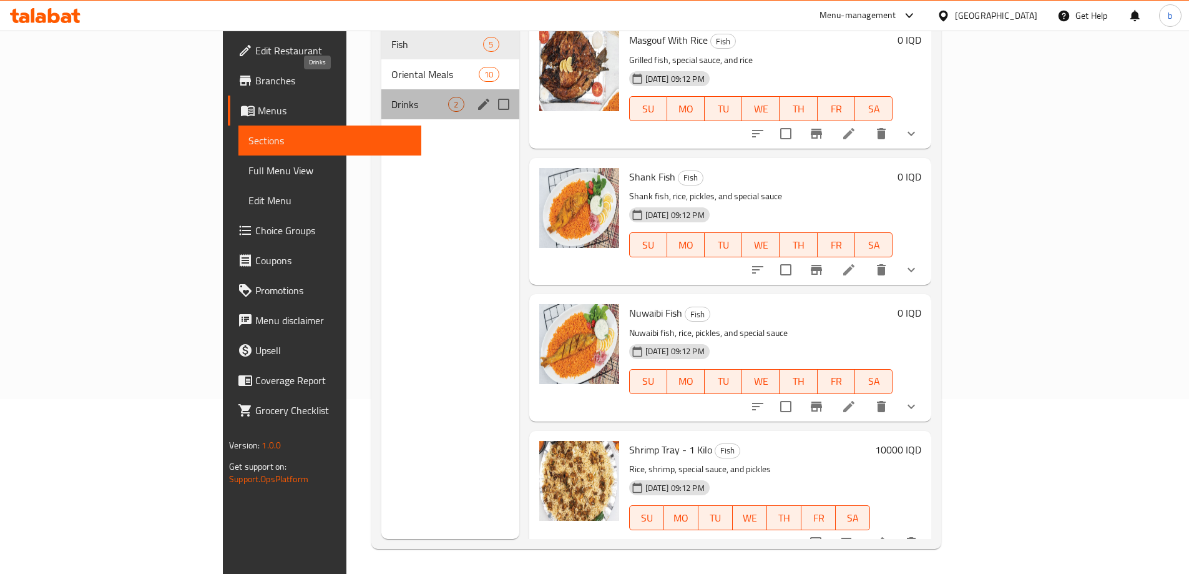
click at [391, 97] on span "Drinks" at bounding box center [419, 104] width 57 height 15
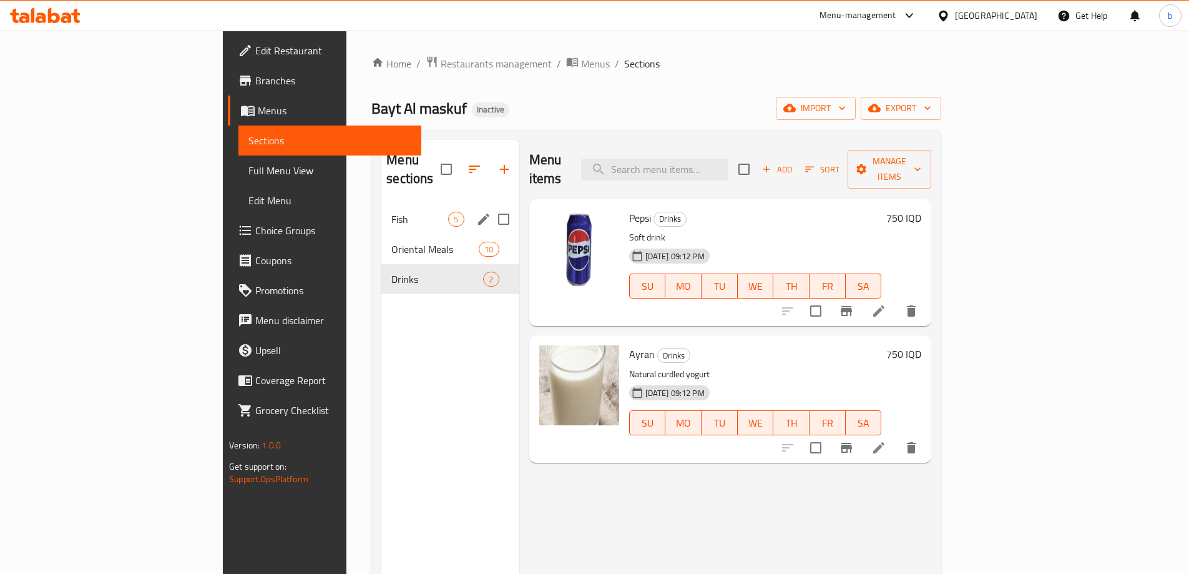
click at [391, 212] on span "Fish" at bounding box center [419, 219] width 57 height 15
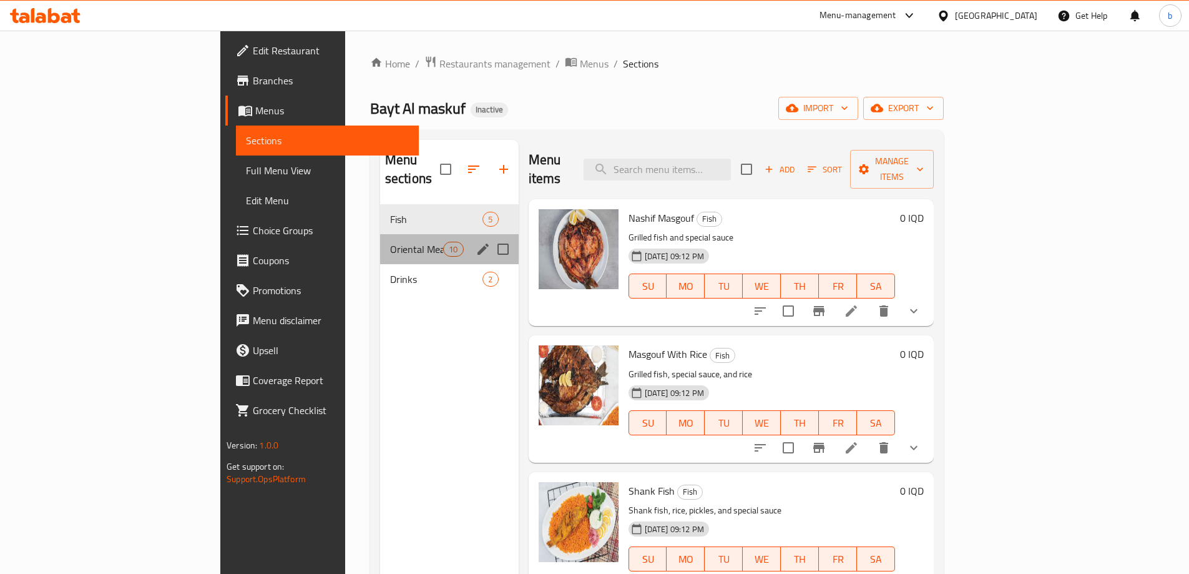
click at [380, 234] on div "Oriental Meals 10" at bounding box center [449, 249] width 139 height 30
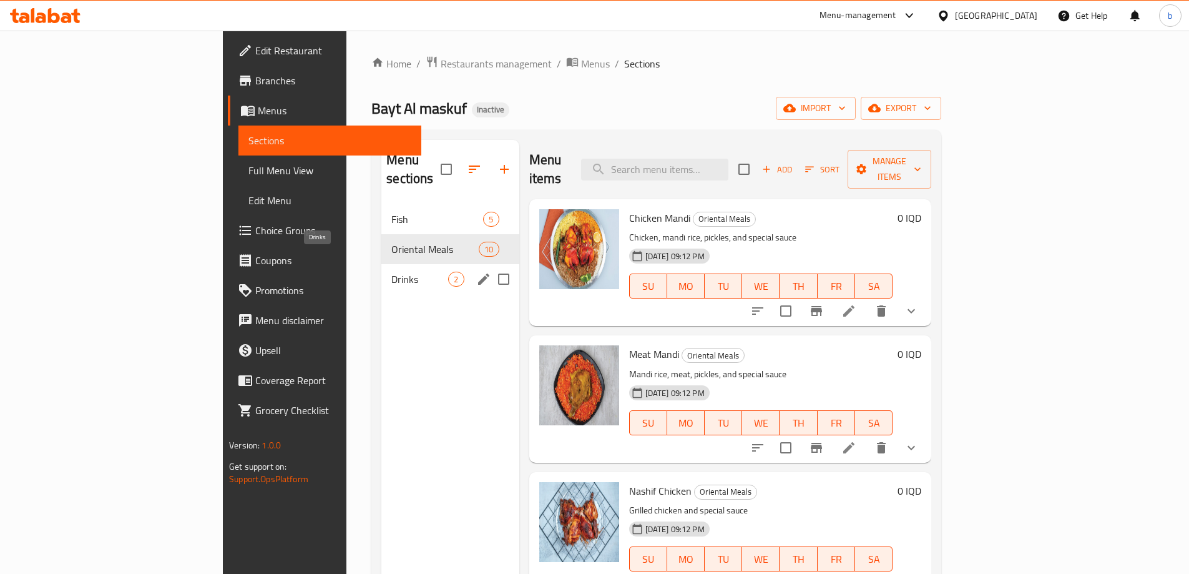
click at [391, 272] on span "Drinks" at bounding box center [419, 279] width 57 height 15
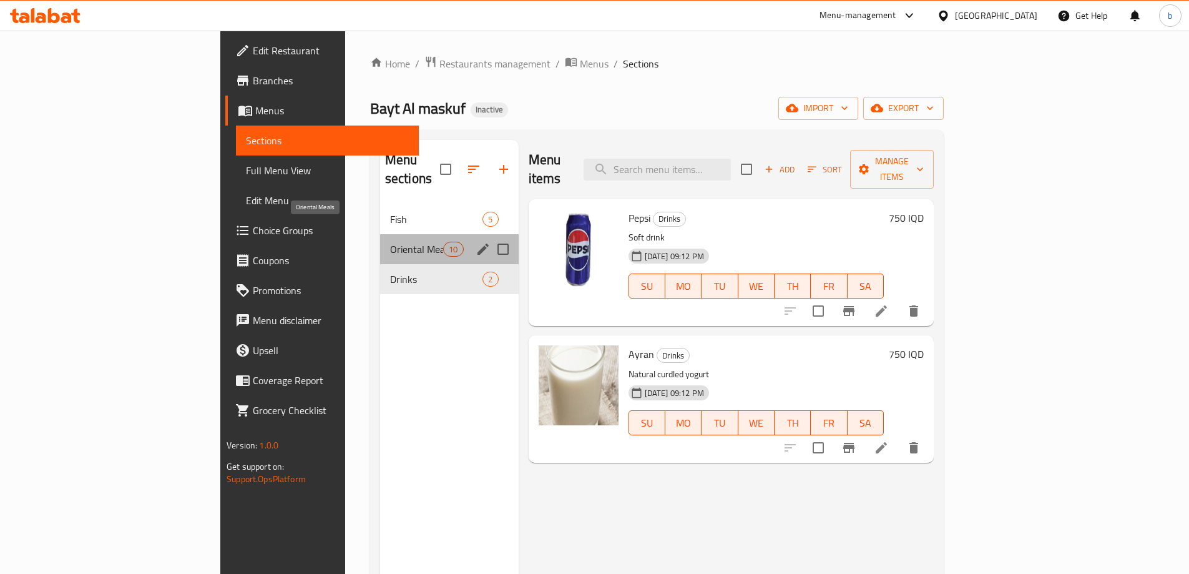
click at [390, 242] on span "Oriental Meals" at bounding box center [416, 249] width 53 height 15
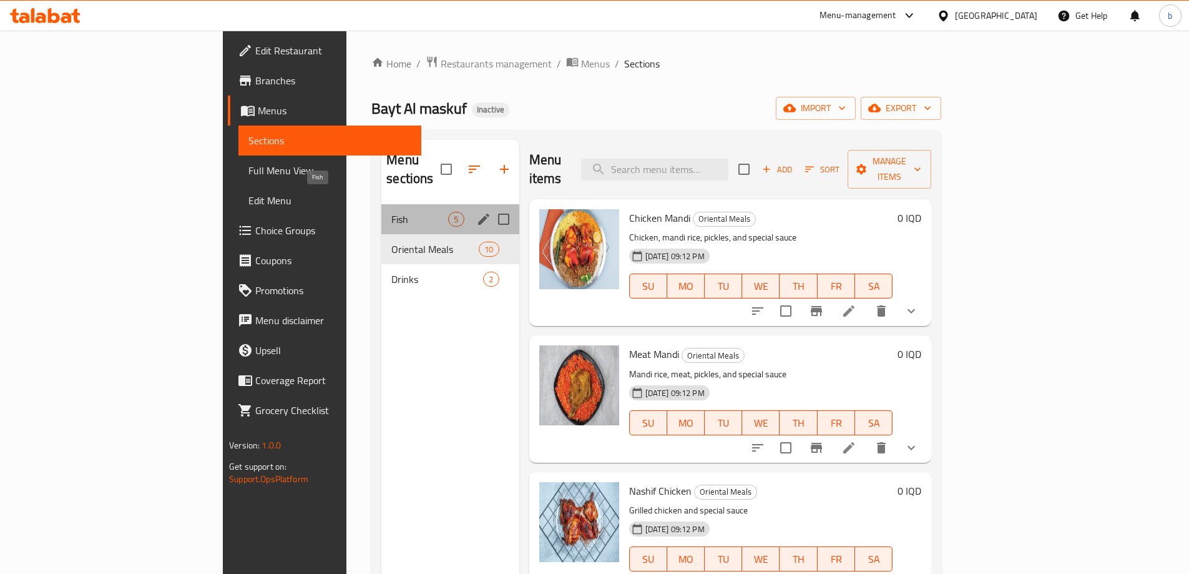
click at [391, 212] on span "Fish" at bounding box center [419, 219] width 57 height 15
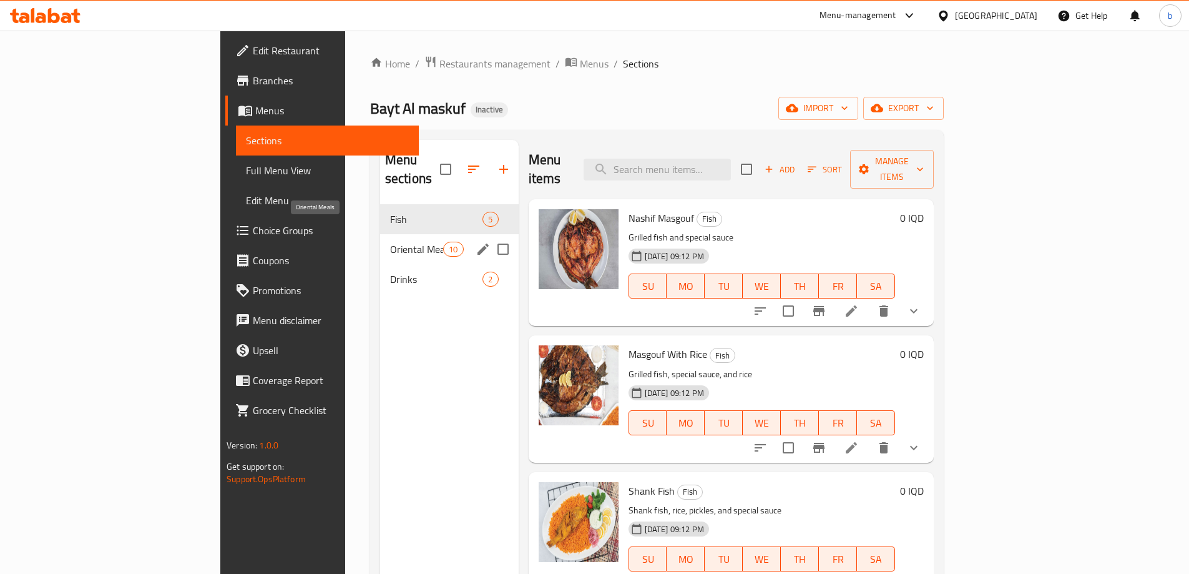
click at [390, 242] on span "Oriental Meals" at bounding box center [416, 249] width 53 height 15
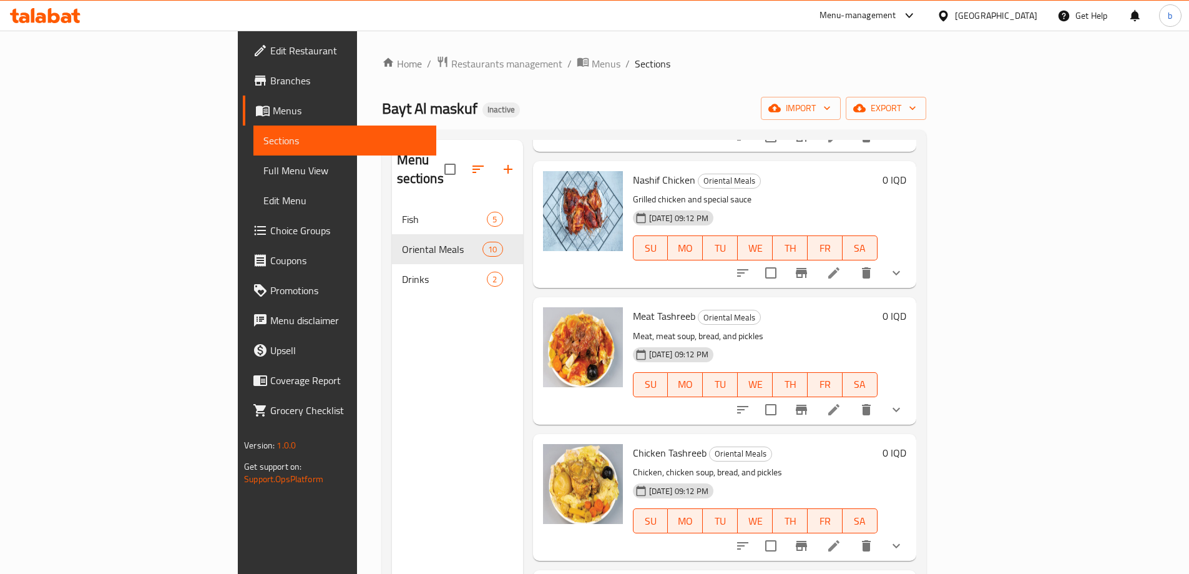
scroll to position [291, 0]
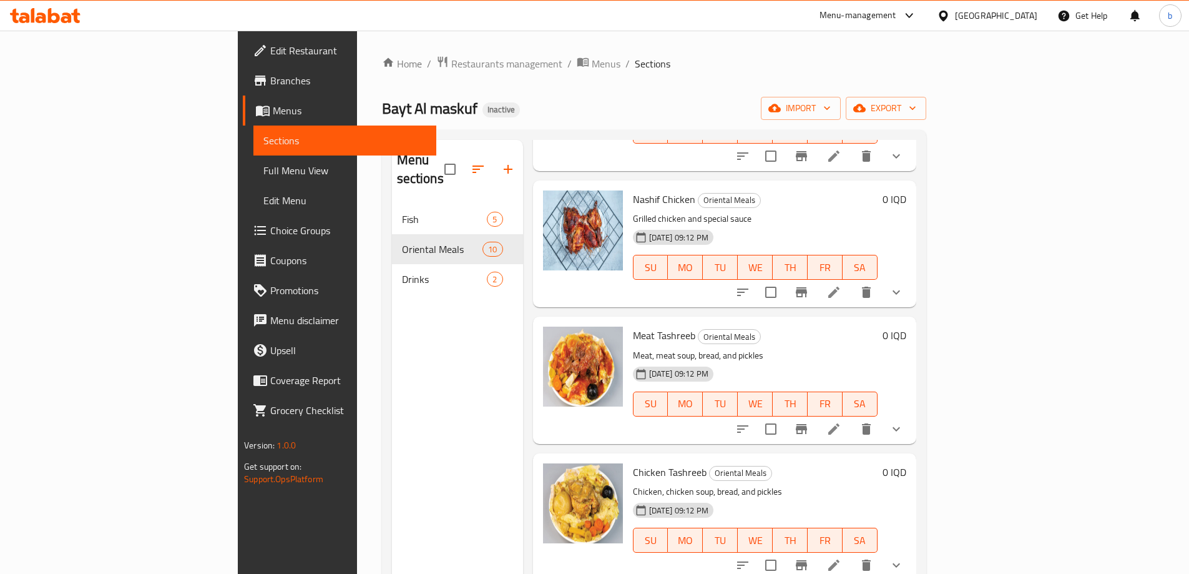
click at [253, 184] on link "Full Menu View" at bounding box center [344, 170] width 183 height 30
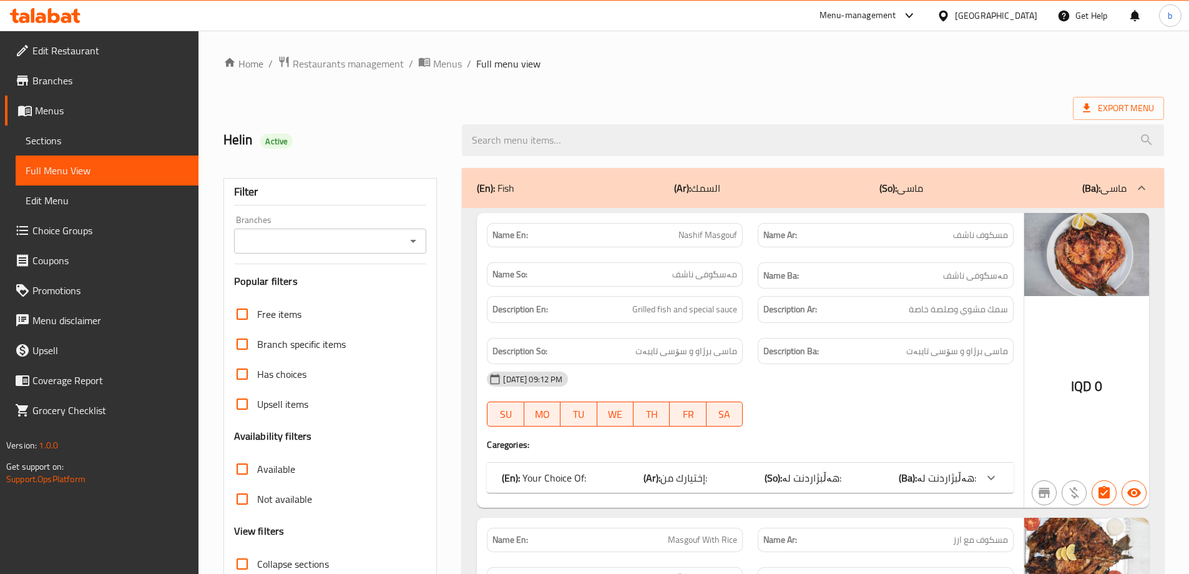
click at [415, 236] on icon "Open" at bounding box center [413, 240] width 15 height 15
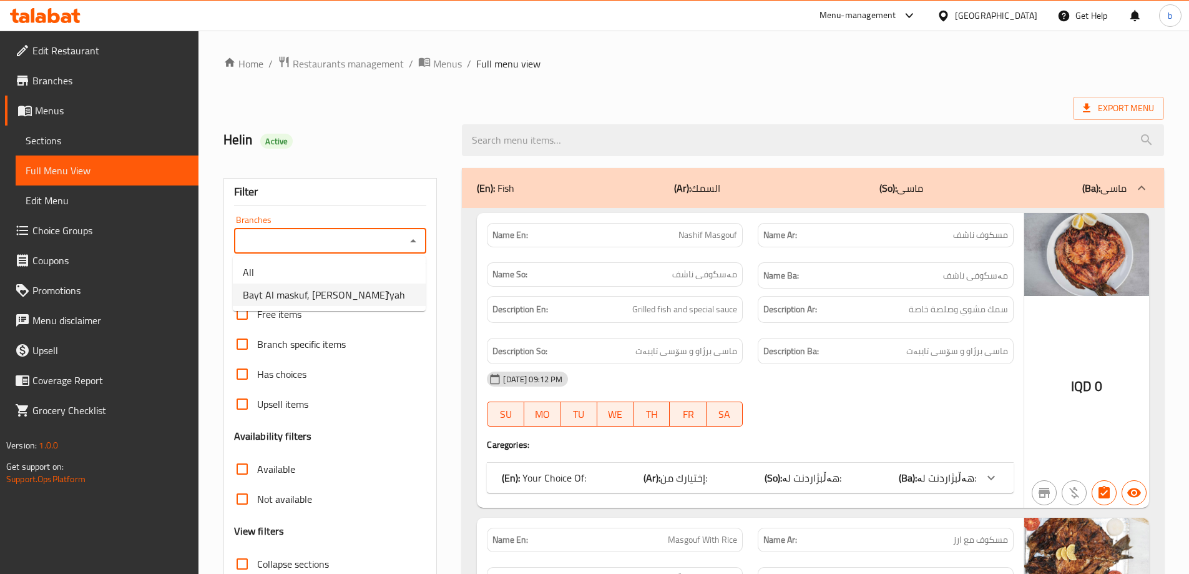
click at [336, 301] on span "Bayt Al maskuf, [PERSON_NAME]'yah" at bounding box center [324, 294] width 162 height 15
type input "Bayt Al maskuf, [PERSON_NAME]'yah"
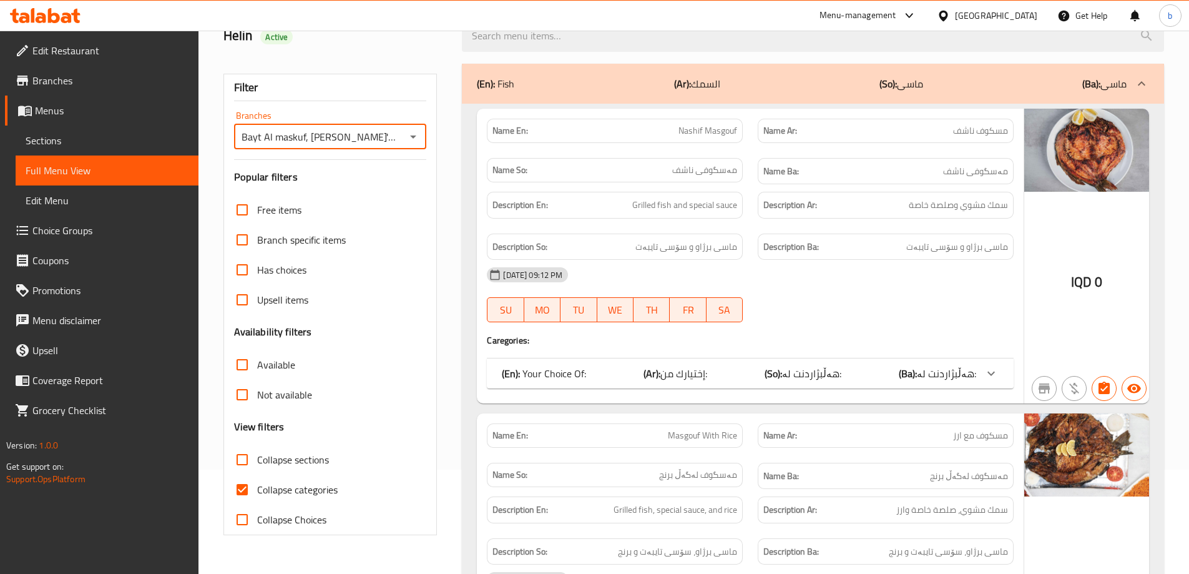
scroll to position [145, 0]
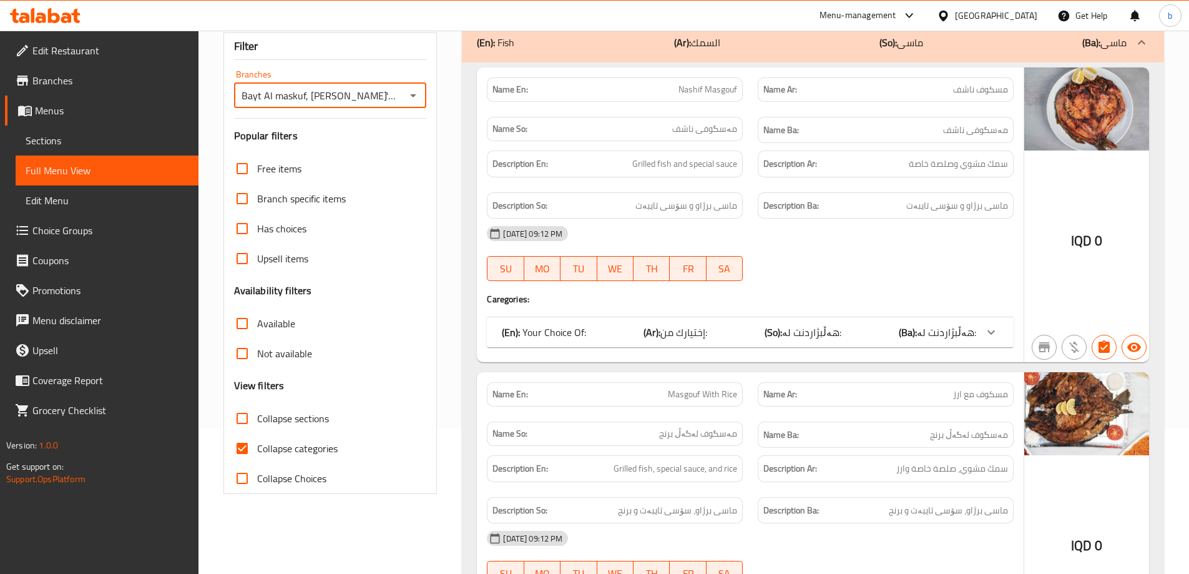
click at [243, 450] on input "Collapse categories" at bounding box center [242, 448] width 30 height 30
checkbox input "false"
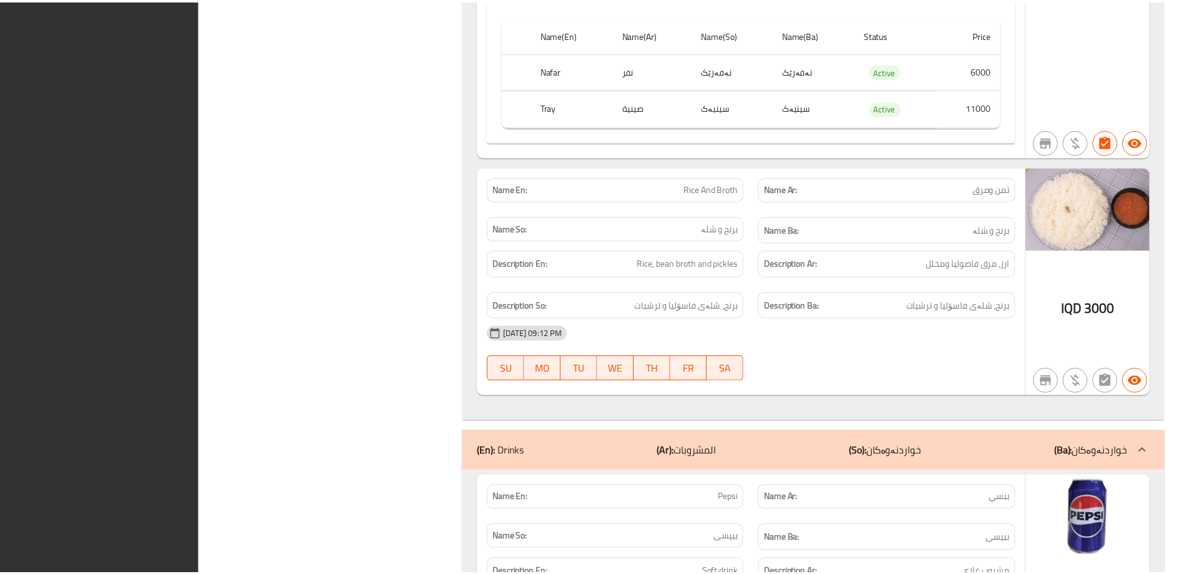
scroll to position [6678, 0]
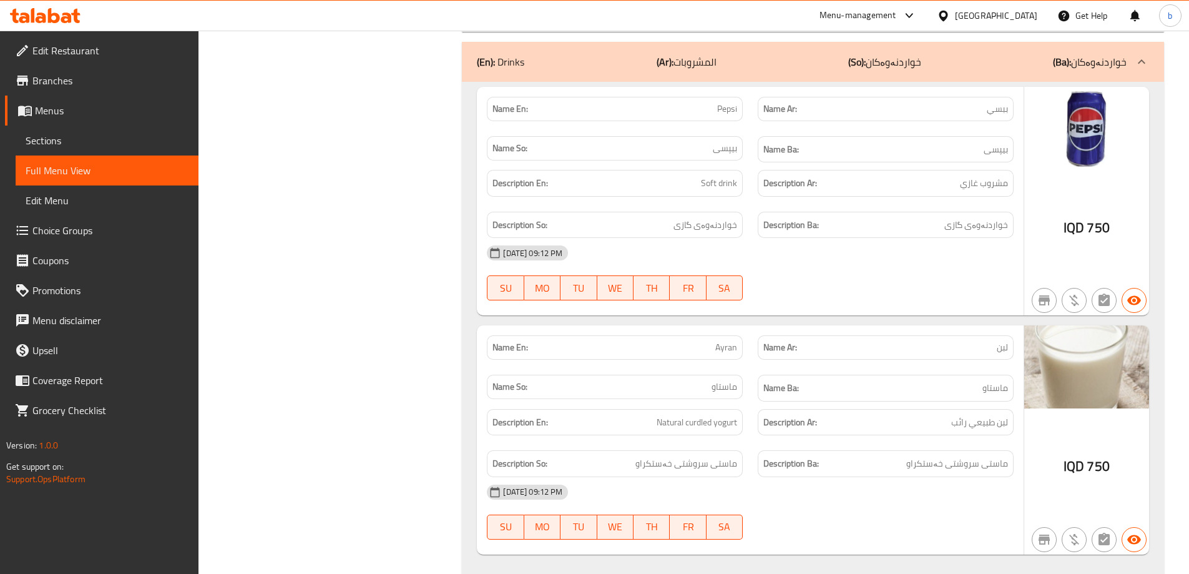
click at [87, 54] on span "Edit Restaurant" at bounding box center [110, 50] width 156 height 15
